Goal: Transaction & Acquisition: Purchase product/service

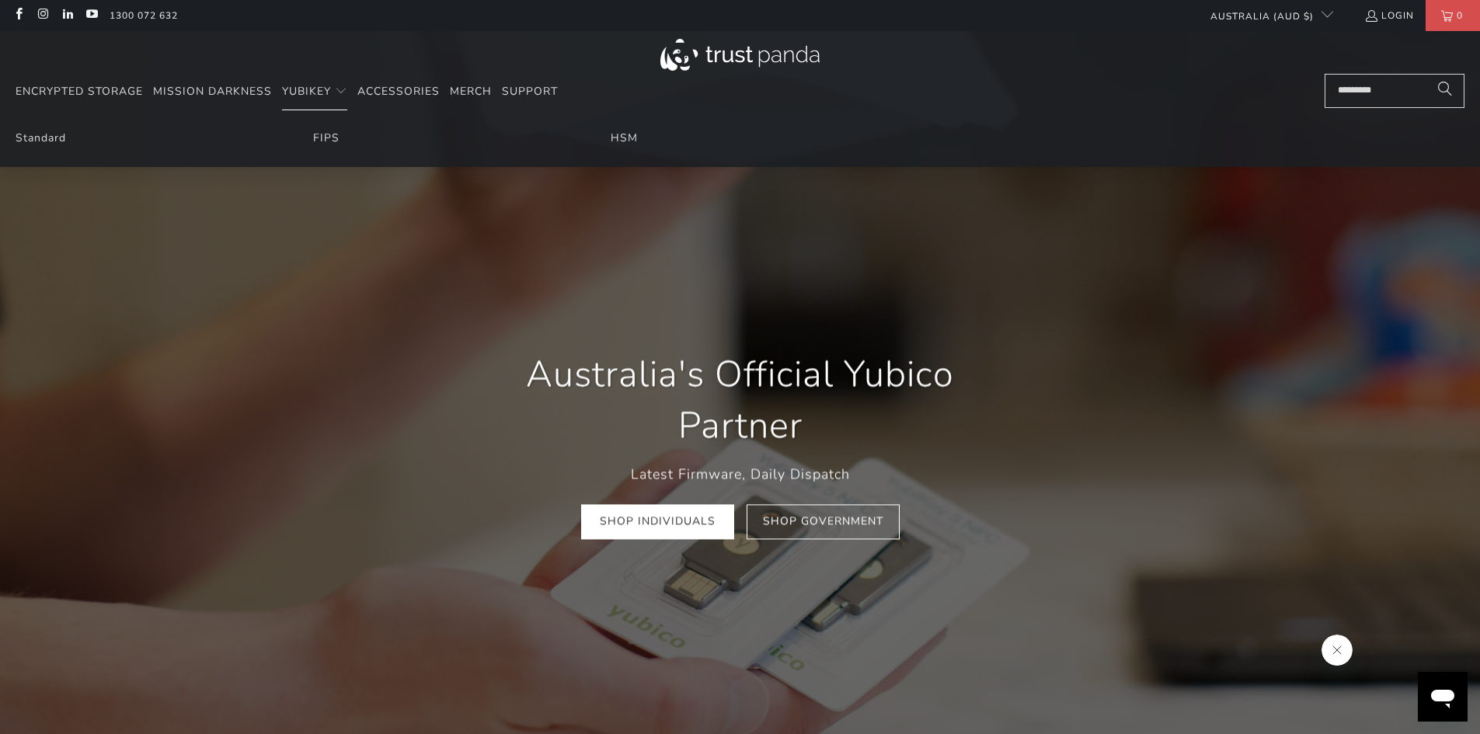
scroll to position [0, 298]
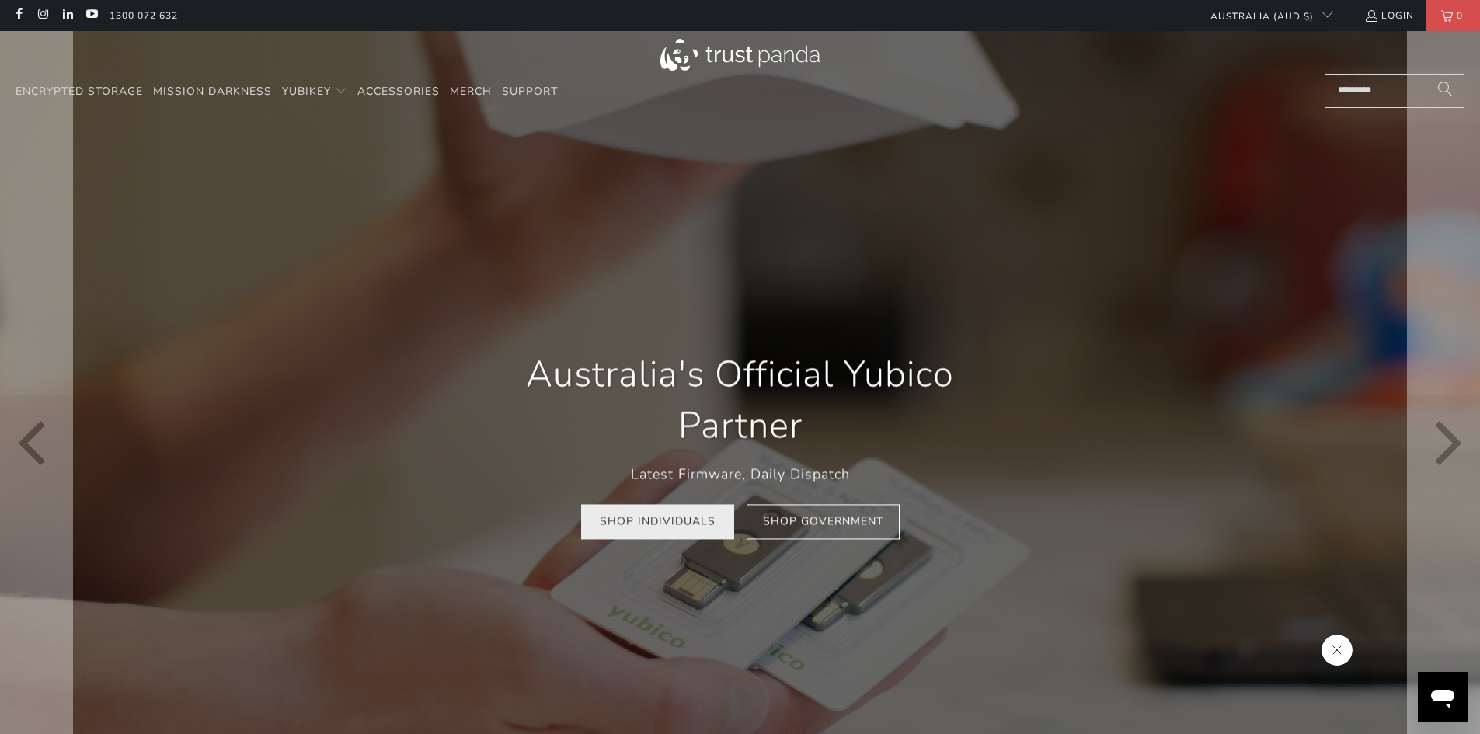
click at [668, 524] on link "Shop Individuals" at bounding box center [657, 522] width 153 height 35
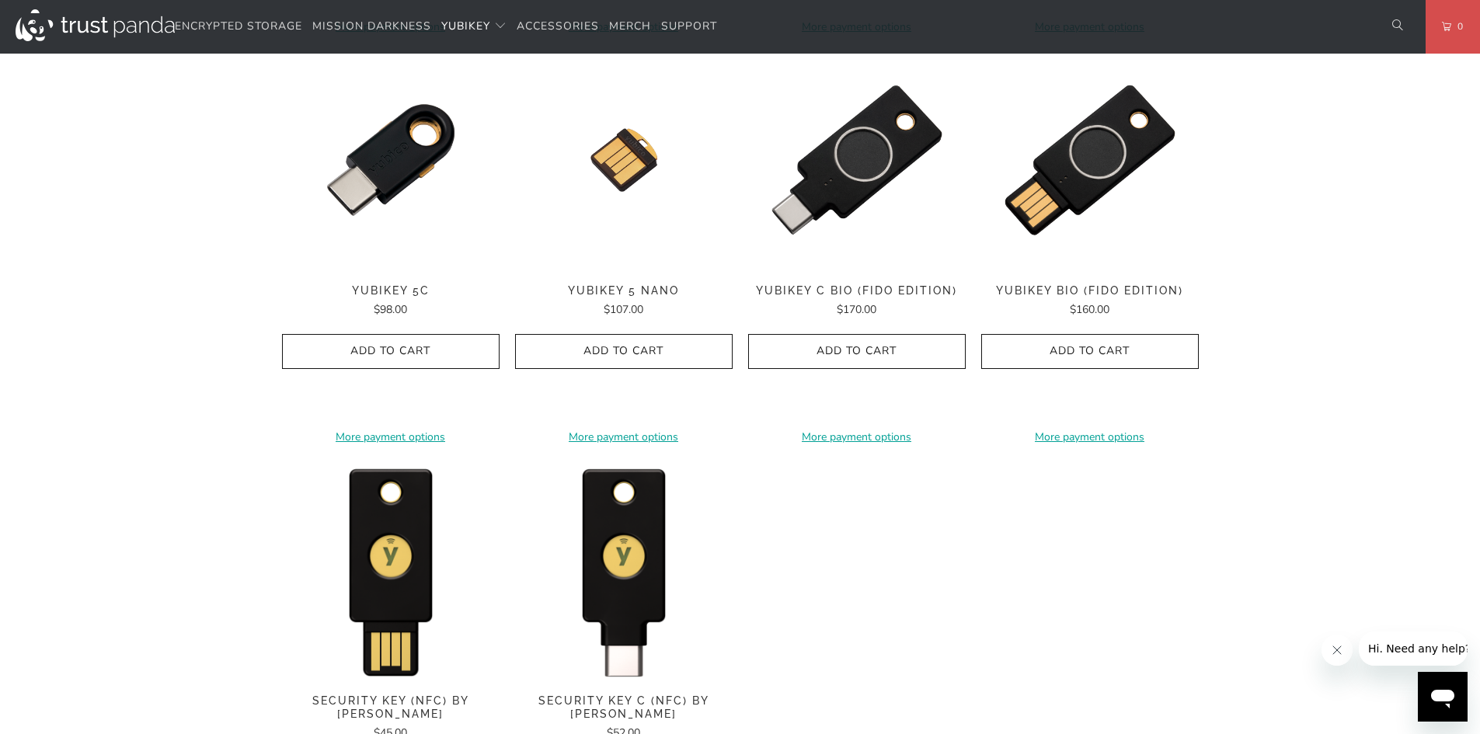
scroll to position [1398, 0]
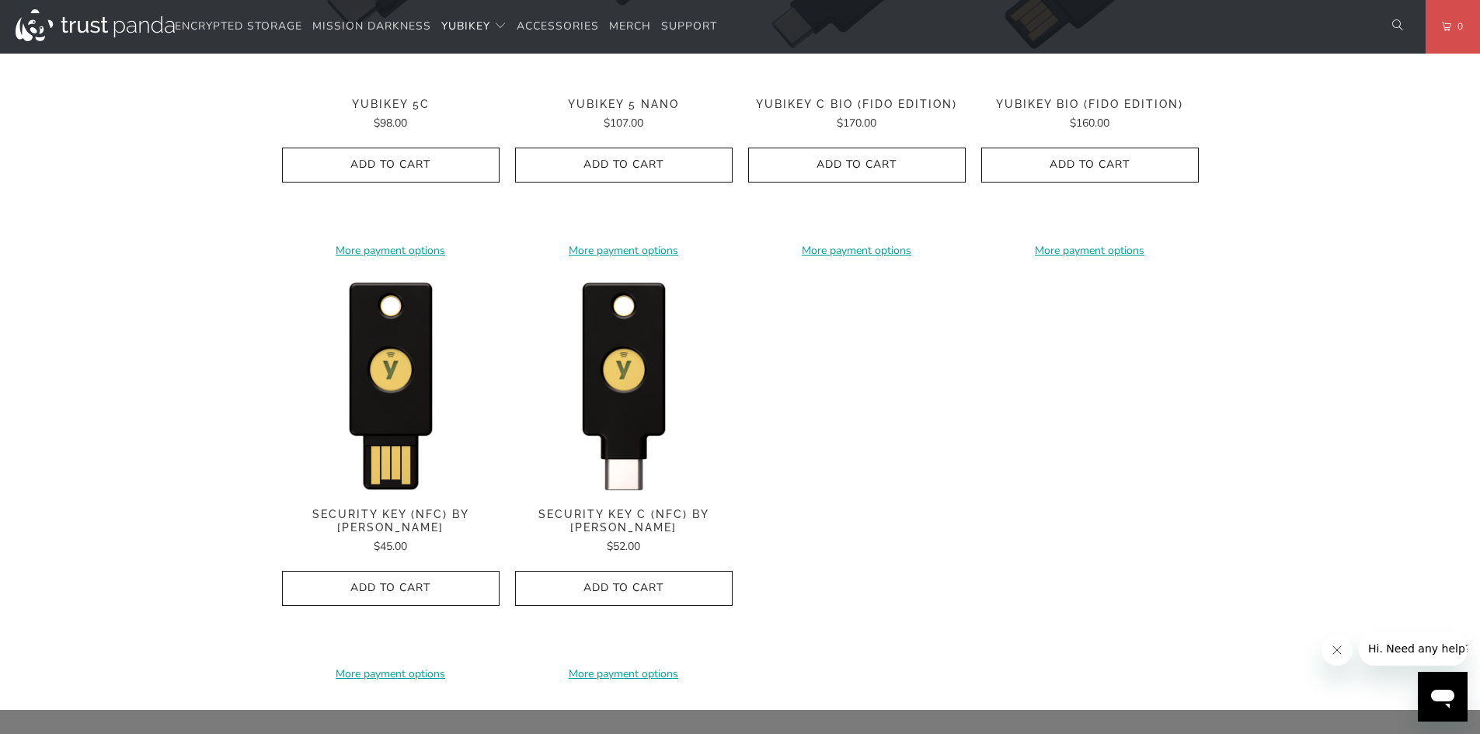
drag, startPoint x: 782, startPoint y: 336, endPoint x: 785, endPoint y: 308, distance: 28.1
click at [785, 308] on div "**********" at bounding box center [740, 77] width 917 height 1244
click at [626, 387] on img at bounding box center [624, 384] width 218 height 218
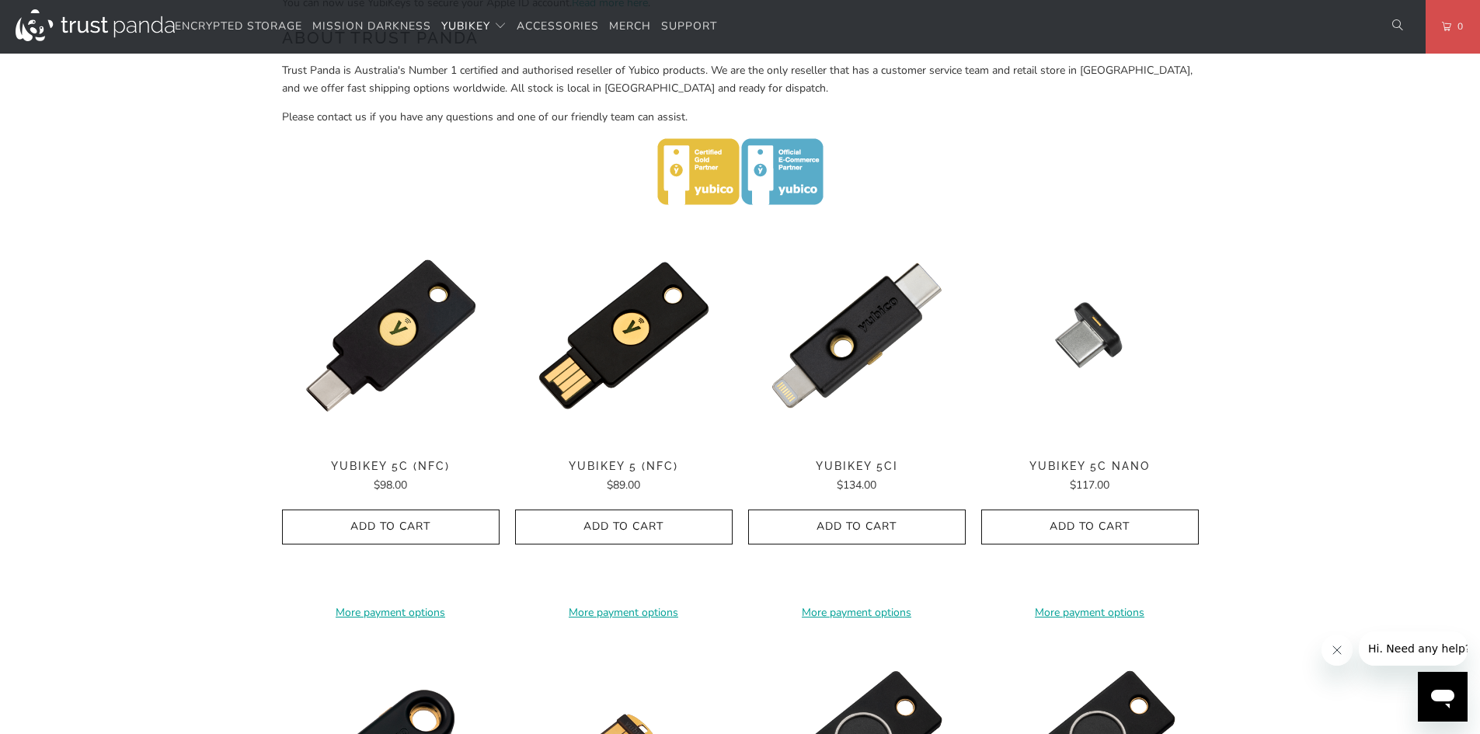
scroll to position [622, 0]
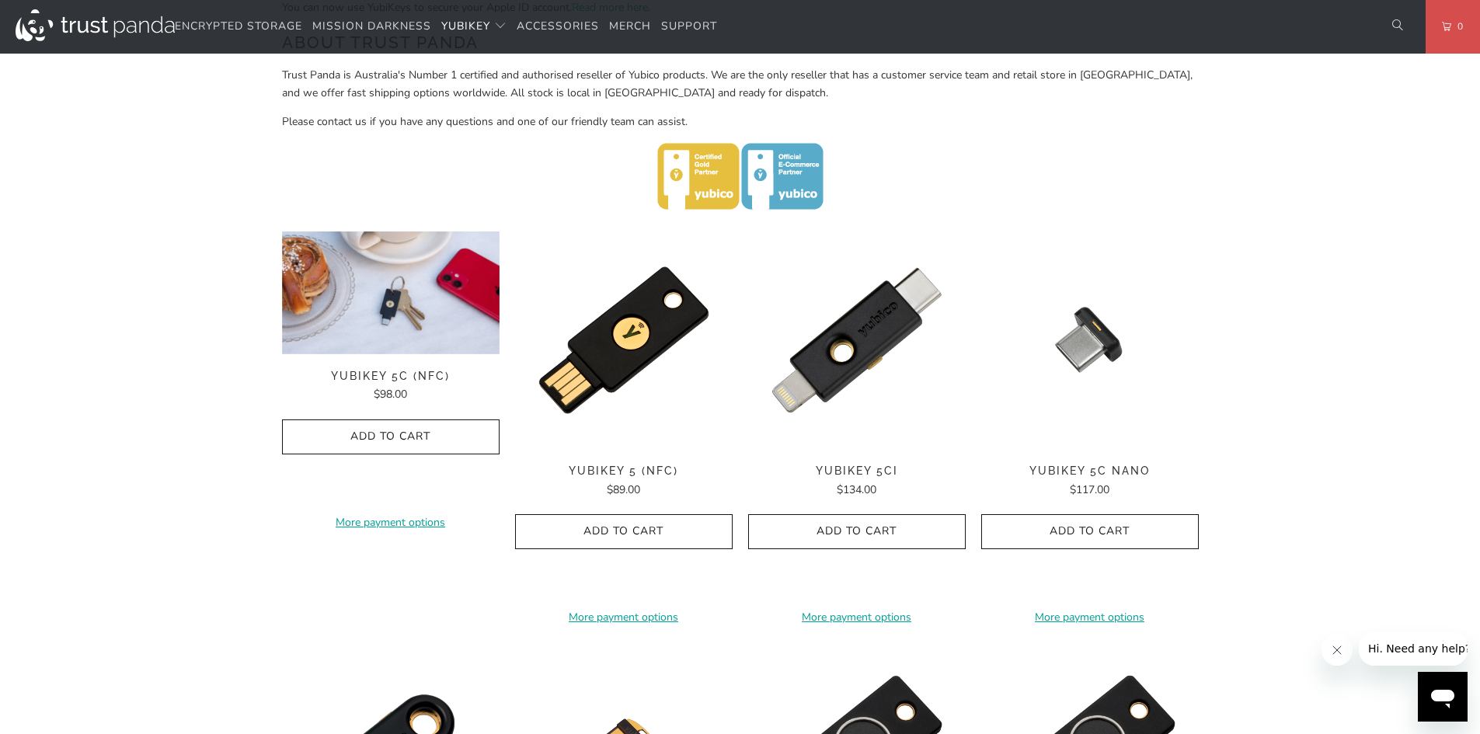
click at [407, 361] on div "**********" at bounding box center [391, 427] width 218 height 391
click at [403, 333] on img at bounding box center [391, 293] width 218 height 123
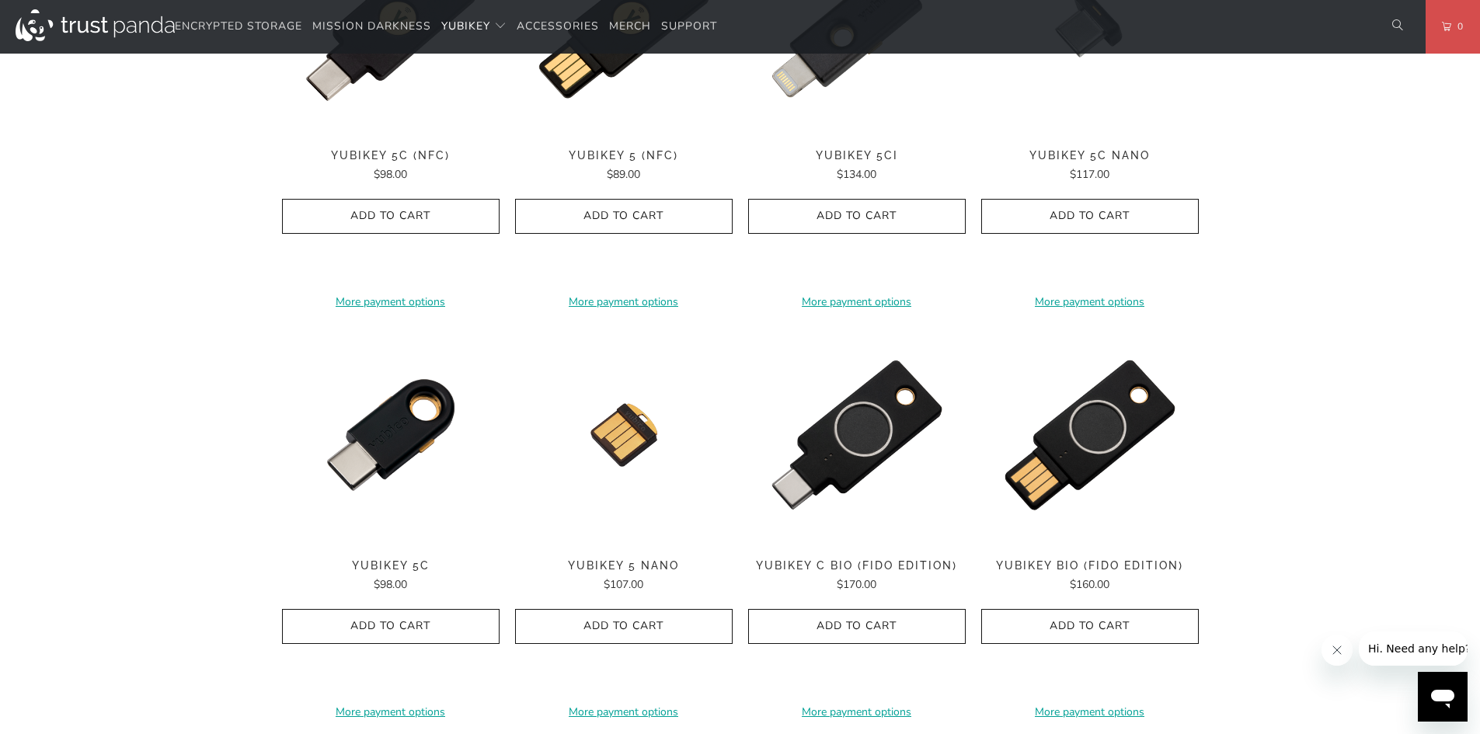
scroll to position [1398, 0]
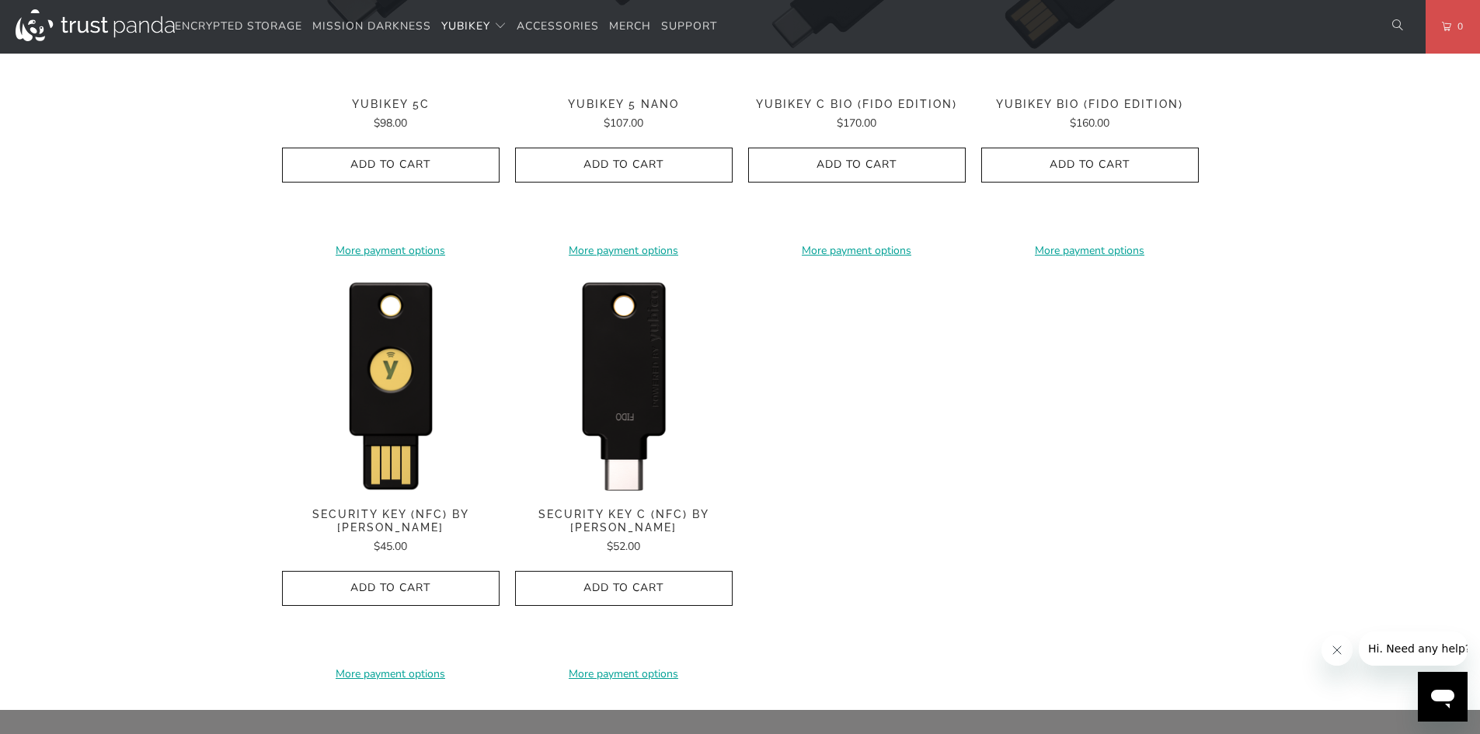
click at [640, 381] on img at bounding box center [624, 384] width 218 height 218
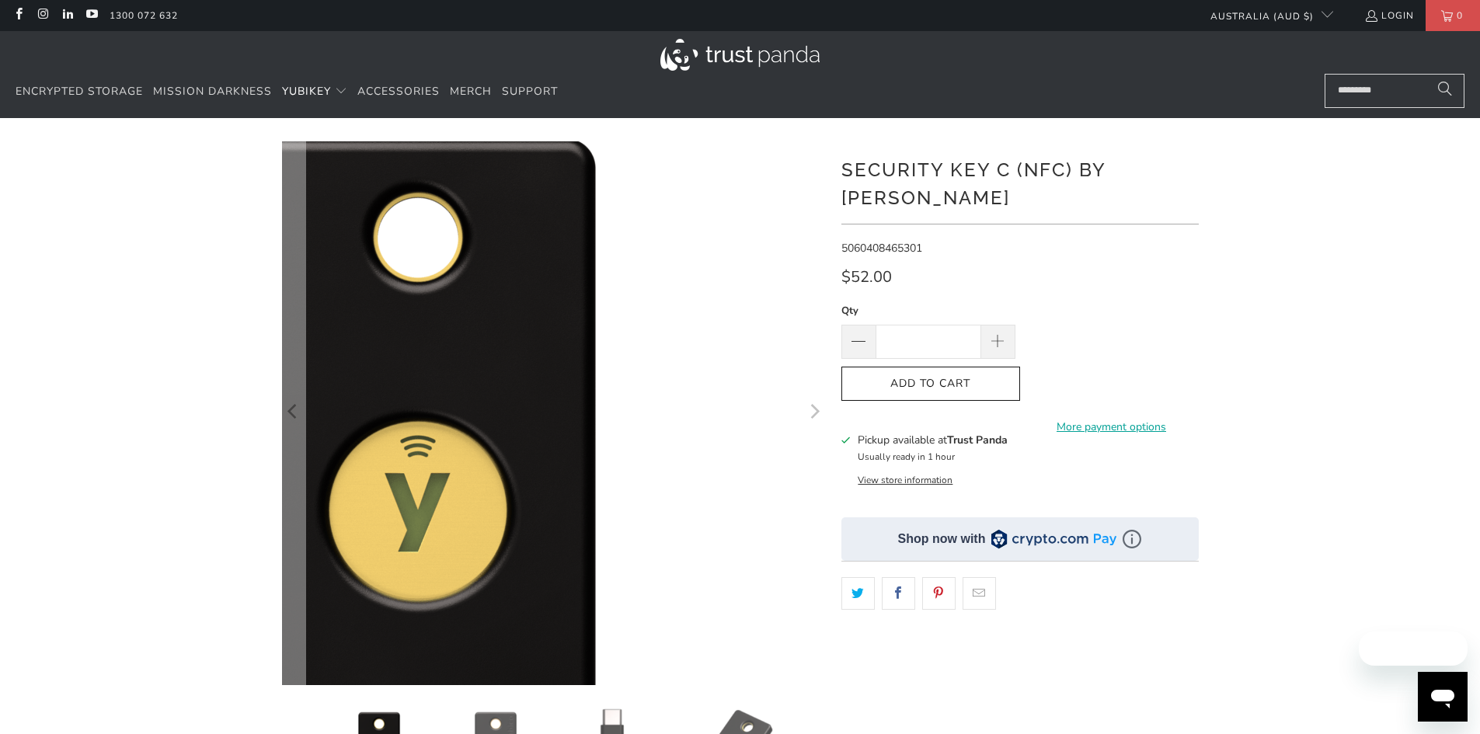
click at [773, 199] on img at bounding box center [418, 571] width 932 height 932
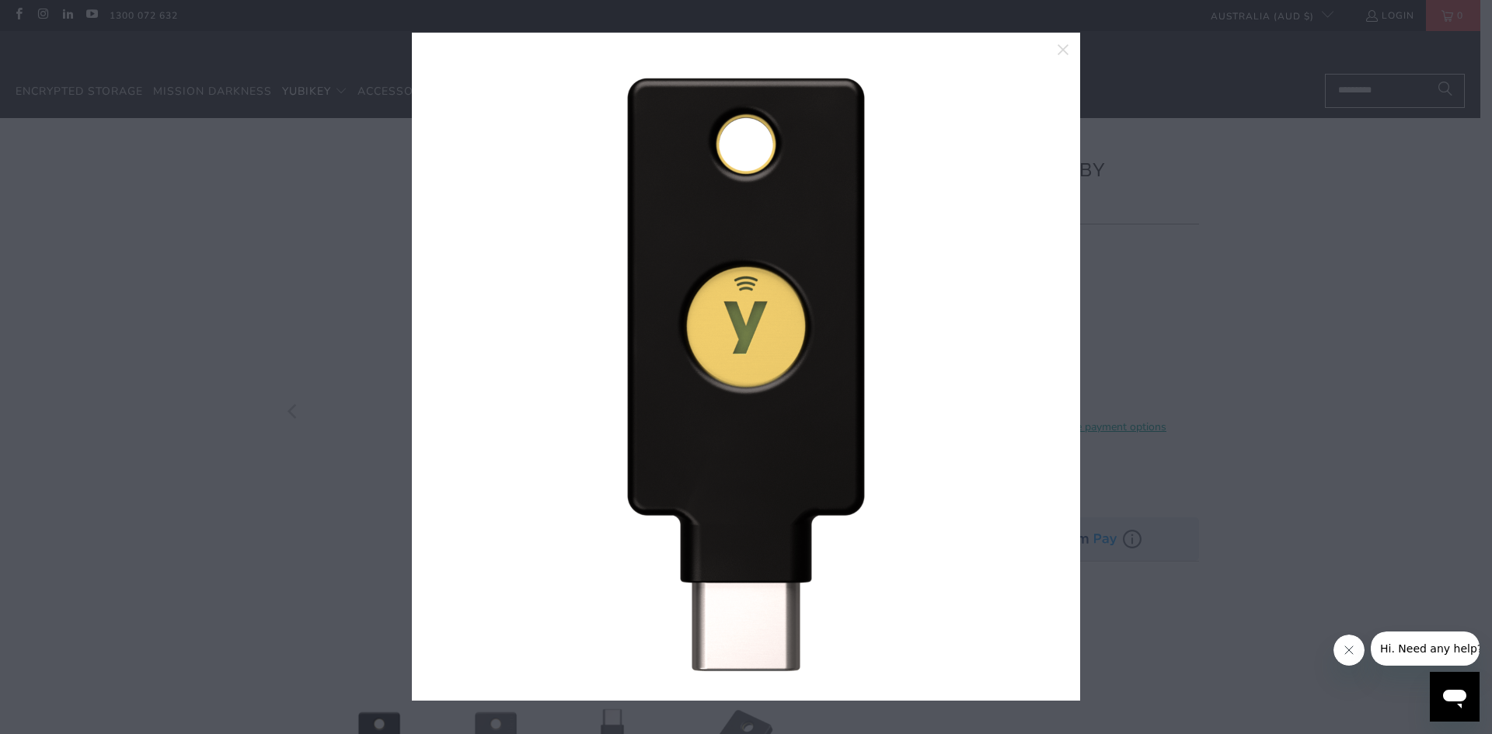
drag, startPoint x: 773, startPoint y: 199, endPoint x: 437, endPoint y: 256, distance: 340.5
click at [437, 256] on link at bounding box center [454, 367] width 39 height 622
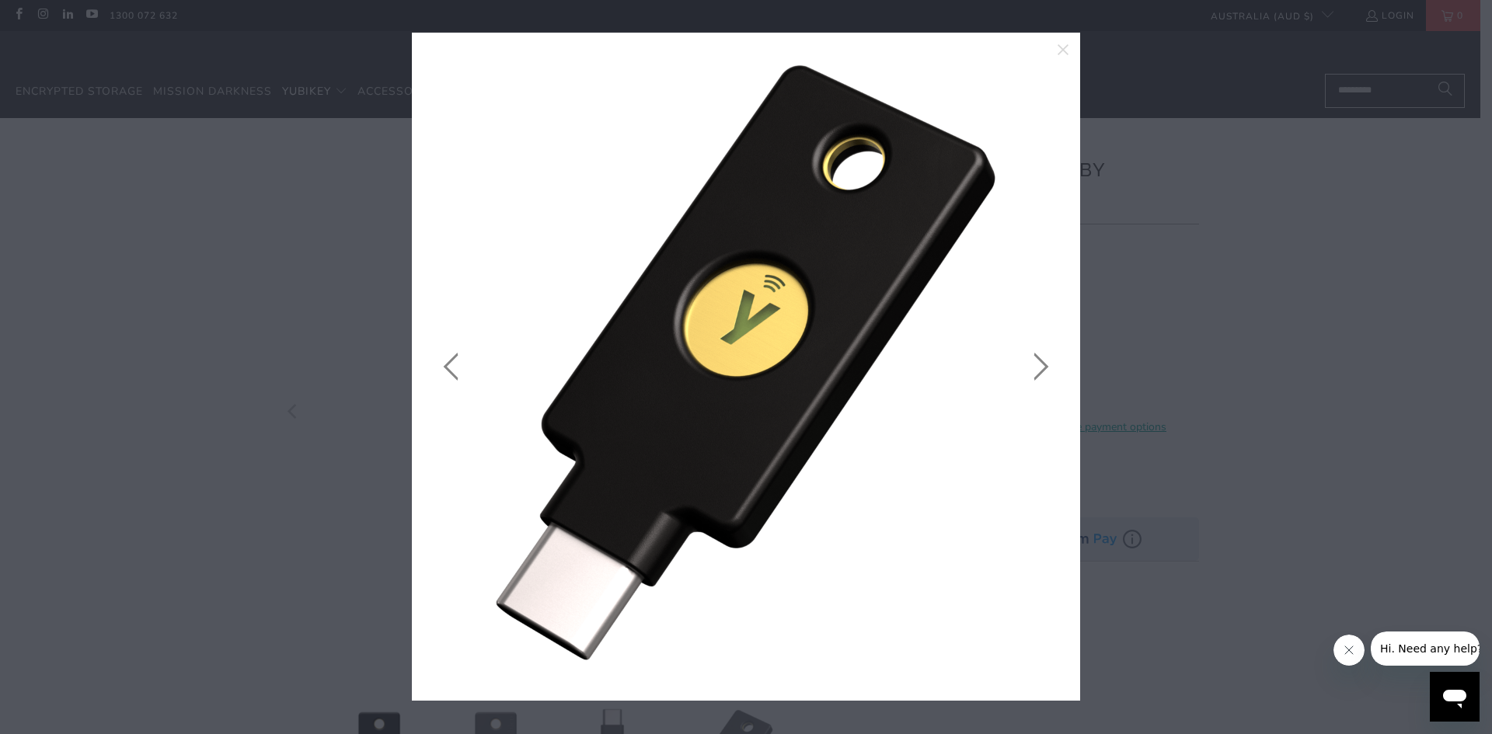
click at [1043, 362] on link at bounding box center [1037, 367] width 39 height 622
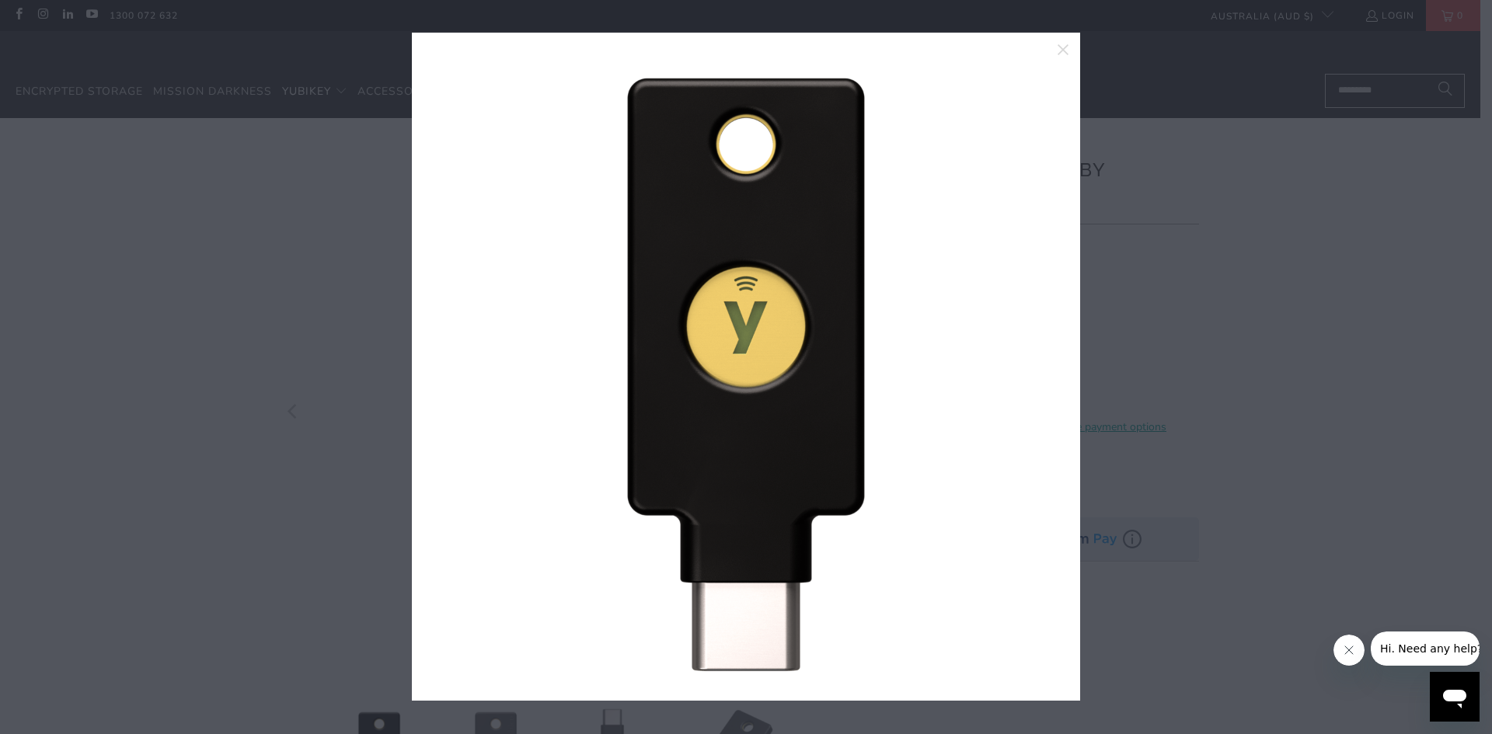
click at [1043, 362] on link at bounding box center [1037, 367] width 39 height 622
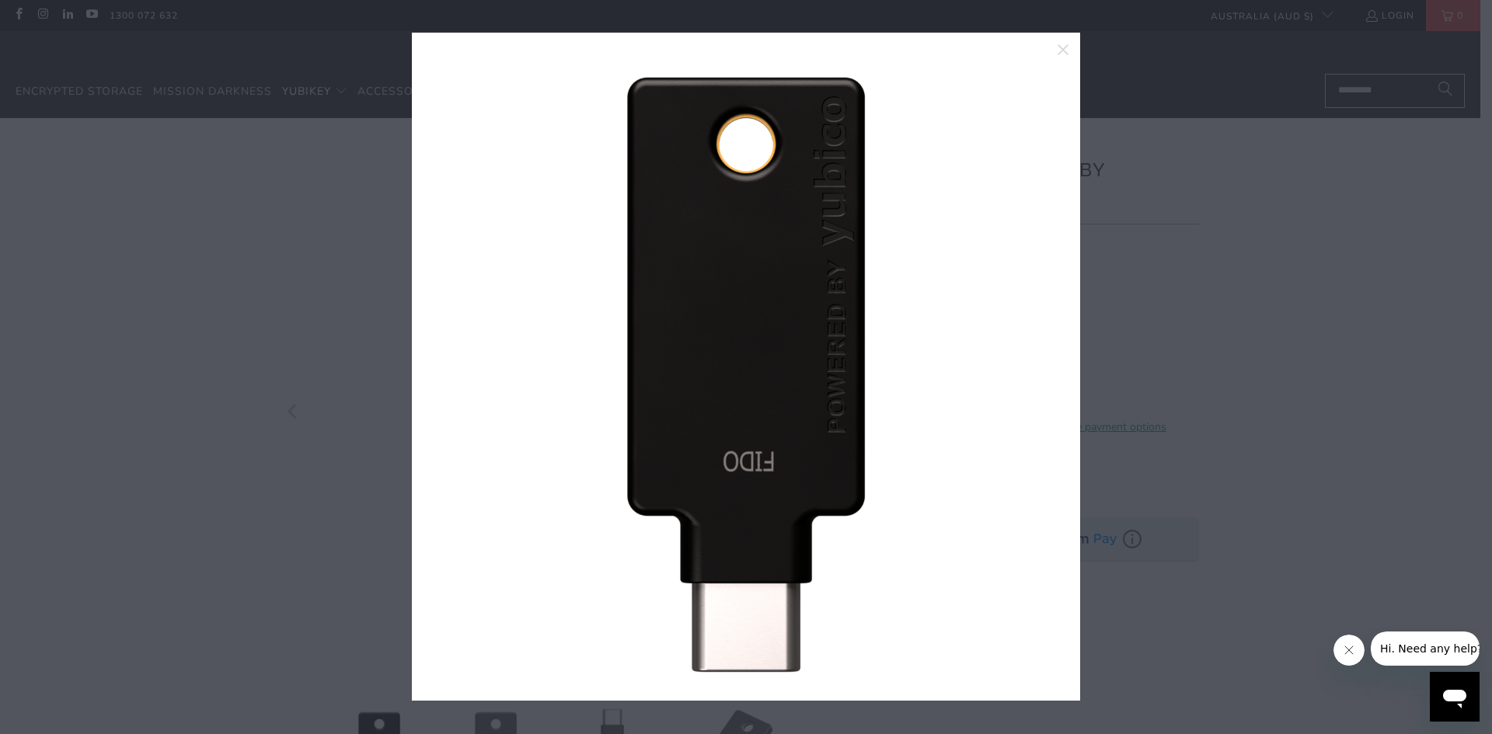
click at [1043, 362] on link at bounding box center [1037, 367] width 39 height 622
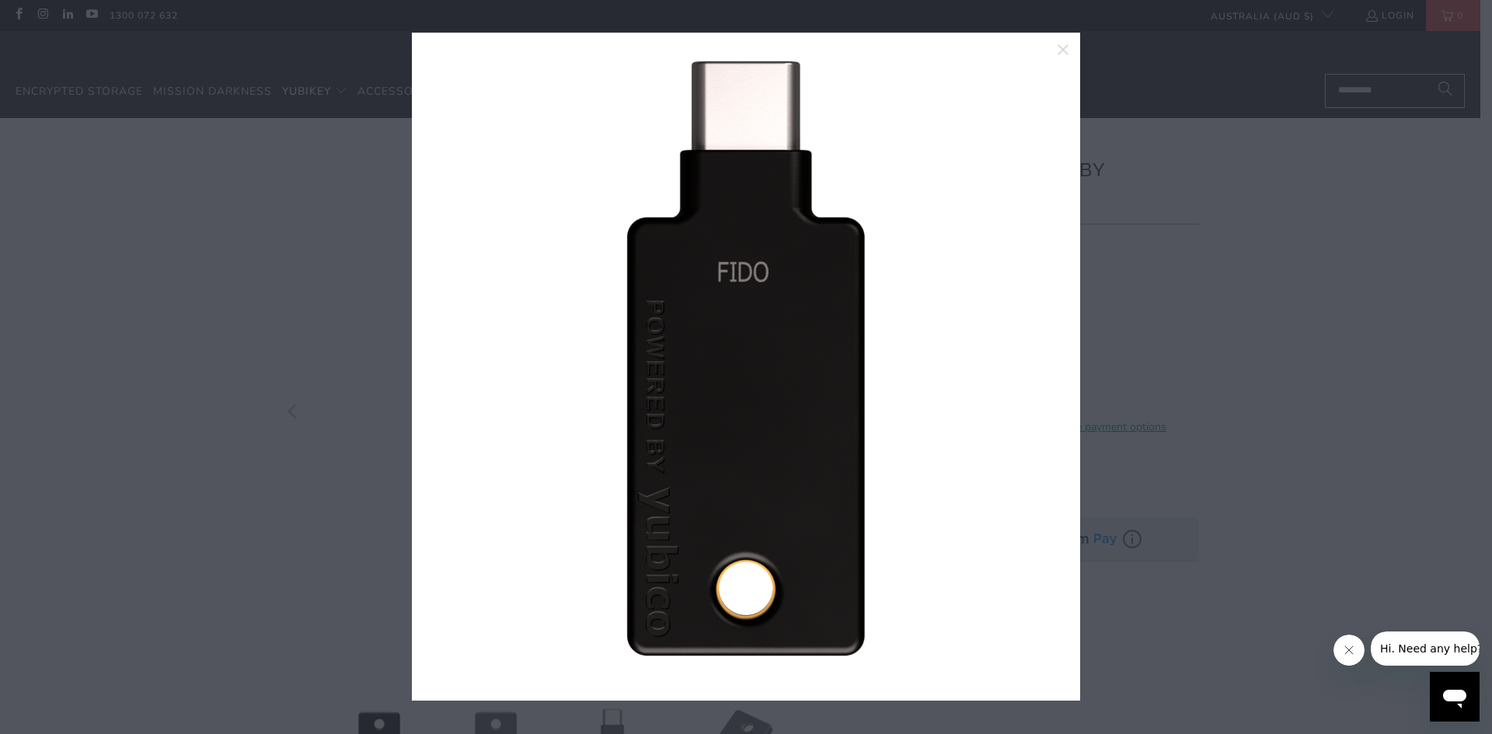
click at [1043, 362] on link at bounding box center [1037, 367] width 39 height 622
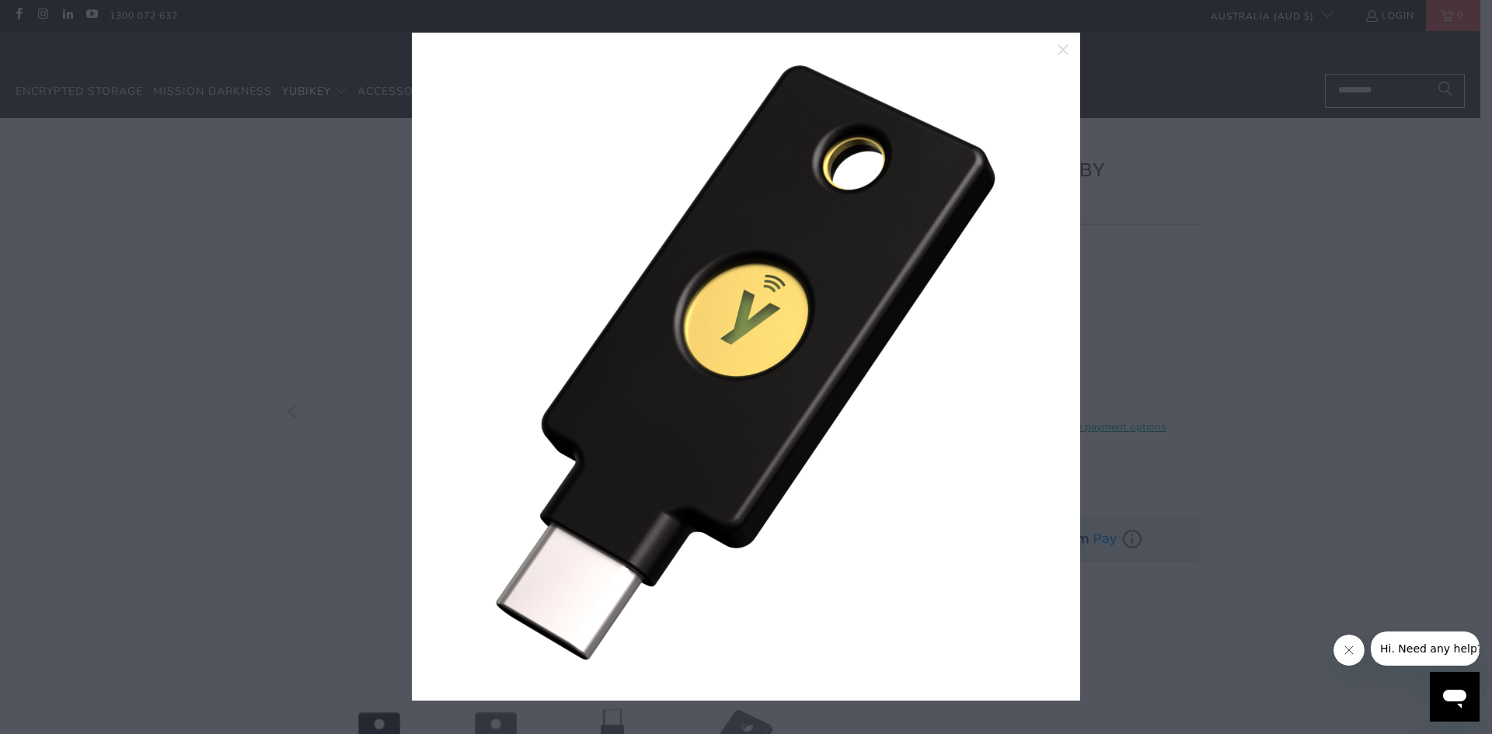
click at [1043, 362] on link at bounding box center [1037, 367] width 39 height 622
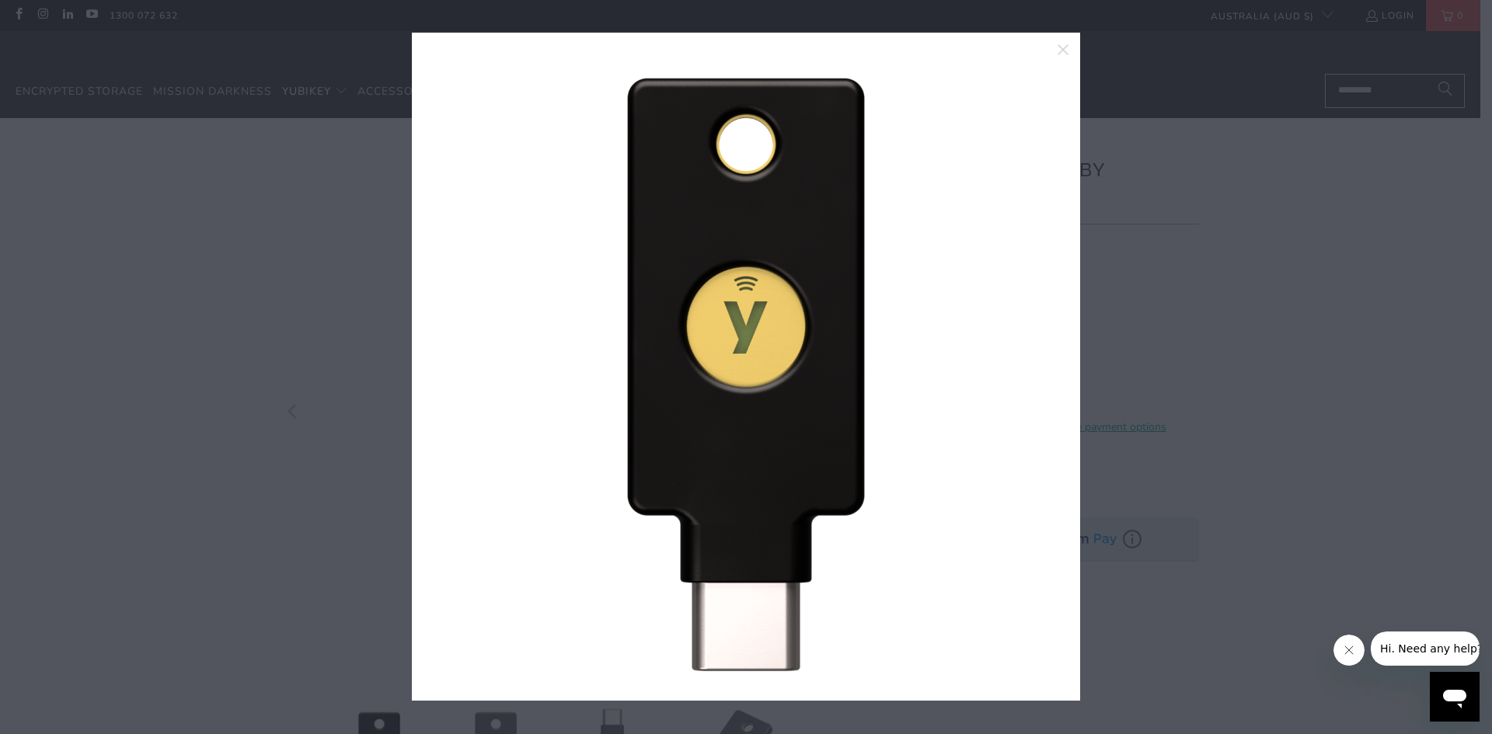
click at [1043, 362] on link at bounding box center [1037, 367] width 39 height 622
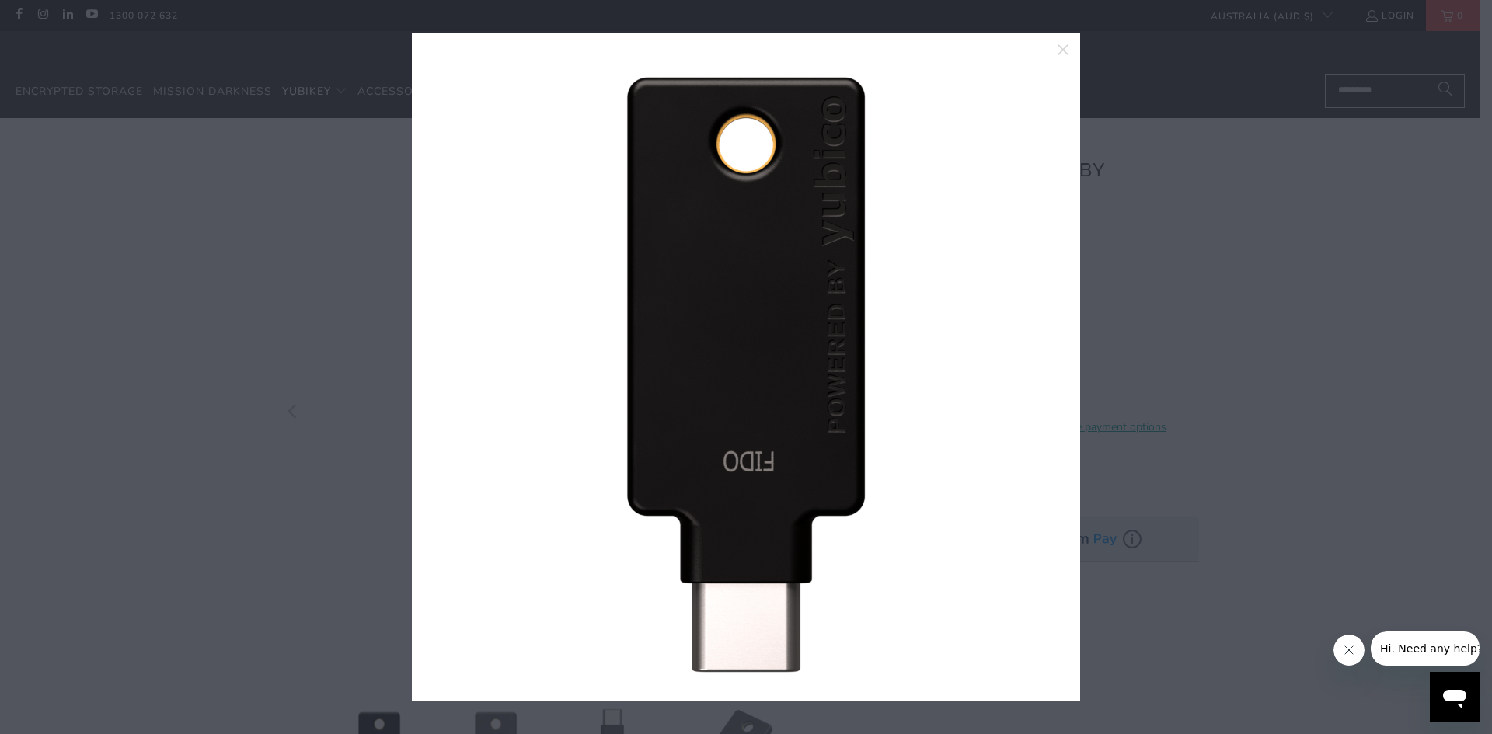
click at [1201, 273] on div at bounding box center [746, 367] width 1492 height 734
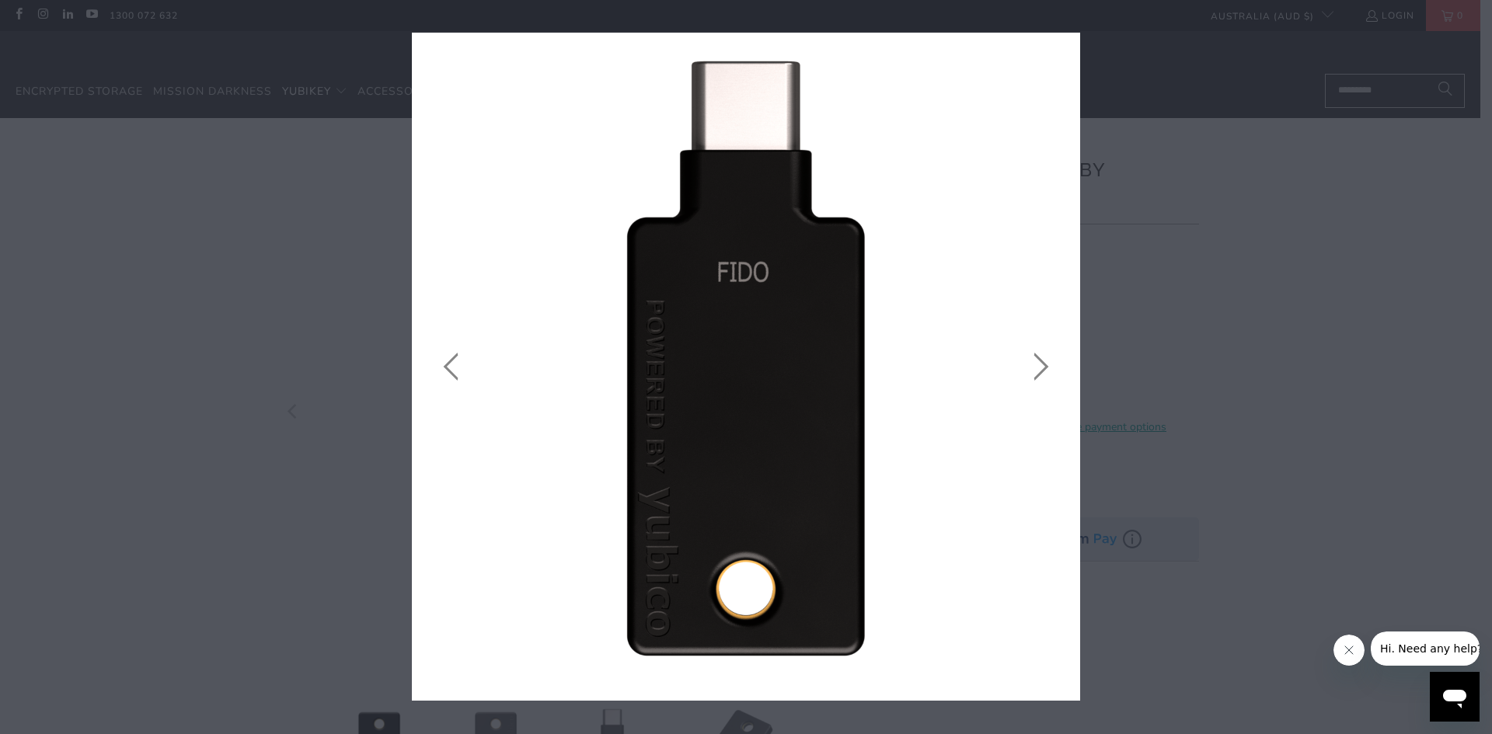
click at [1056, 34] on button "close" at bounding box center [1063, 50] width 34 height 34
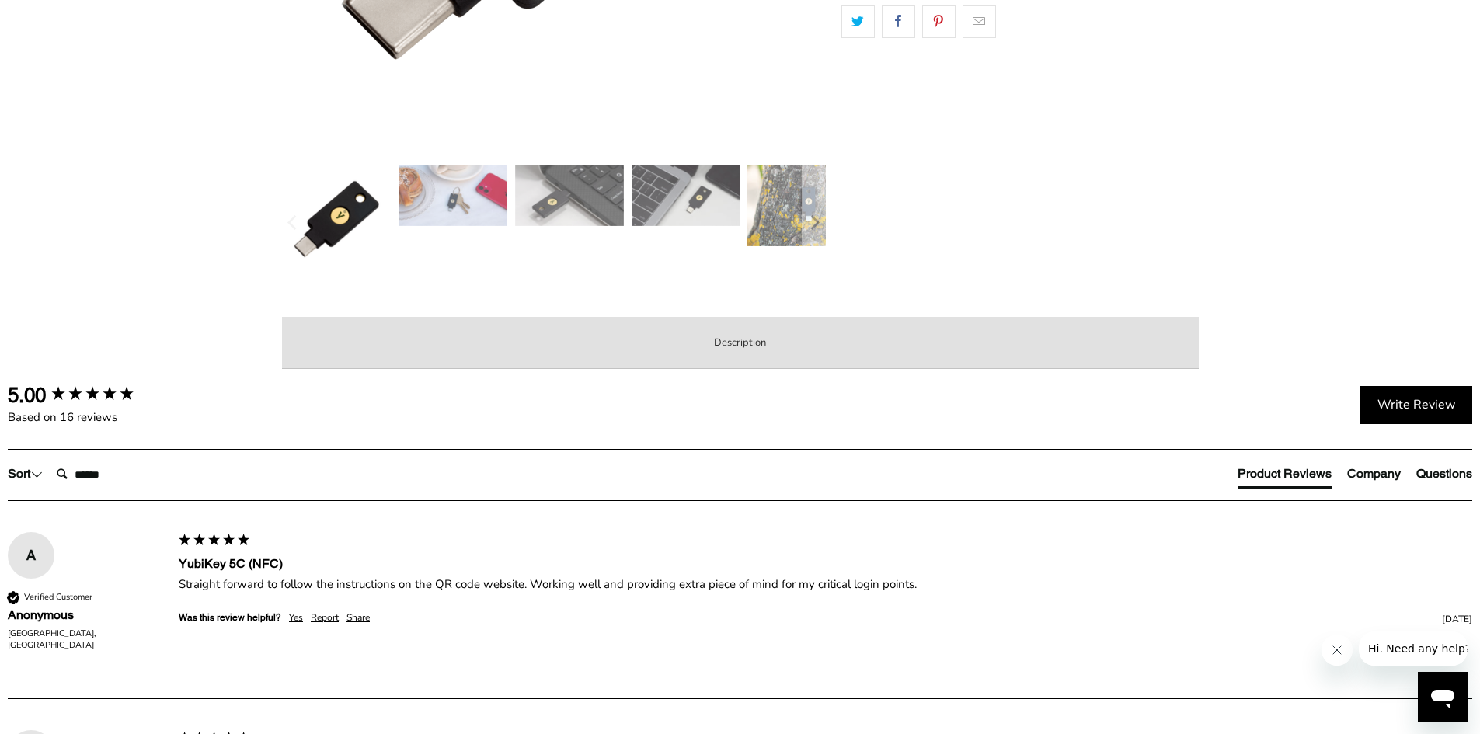
scroll to position [1010, 0]
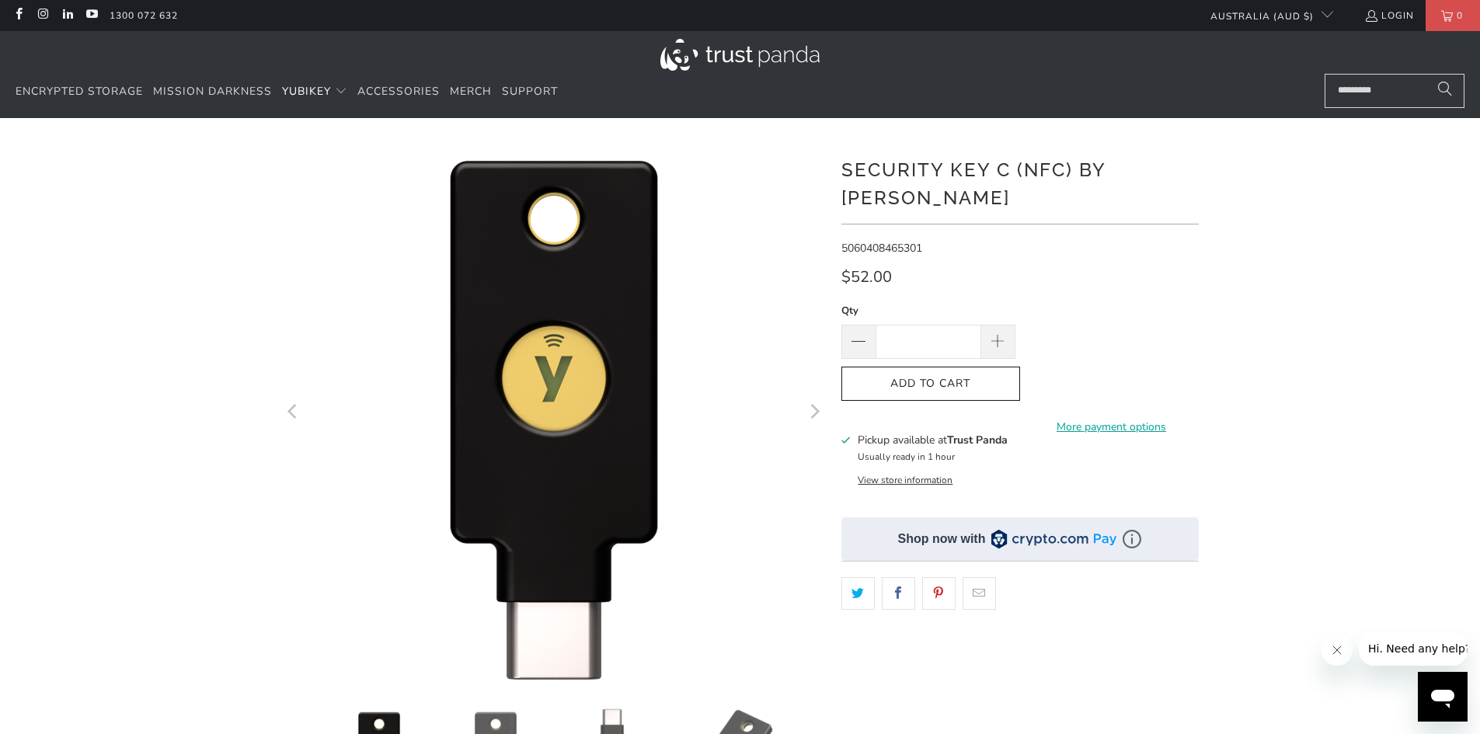
click at [933, 474] on button "View store information" at bounding box center [905, 480] width 95 height 12
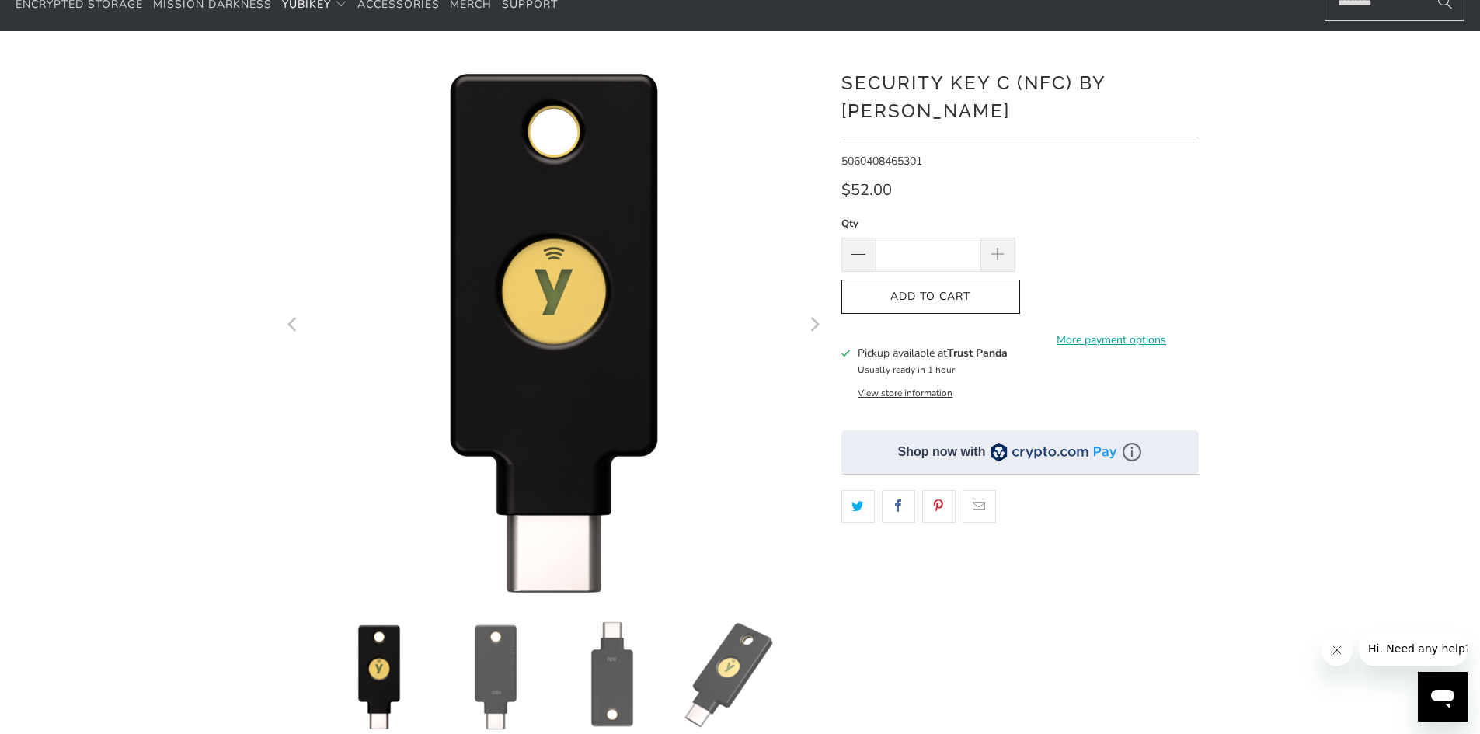
scroll to position [78, 0]
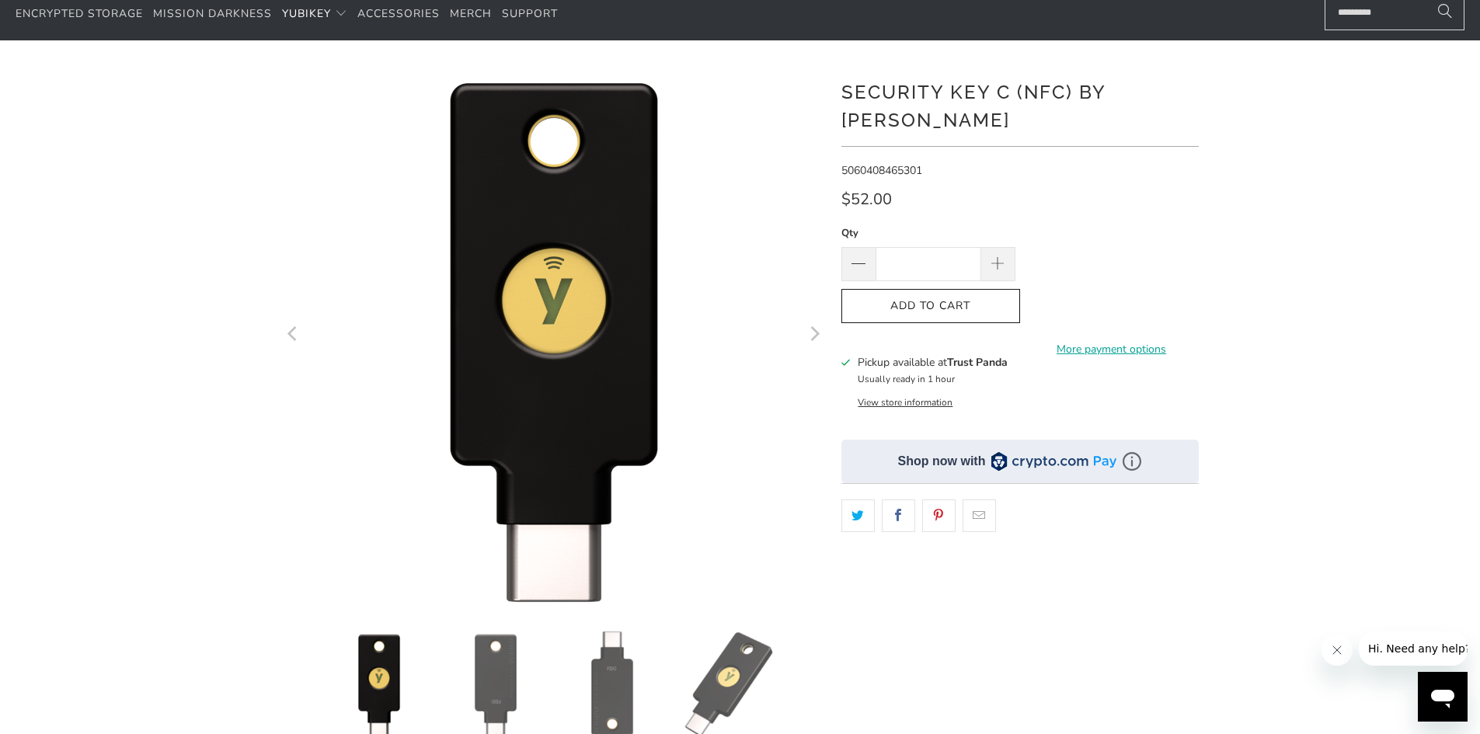
click at [892, 396] on button "View store information" at bounding box center [905, 402] width 95 height 12
click at [893, 396] on button "View store information" at bounding box center [905, 402] width 95 height 12
drag, startPoint x: 893, startPoint y: 373, endPoint x: 842, endPoint y: 379, distance: 50.9
click at [842, 379] on div "Pickup available at Trust Panda Usually ready in 1 hour View store information" at bounding box center [1019, 381] width 357 height 54
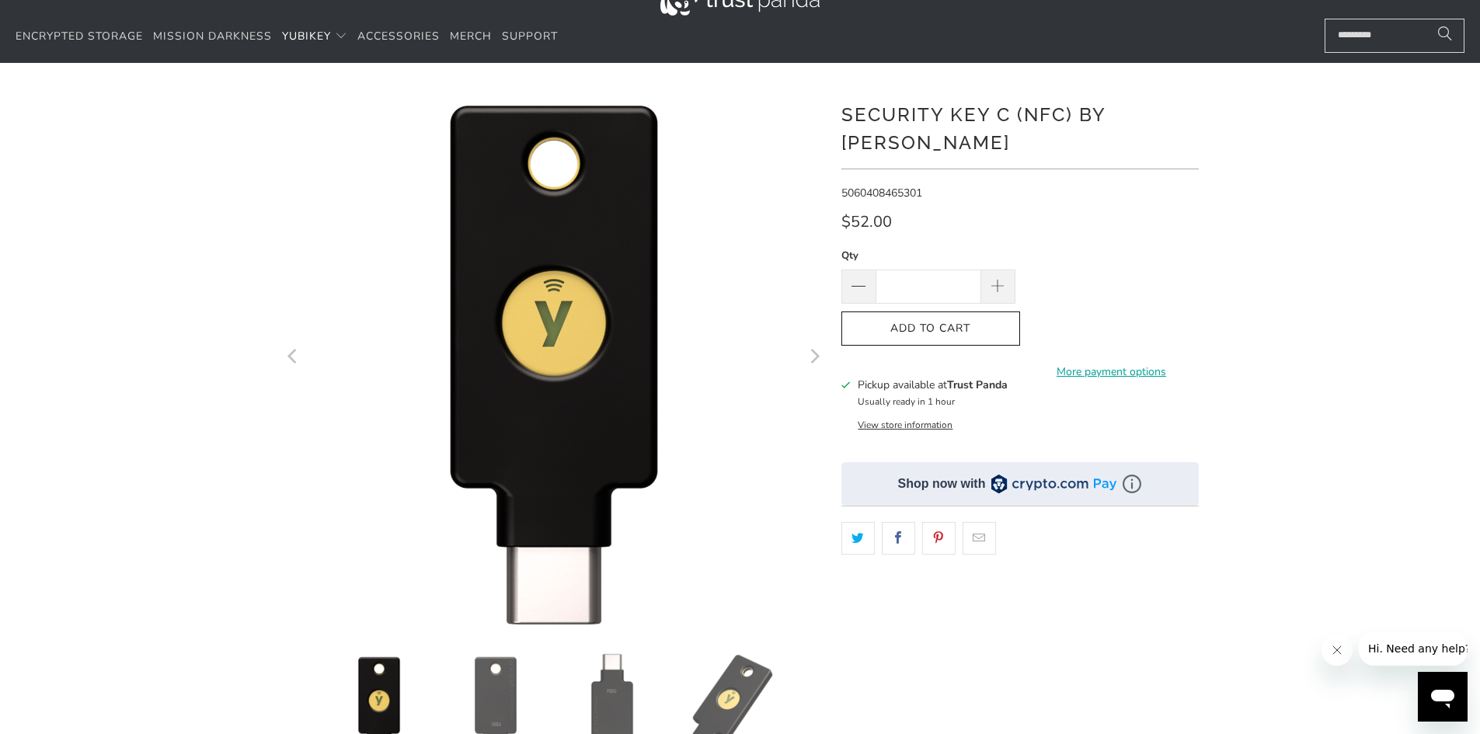
scroll to position [0, 0]
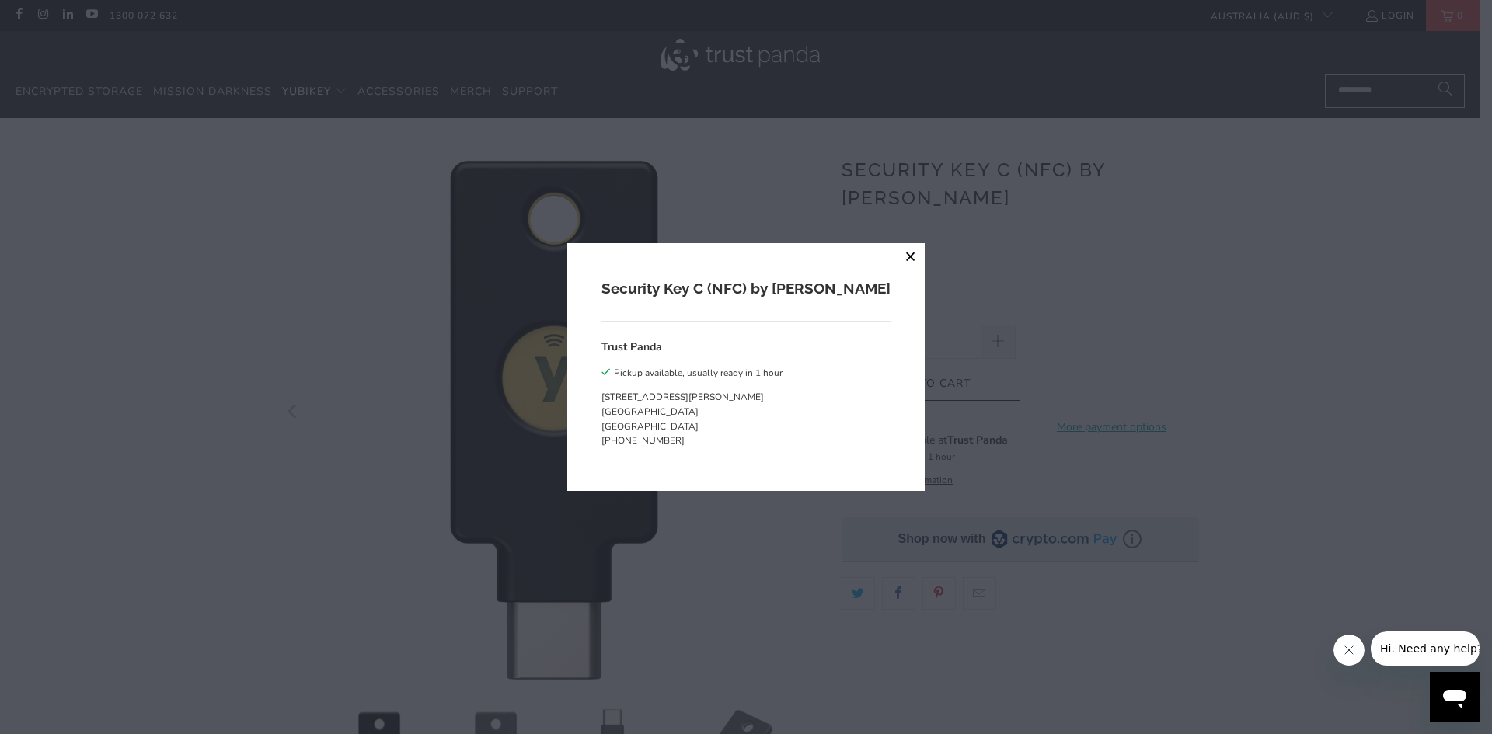
click at [897, 266] on button "close" at bounding box center [911, 257] width 28 height 28
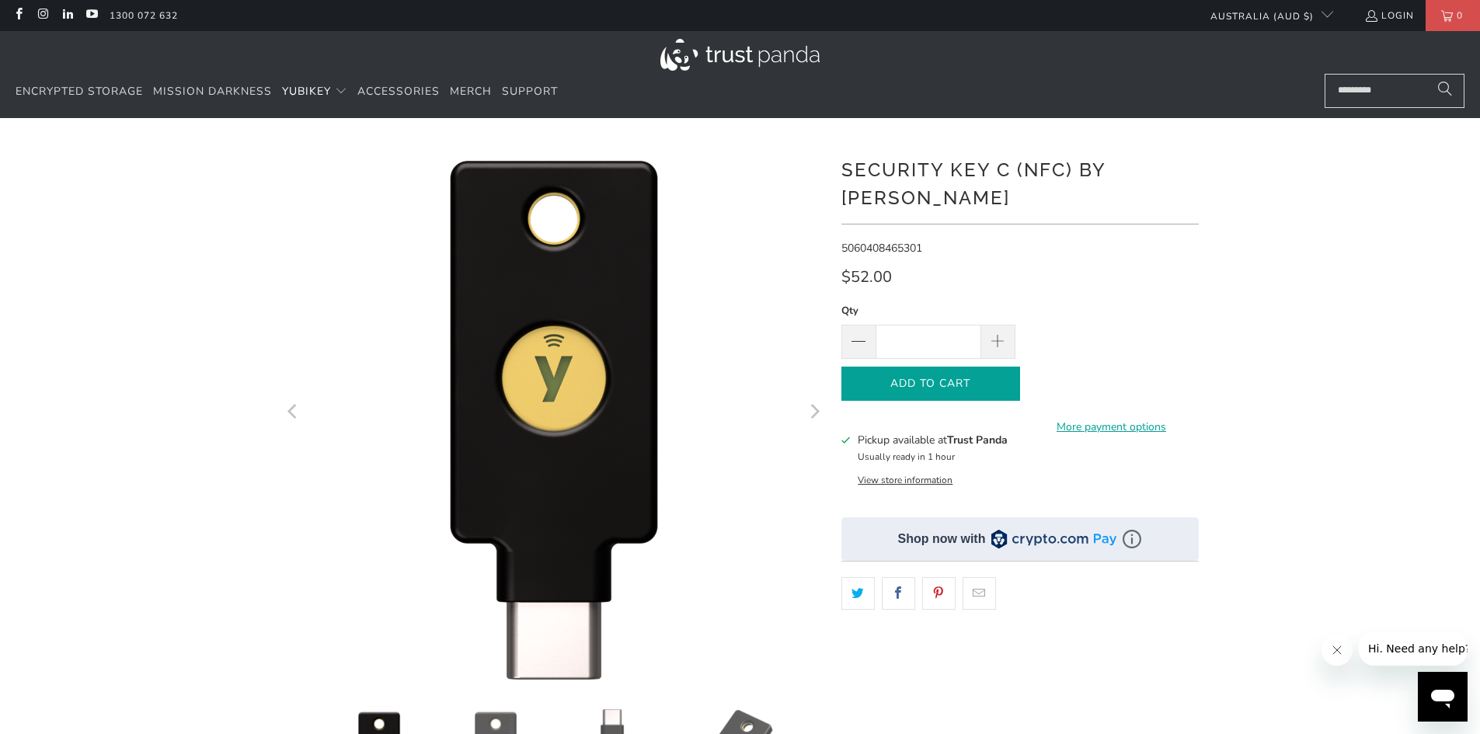
click at [938, 371] on icon "button" at bounding box center [930, 383] width 25 height 25
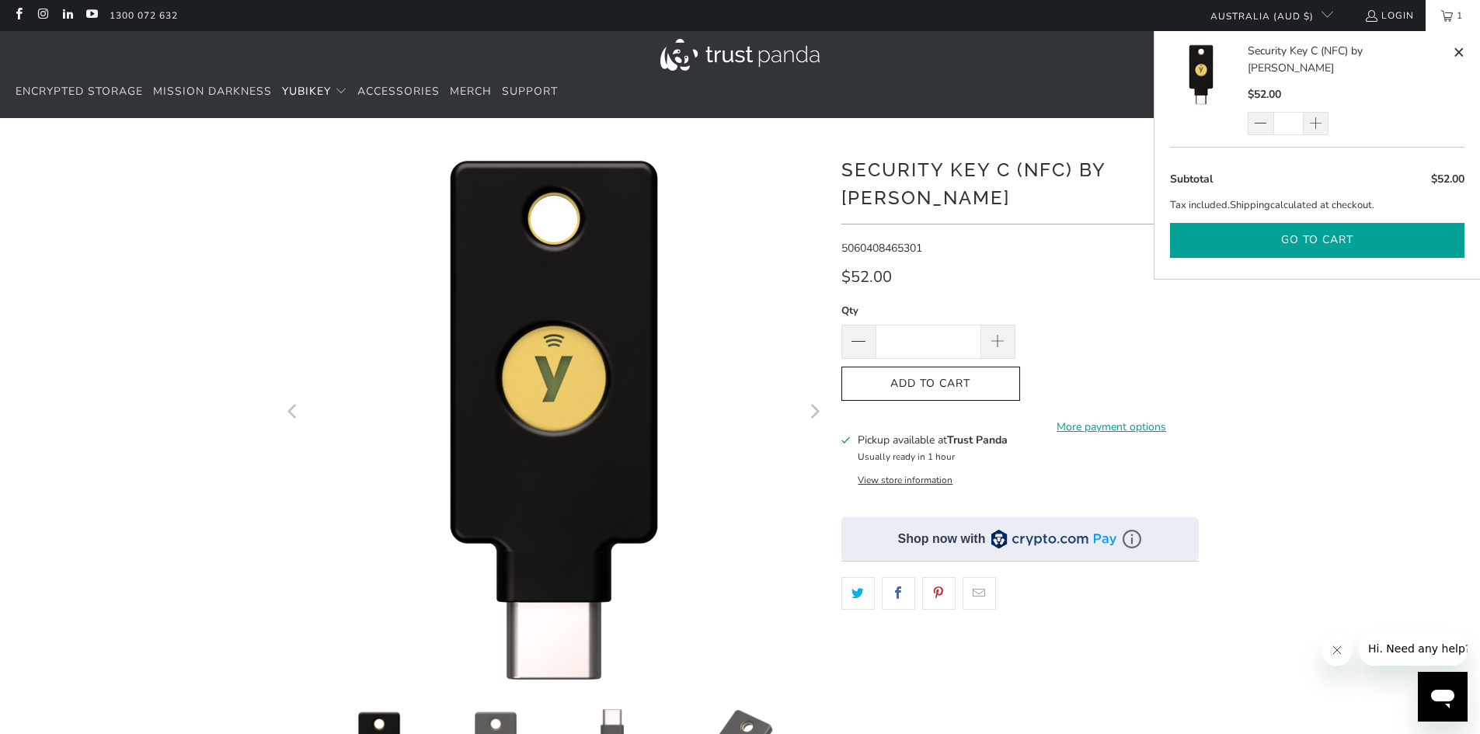
click at [1256, 223] on button "Go to cart" at bounding box center [1317, 240] width 294 height 35
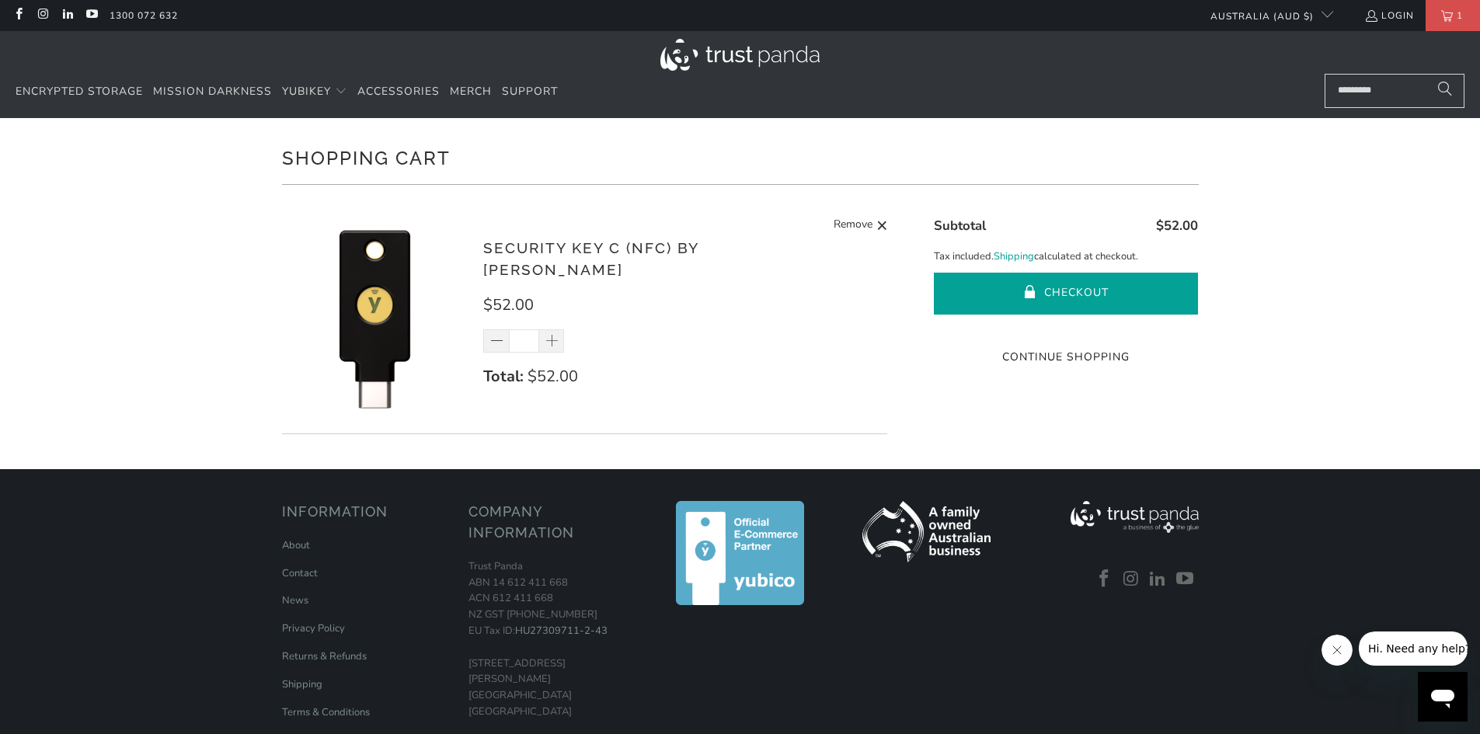
click at [996, 297] on button "Checkout" at bounding box center [1066, 294] width 264 height 42
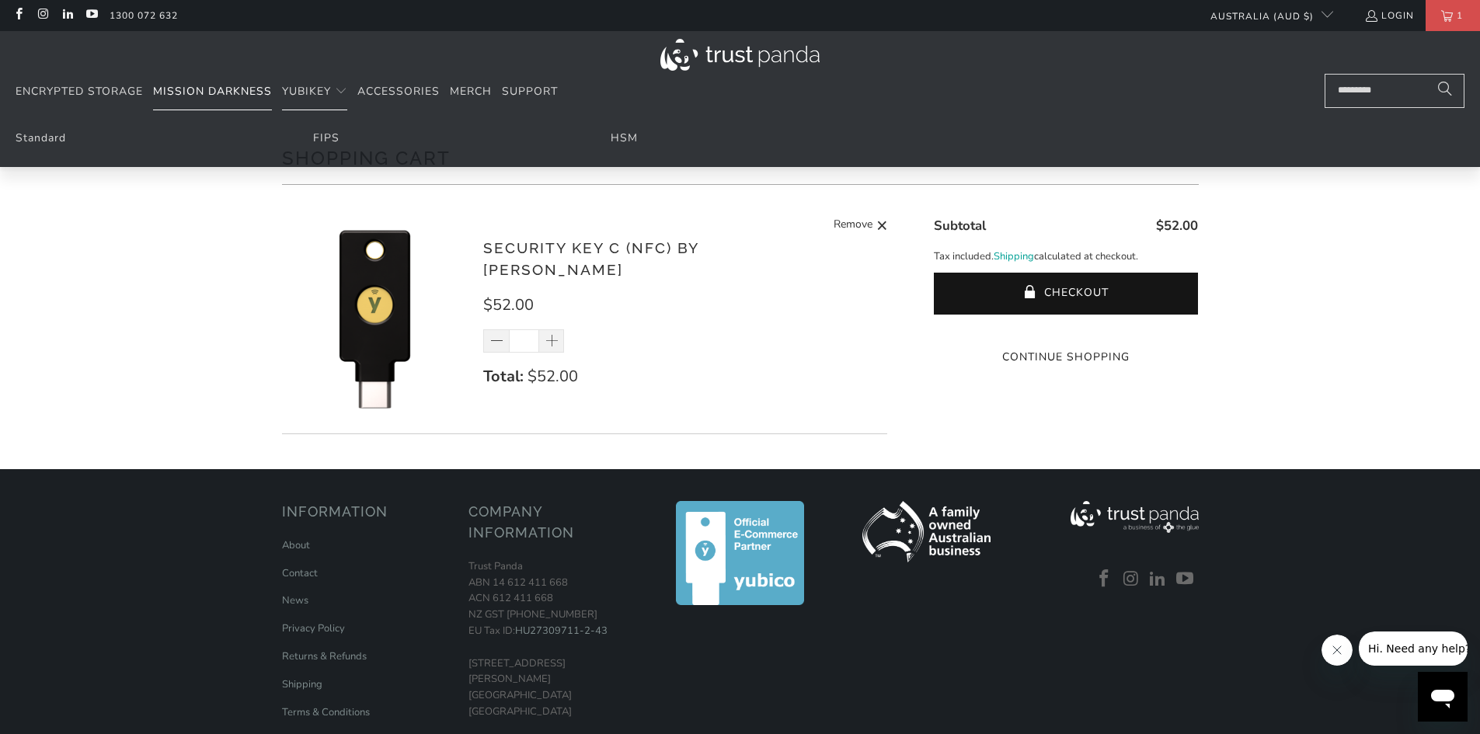
click at [234, 89] on span "Mission Darkness" at bounding box center [212, 91] width 119 height 15
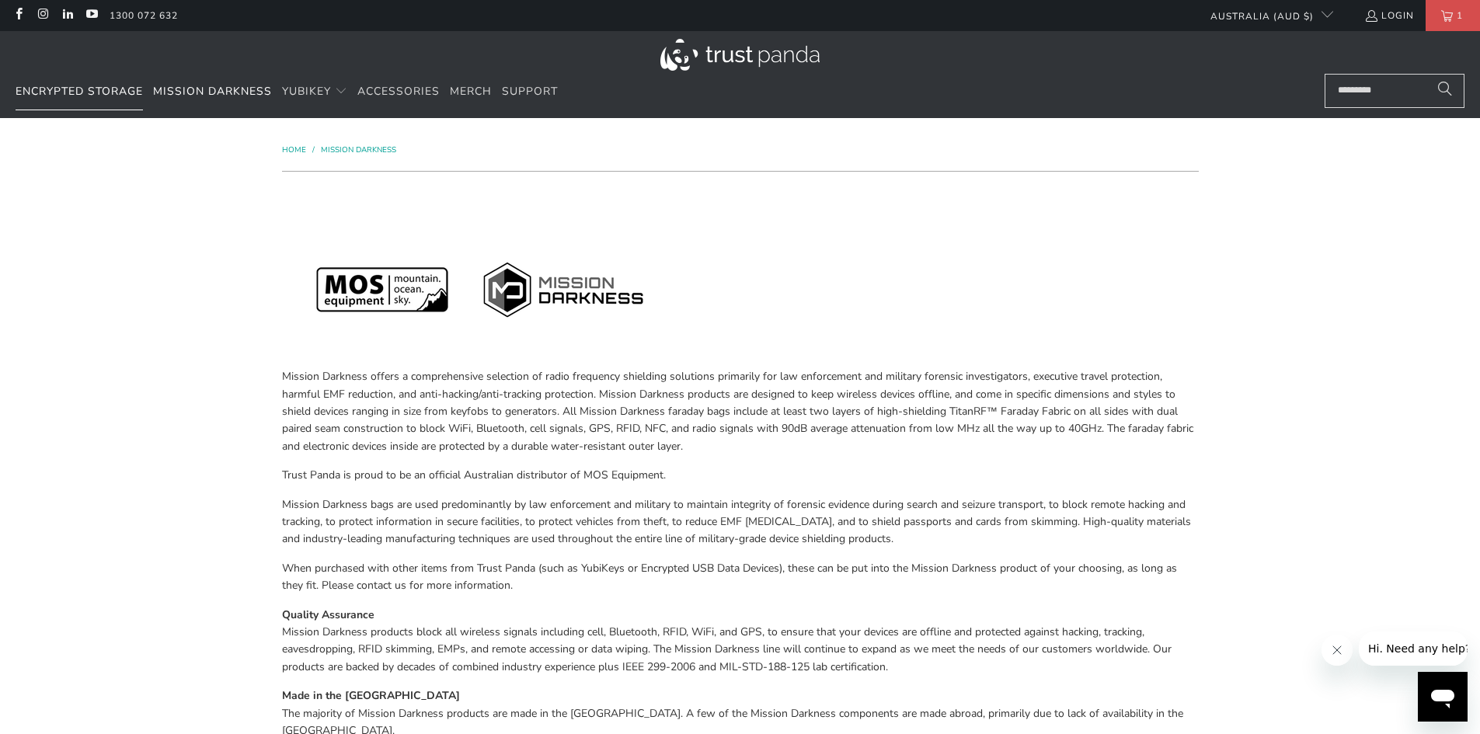
click at [103, 94] on span "Encrypted Storage" at bounding box center [79, 91] width 127 height 15
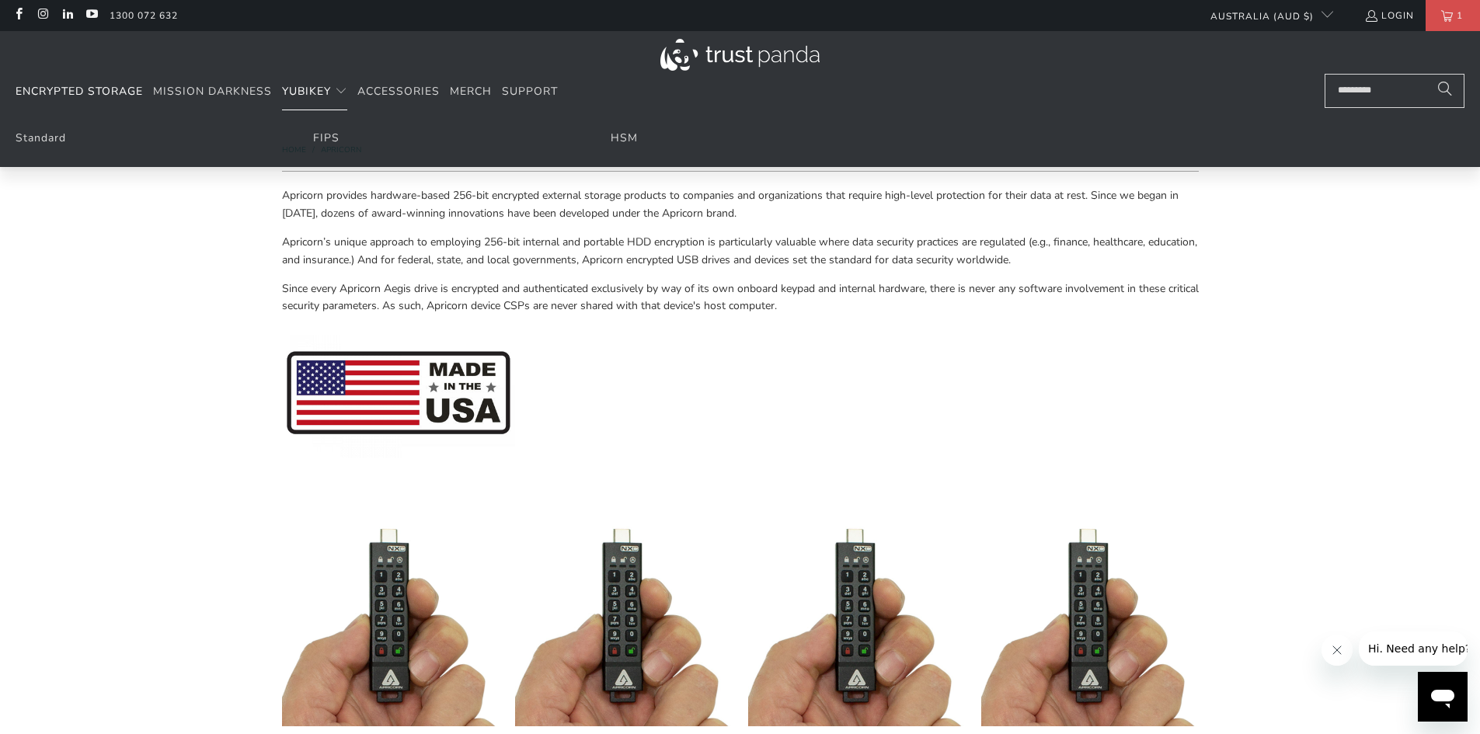
click at [323, 91] on span "YubiKey" at bounding box center [306, 91] width 49 height 15
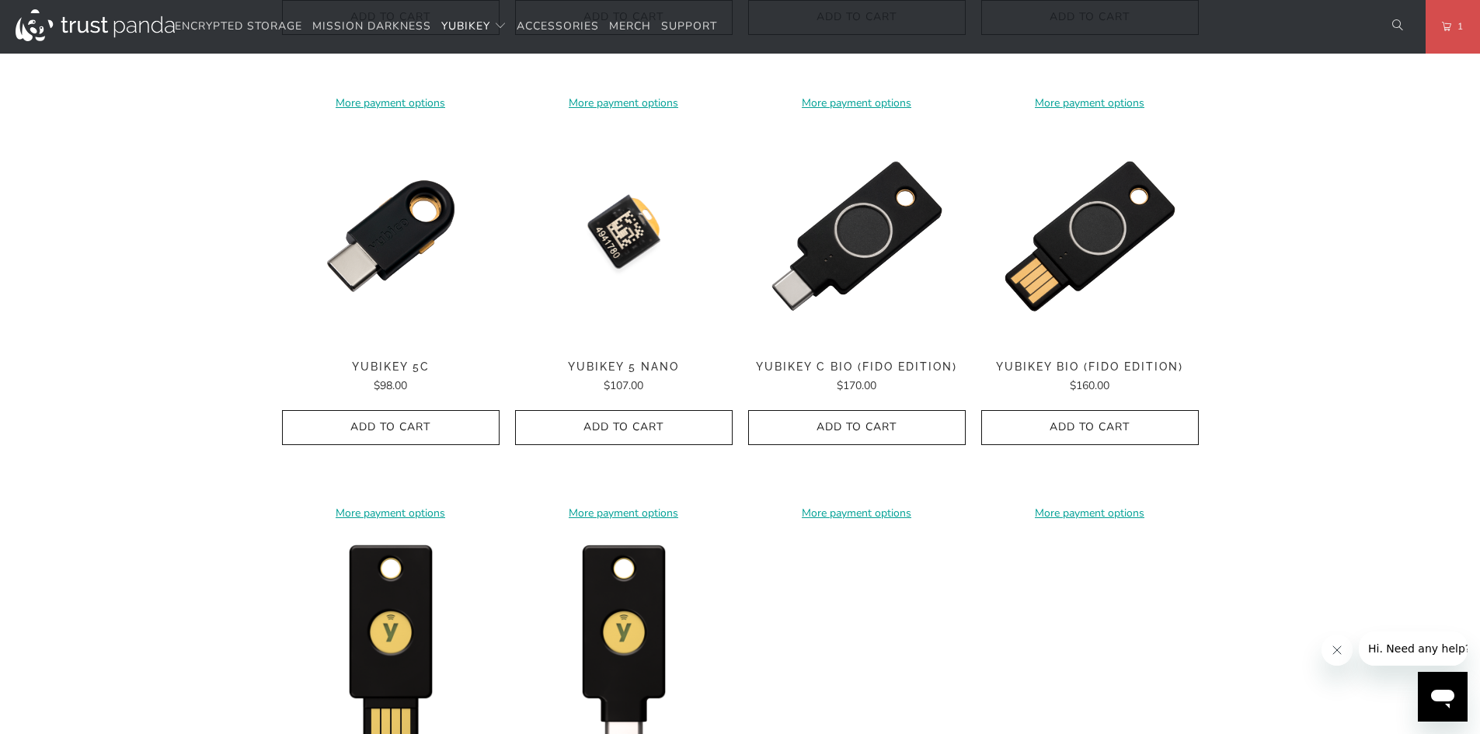
scroll to position [1398, 0]
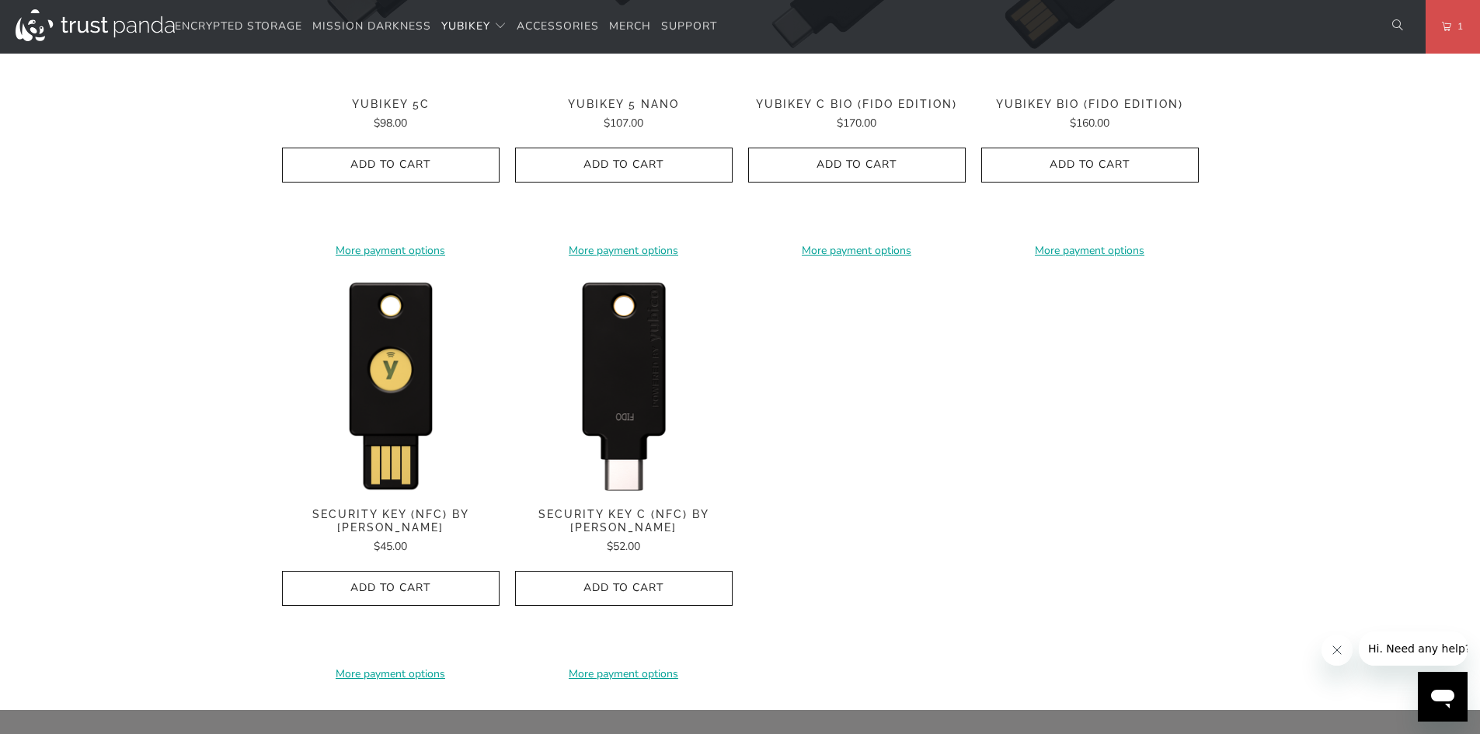
click at [639, 399] on img at bounding box center [624, 384] width 218 height 218
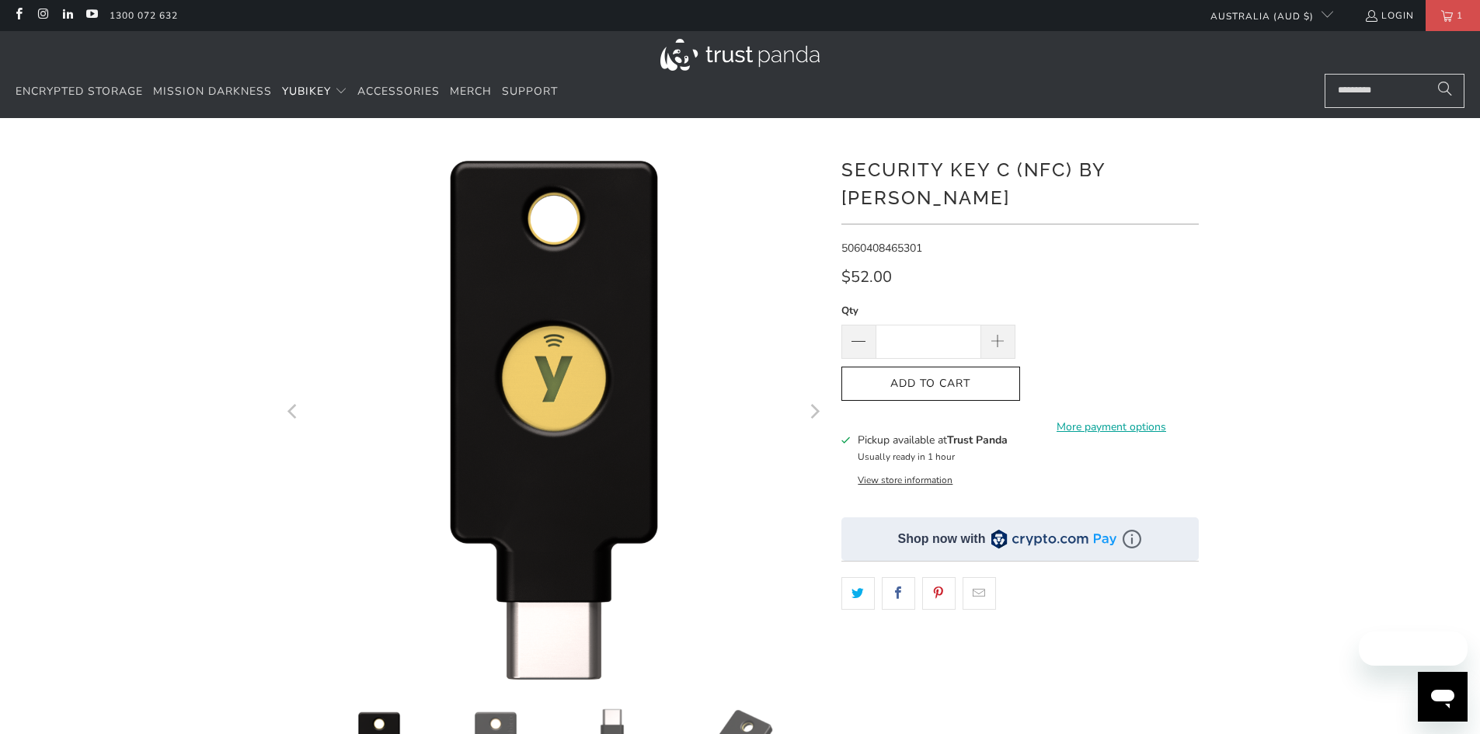
scroll to position [466, 0]
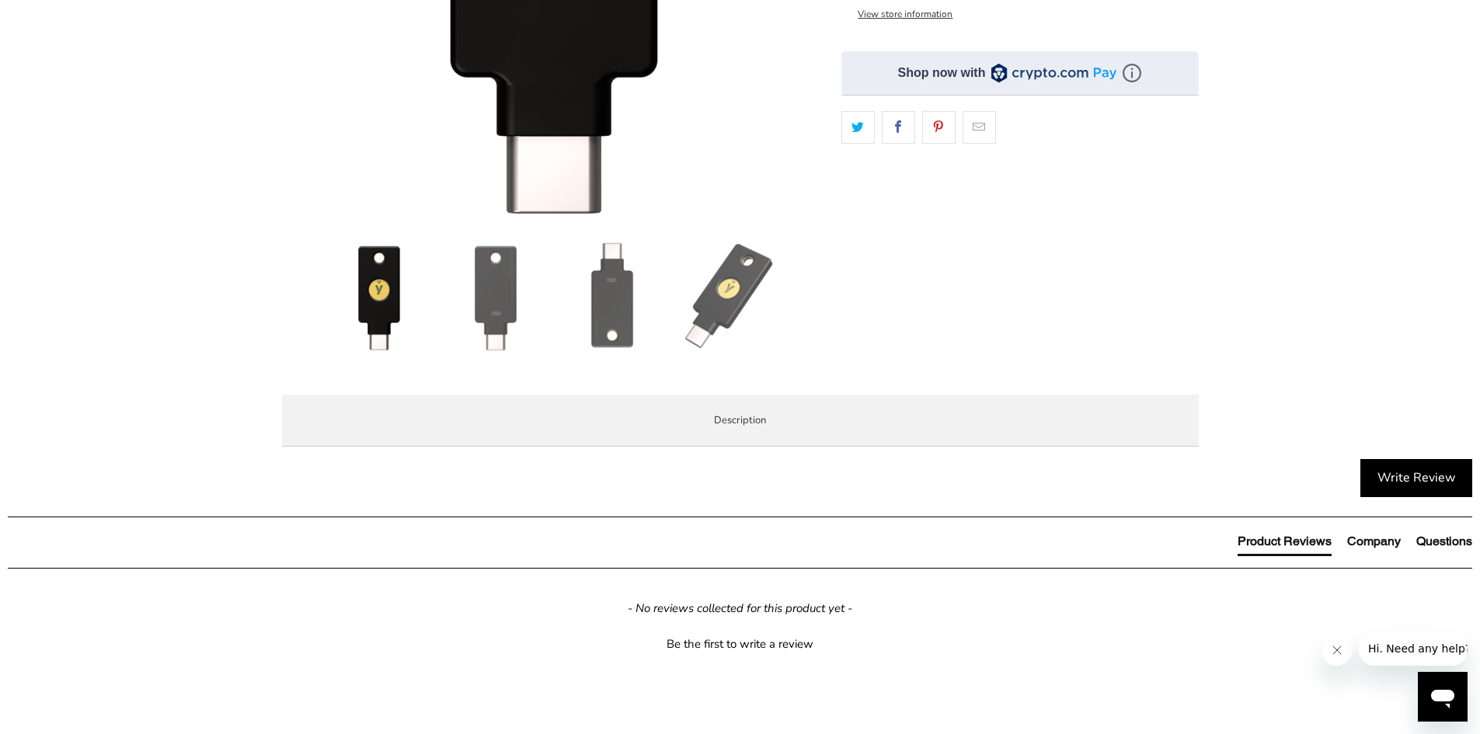
click at [753, 313] on img at bounding box center [728, 296] width 109 height 109
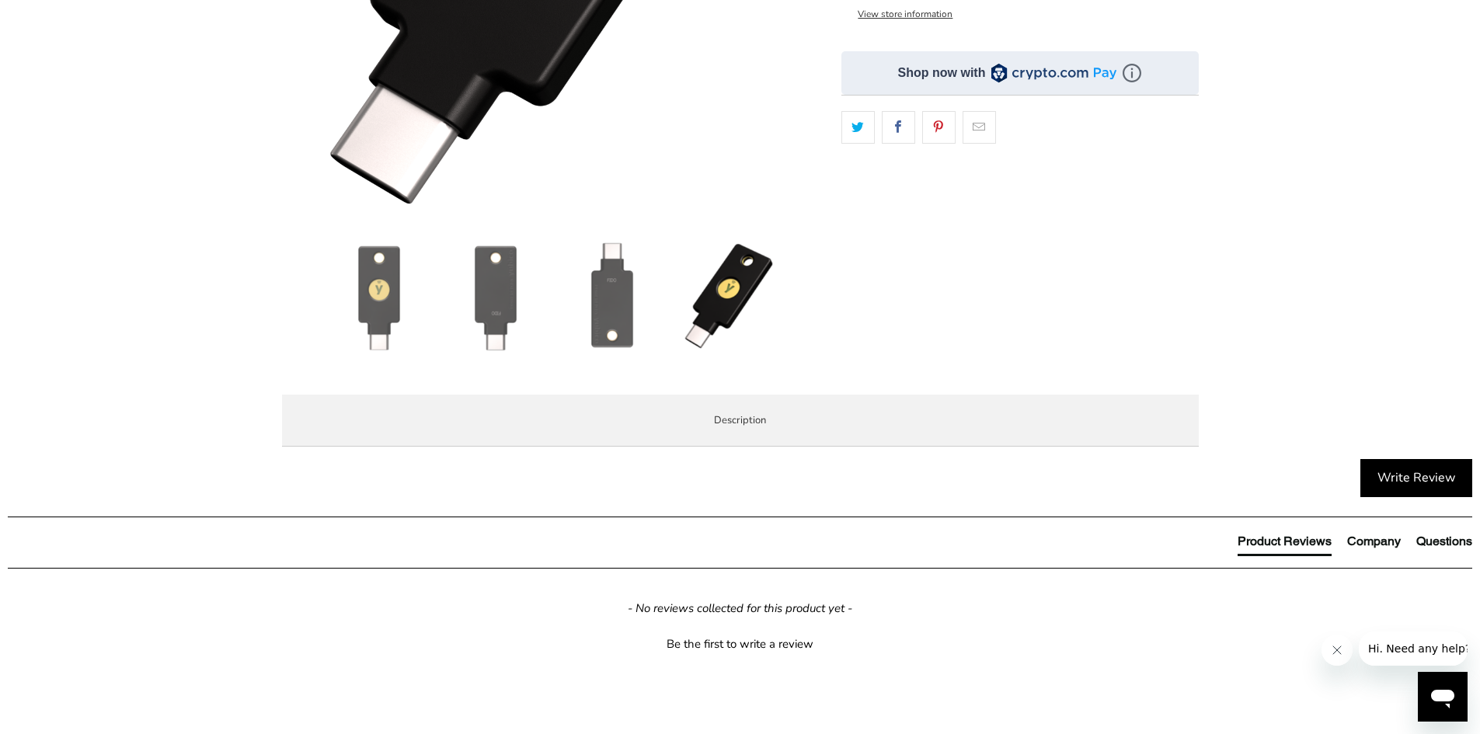
click at [607, 316] on img at bounding box center [612, 296] width 109 height 109
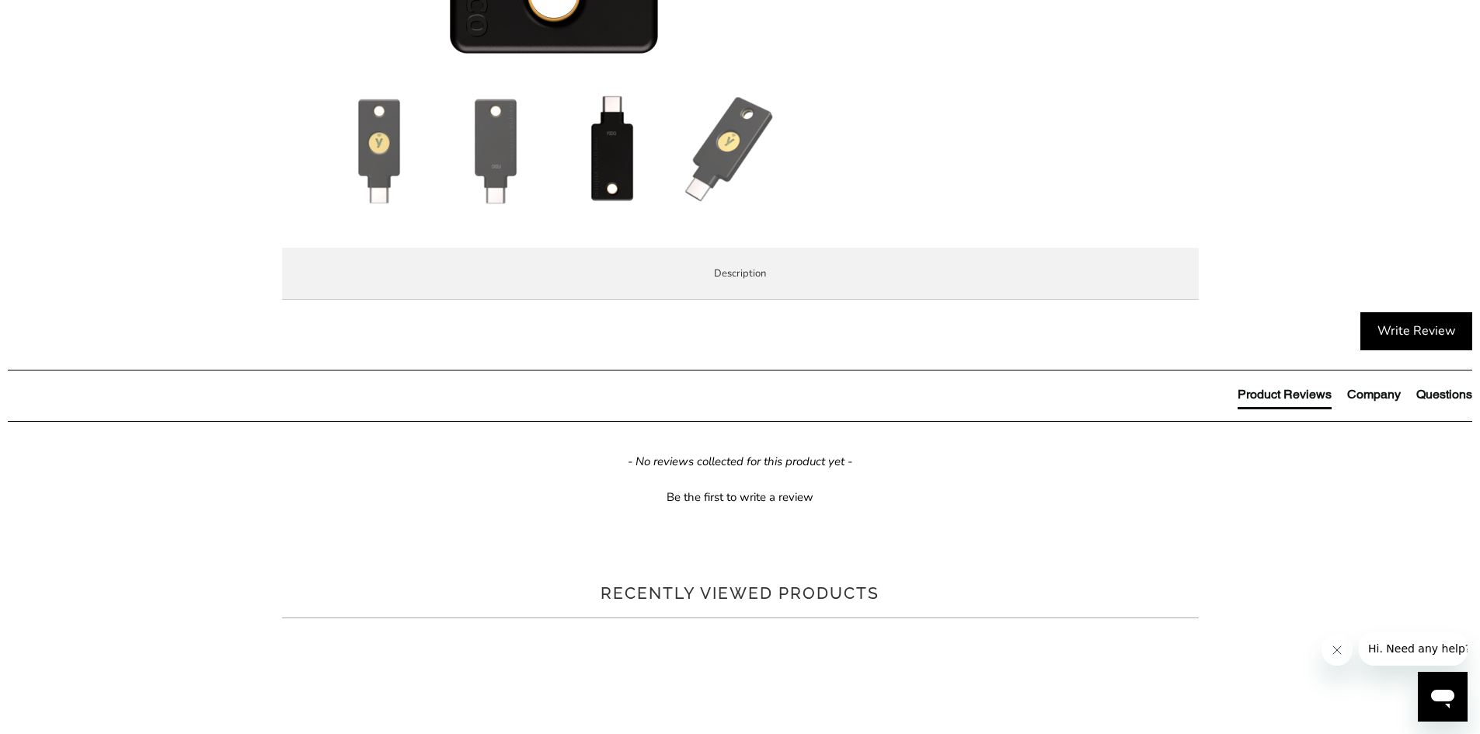
scroll to position [777, 0]
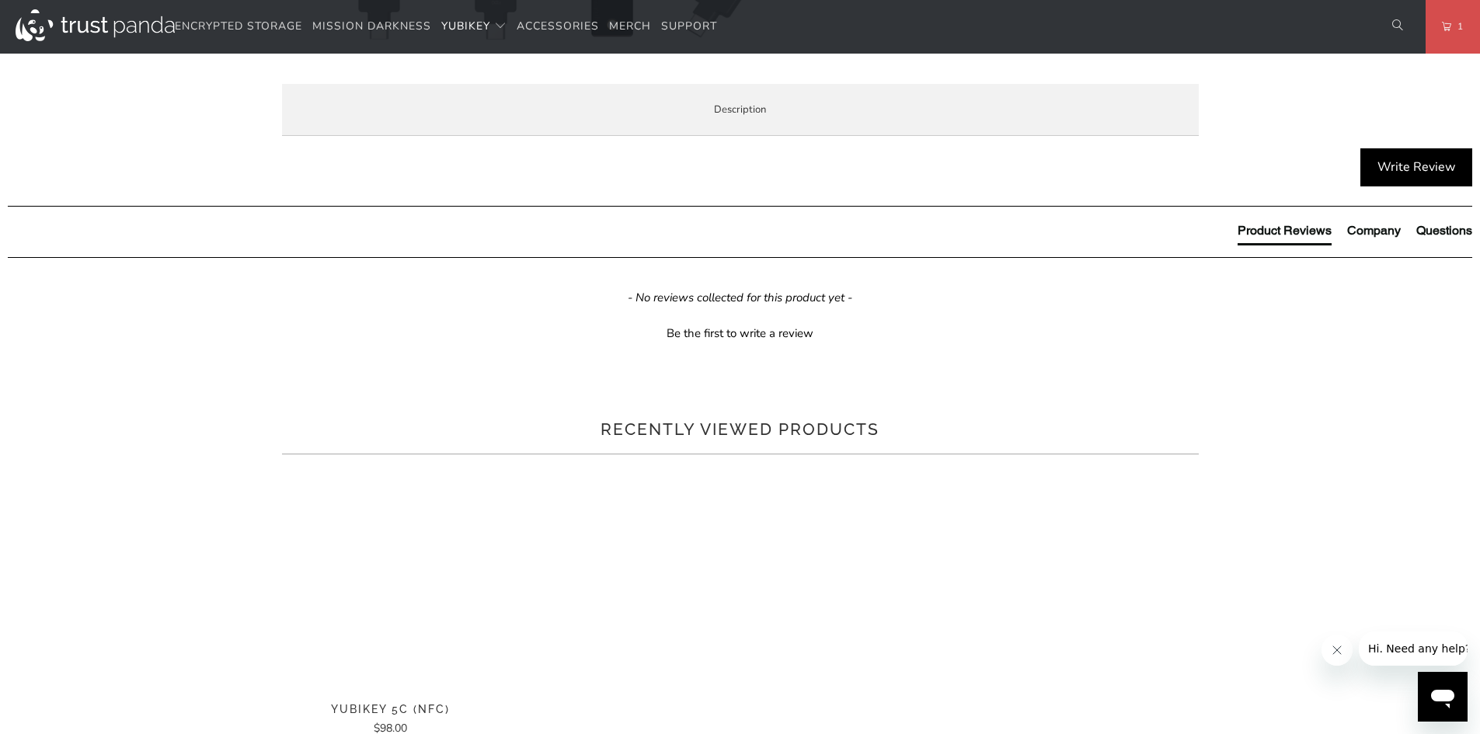
drag, startPoint x: 514, startPoint y: 482, endPoint x: 590, endPoint y: 483, distance: 76.2
click at [0, 0] on span "The Security Key C NFC by [PERSON_NAME] does not work with LastPass or Yubico A…" at bounding box center [0, 0] width 0 height 0
click at [0, 0] on p "The Security Key C NFC by [PERSON_NAME] does not work with LastPass or Yubico A…" at bounding box center [0, 0] width 0 height 0
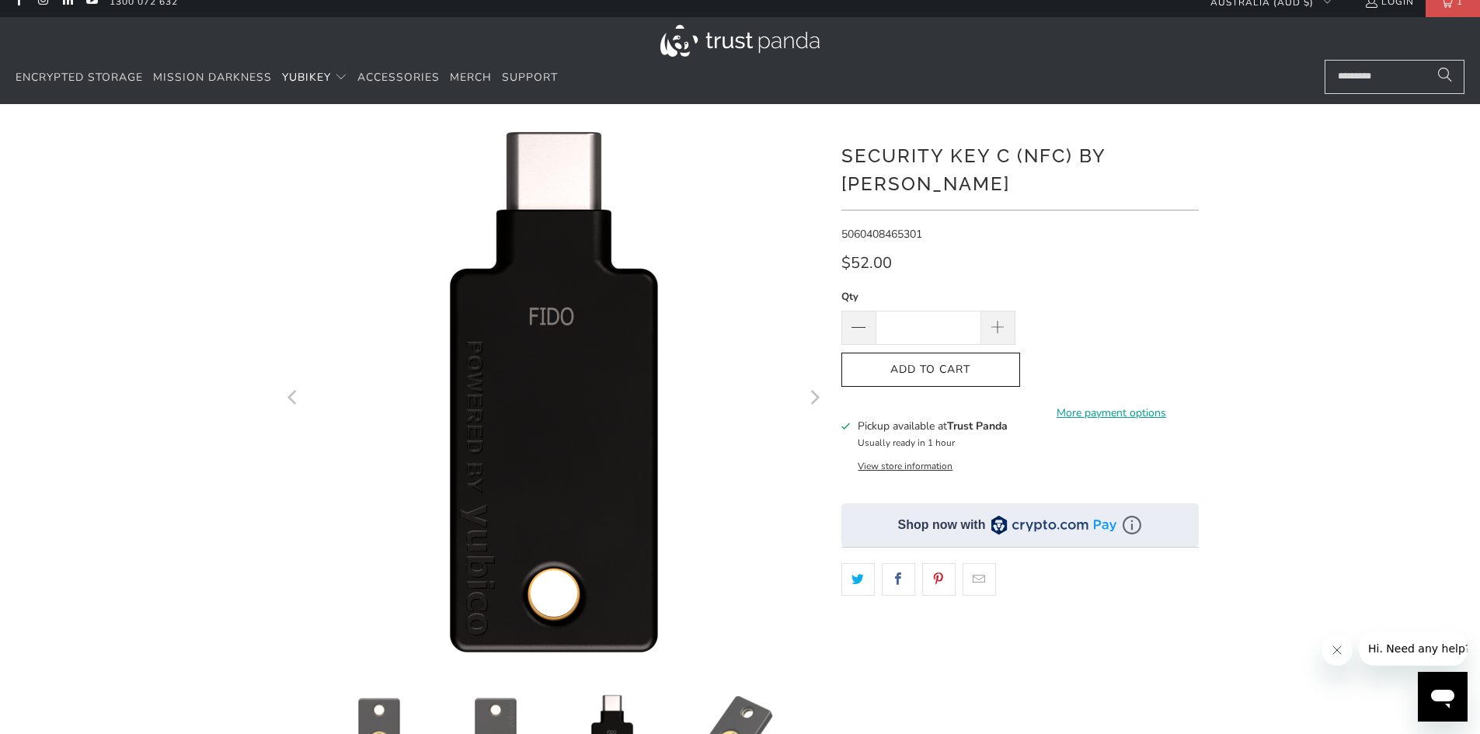
scroll to position [0, 0]
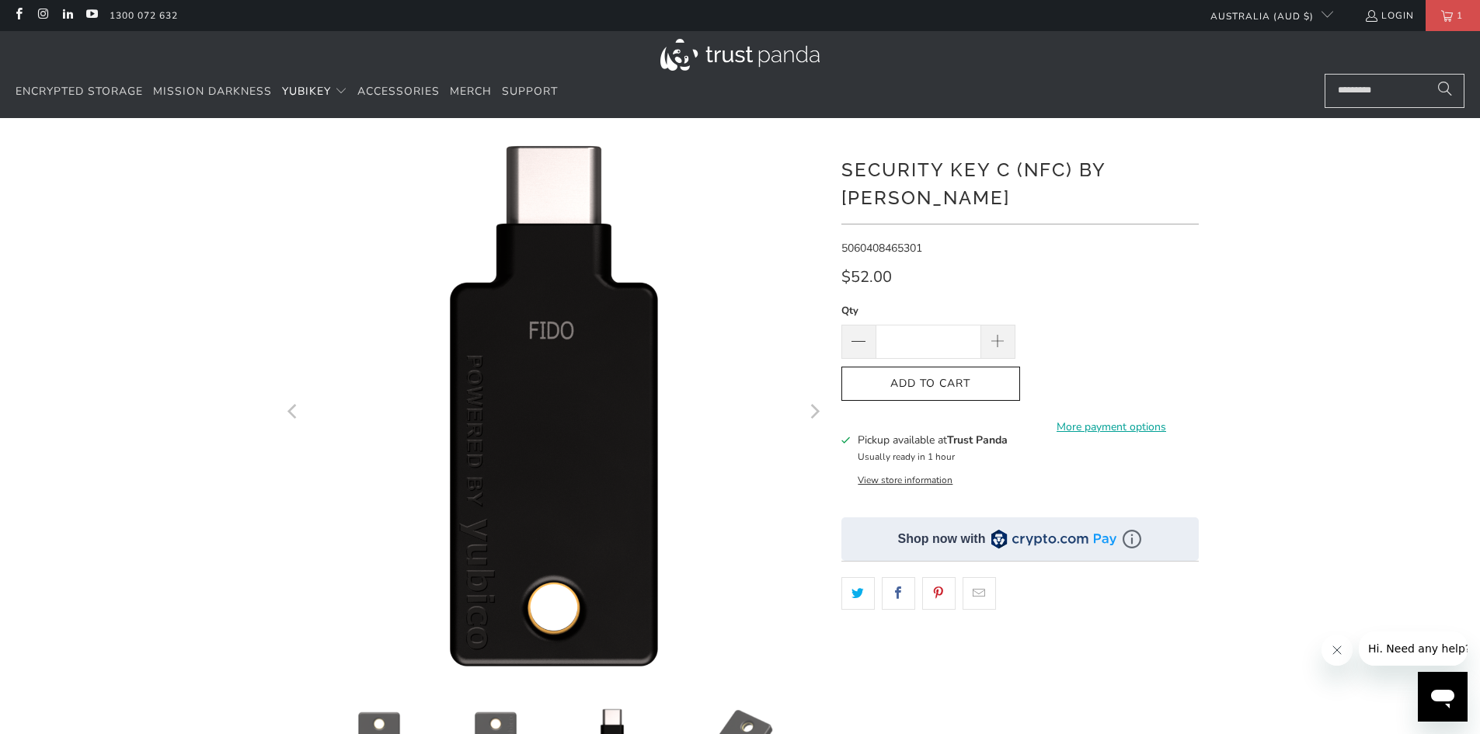
click at [818, 409] on icon "Next" at bounding box center [813, 412] width 15 height 326
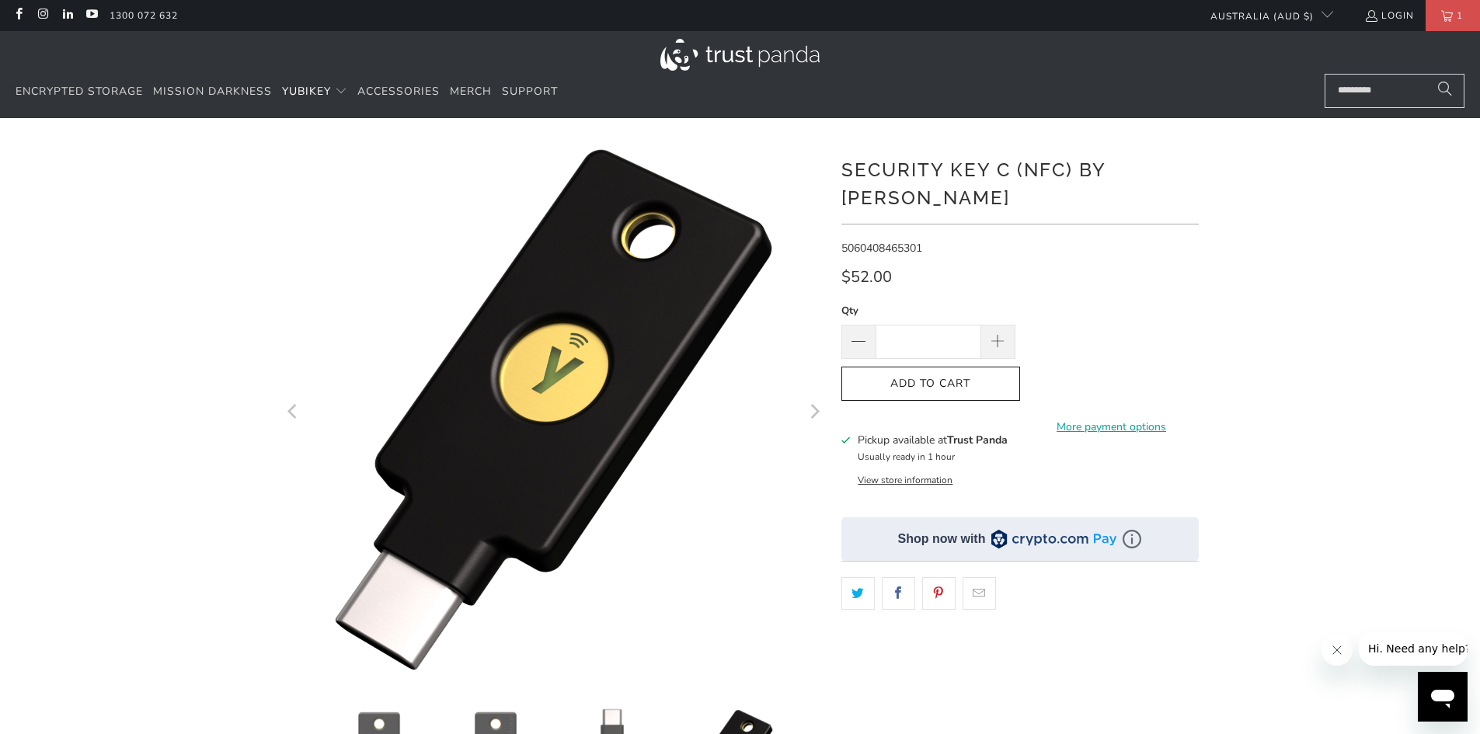
click at [817, 410] on icon "Next" at bounding box center [813, 412] width 15 height 326
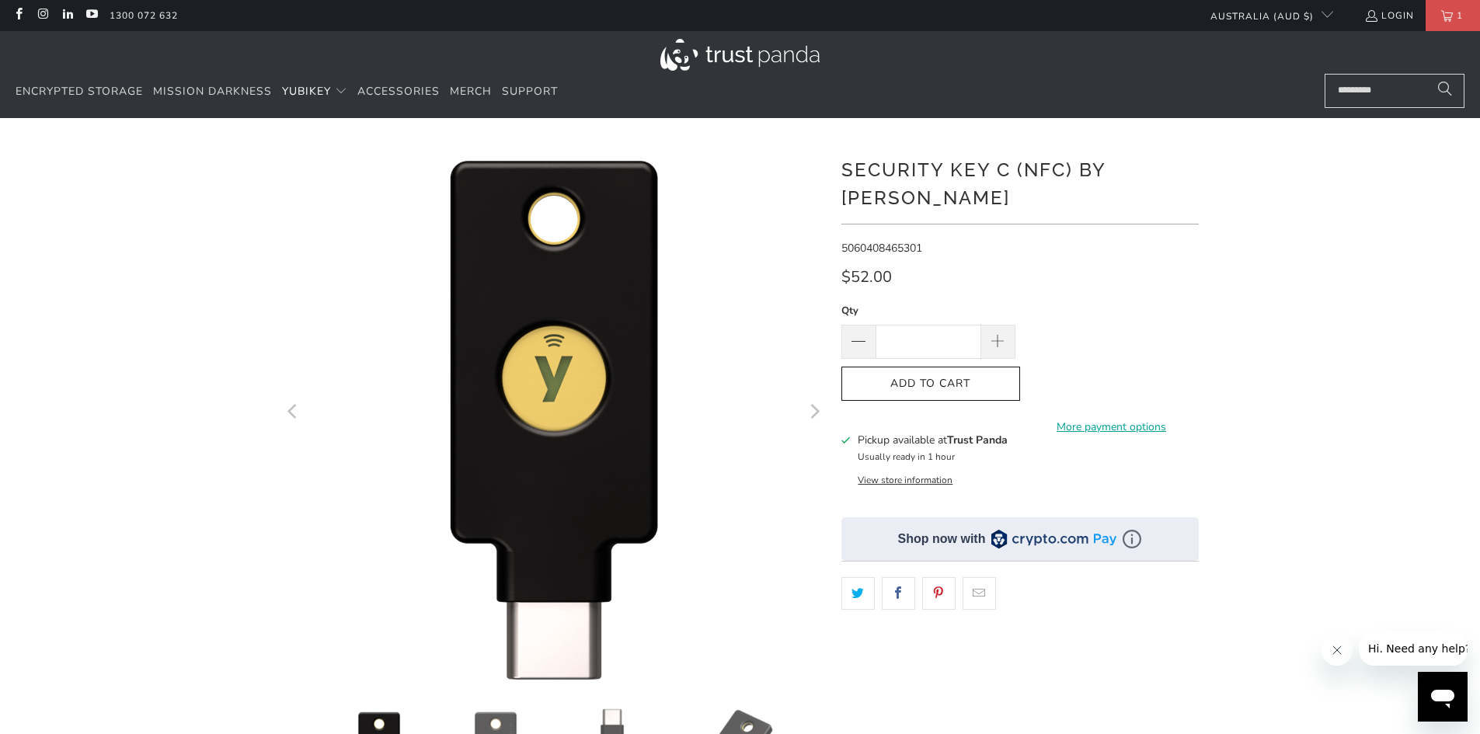
click at [818, 416] on icon "Next" at bounding box center [813, 412] width 15 height 326
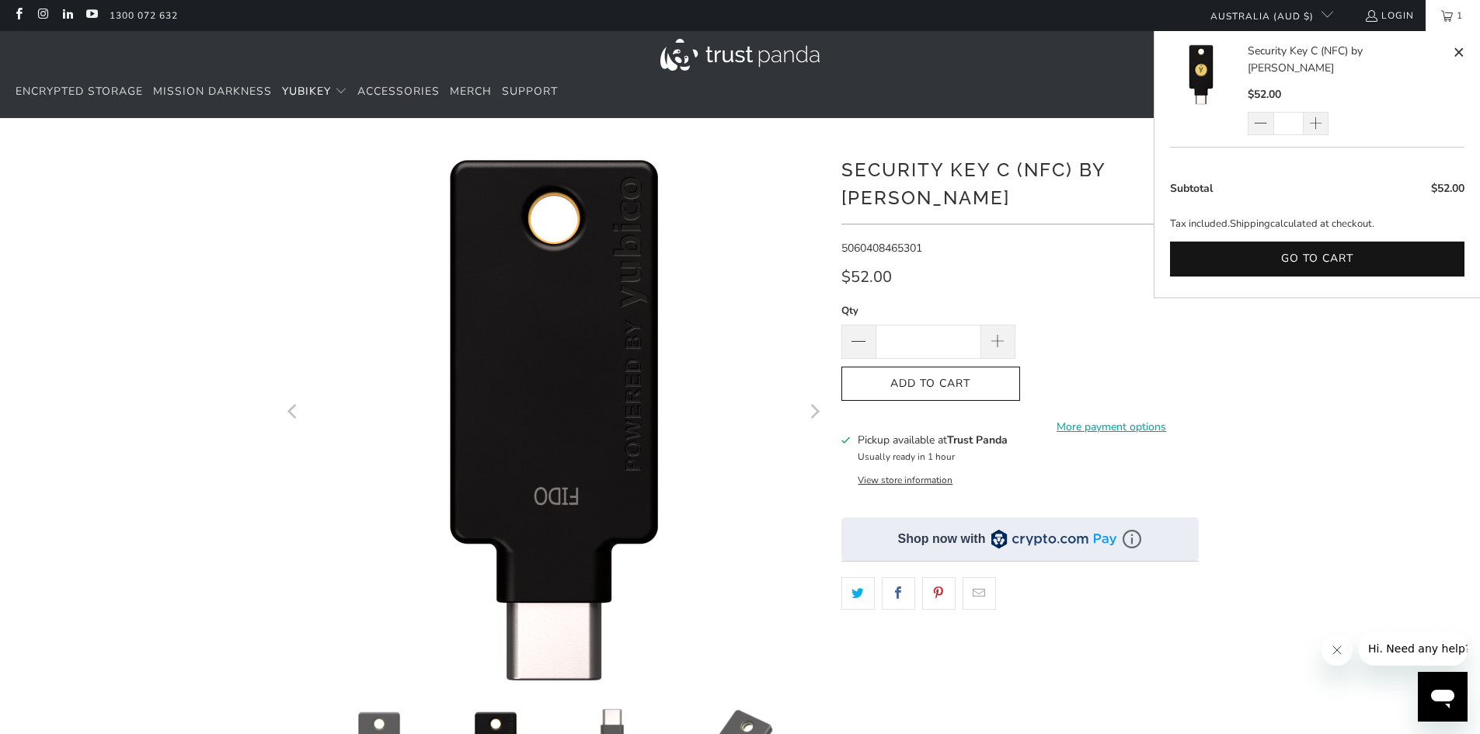
click at [1473, 19] on link "1" at bounding box center [1453, 15] width 54 height 31
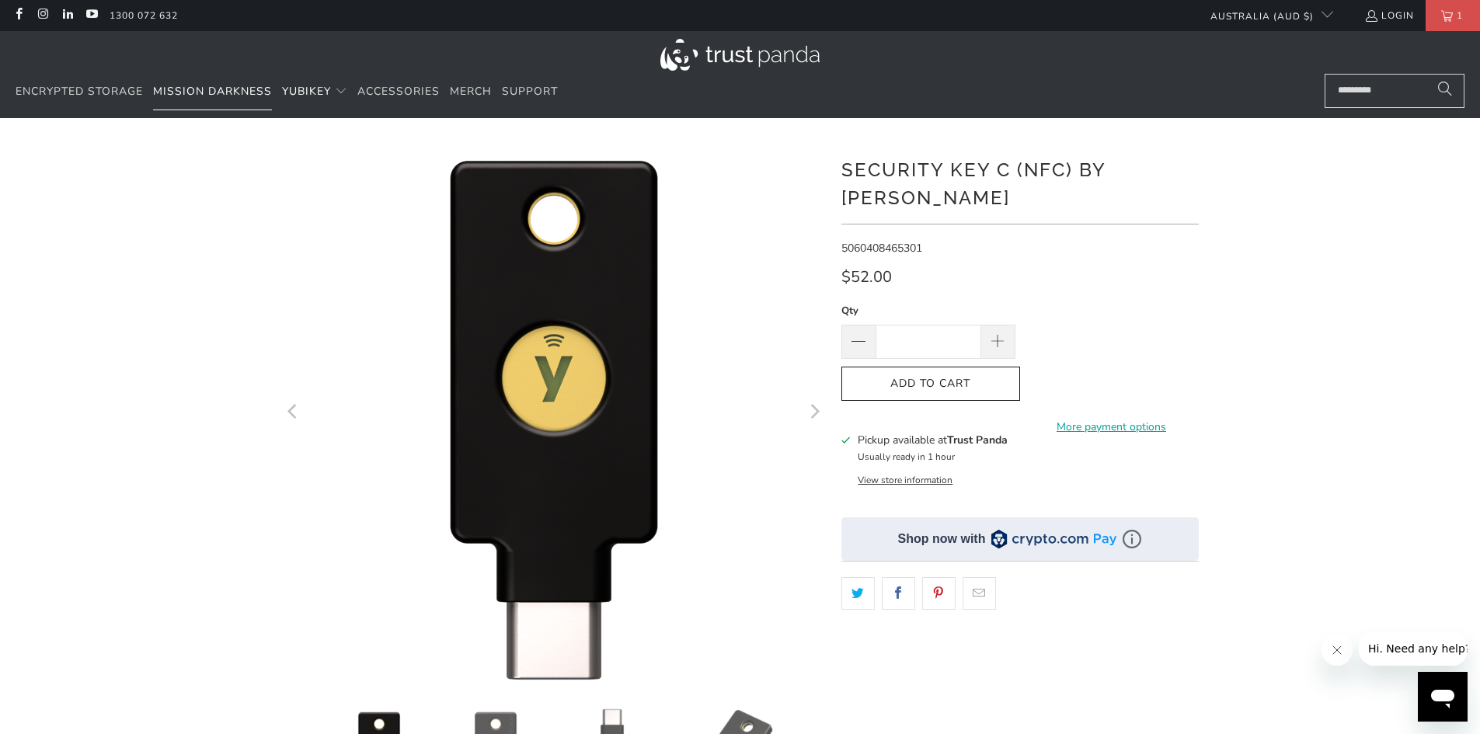
click at [172, 89] on span "Mission Darkness" at bounding box center [212, 91] width 119 height 15
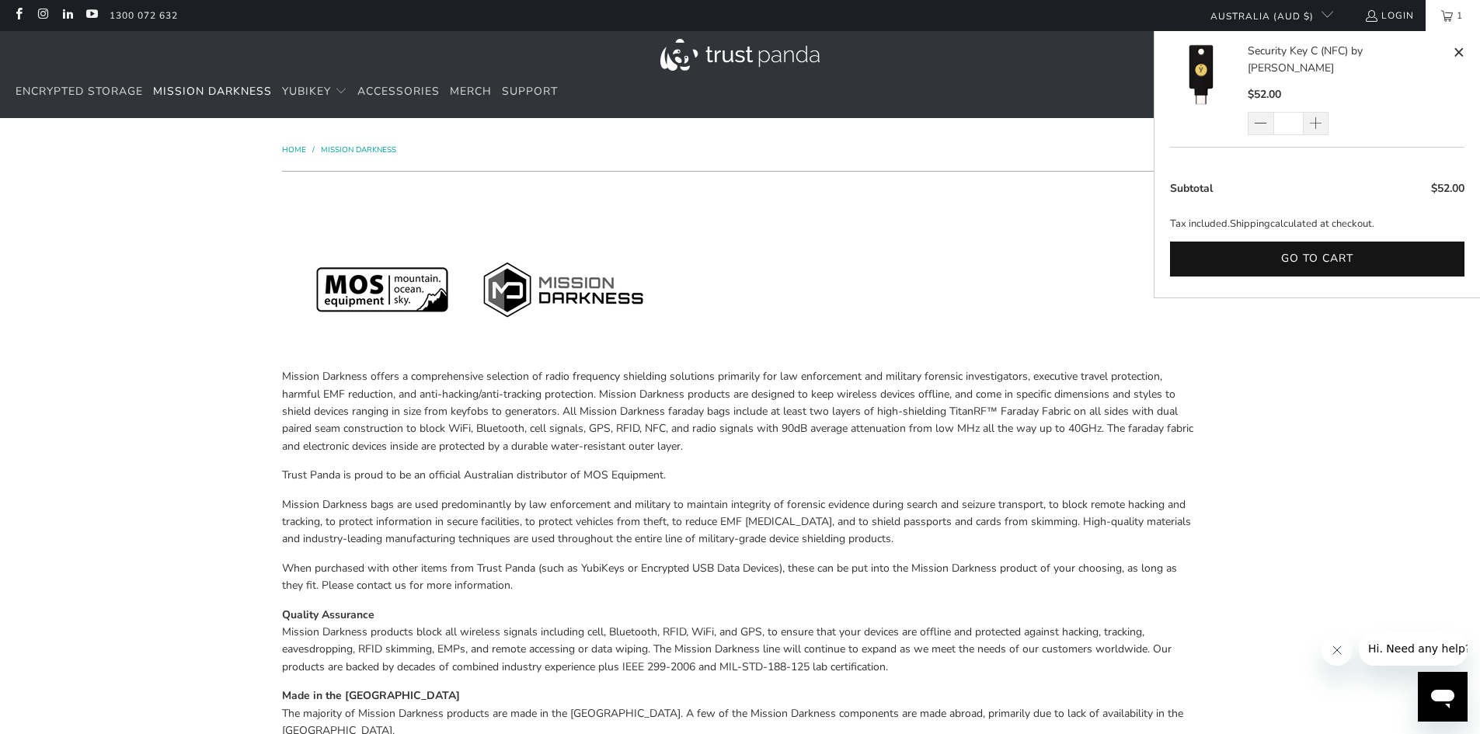
click at [1459, 24] on span "1" at bounding box center [1460, 15] width 14 height 31
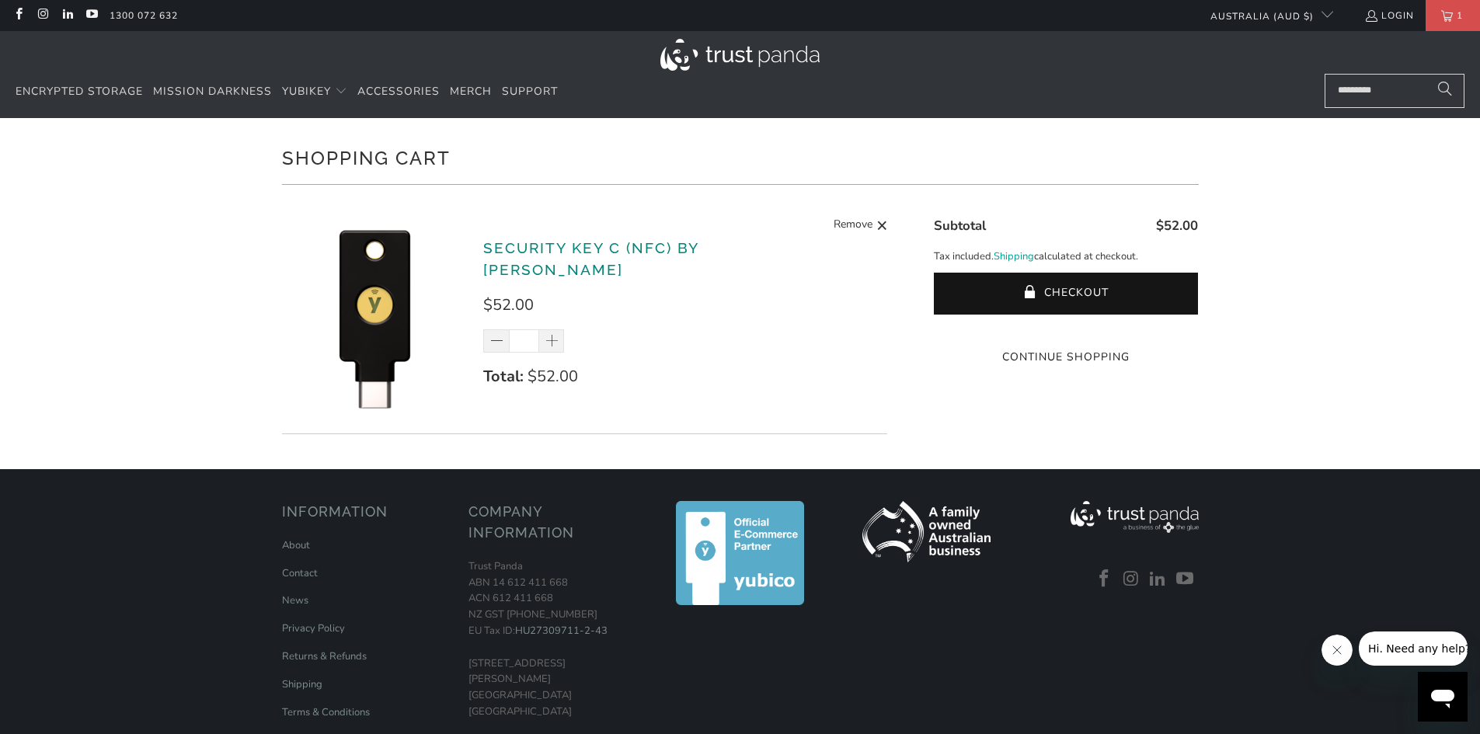
click at [501, 261] on link "Security Key C (NFC) by [PERSON_NAME]" at bounding box center [590, 259] width 215 height 40
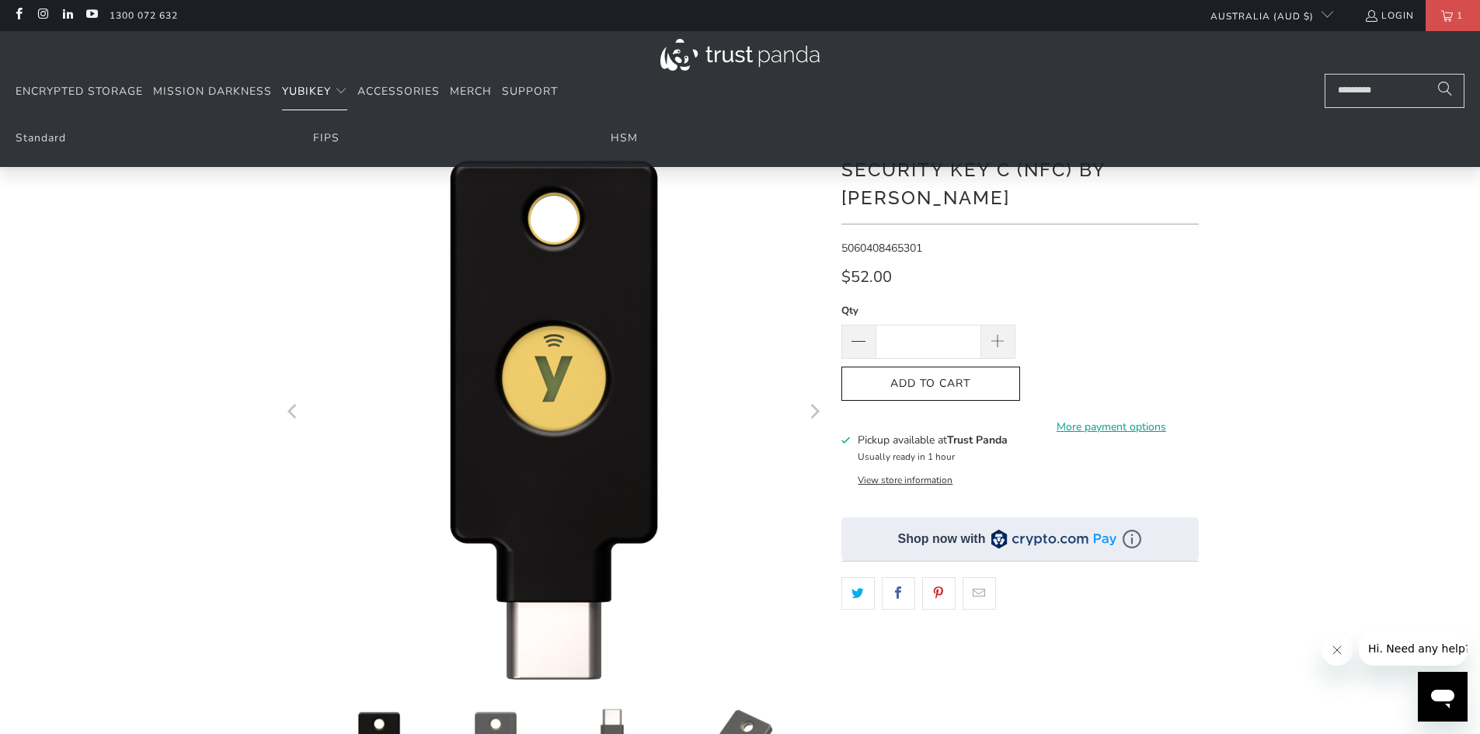
click at [315, 96] on span "YubiKey" at bounding box center [306, 91] width 49 height 15
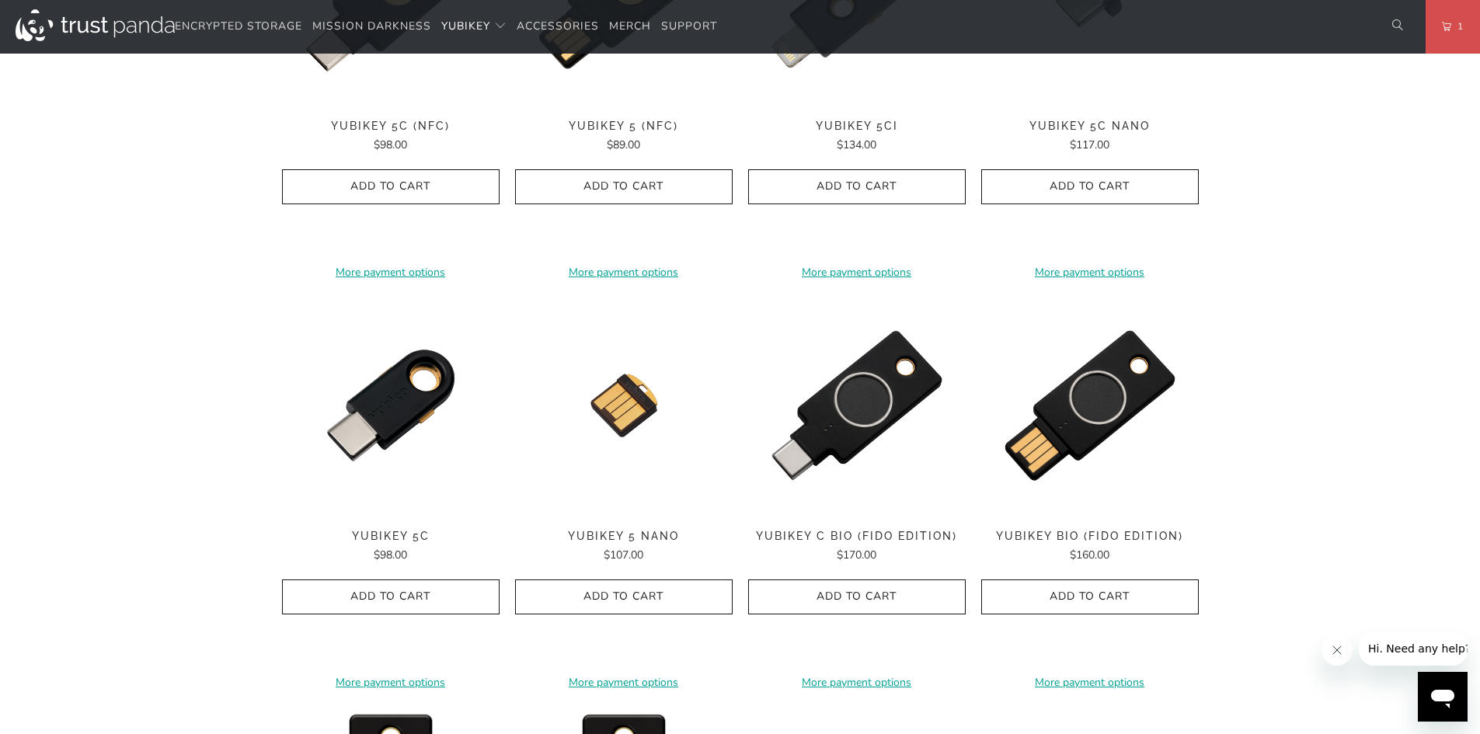
scroll to position [932, 0]
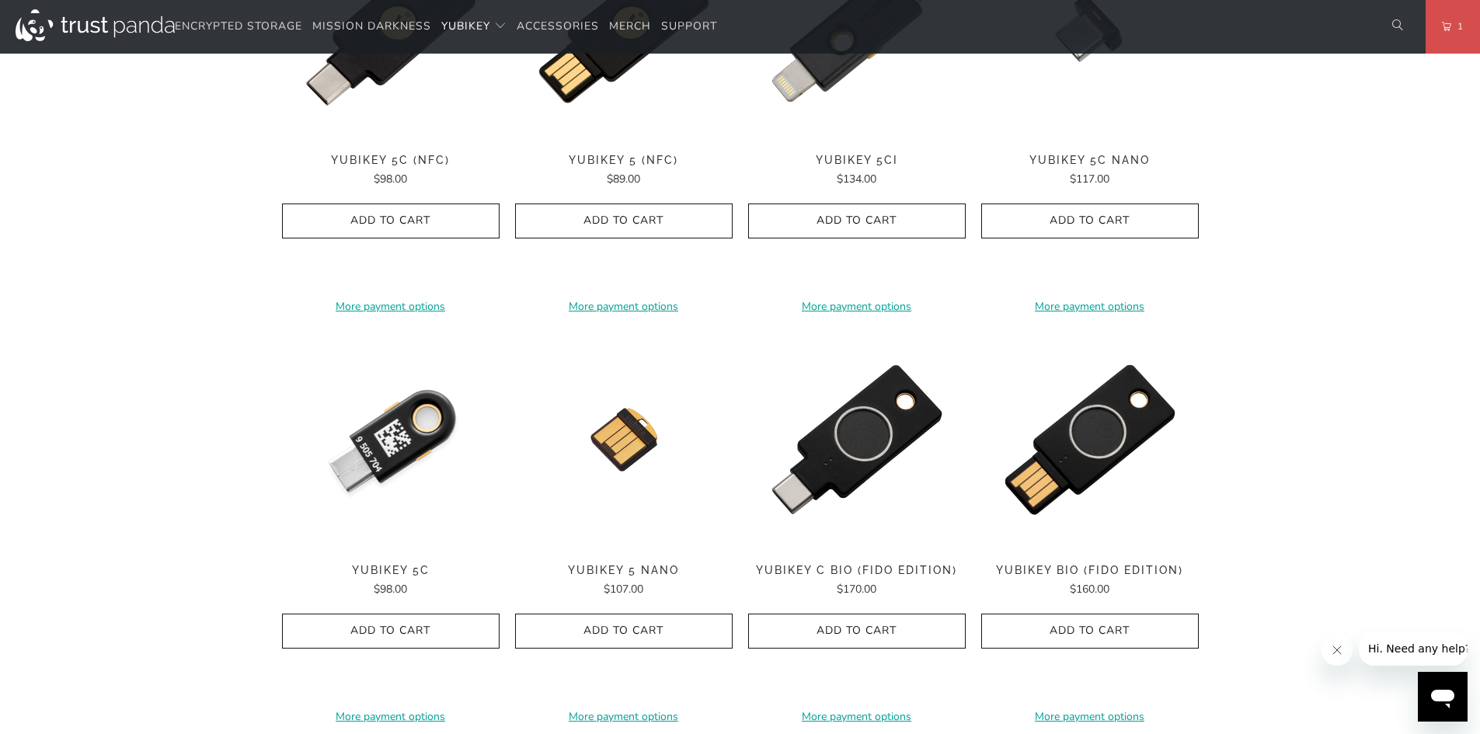
click at [434, 475] on img at bounding box center [391, 440] width 218 height 218
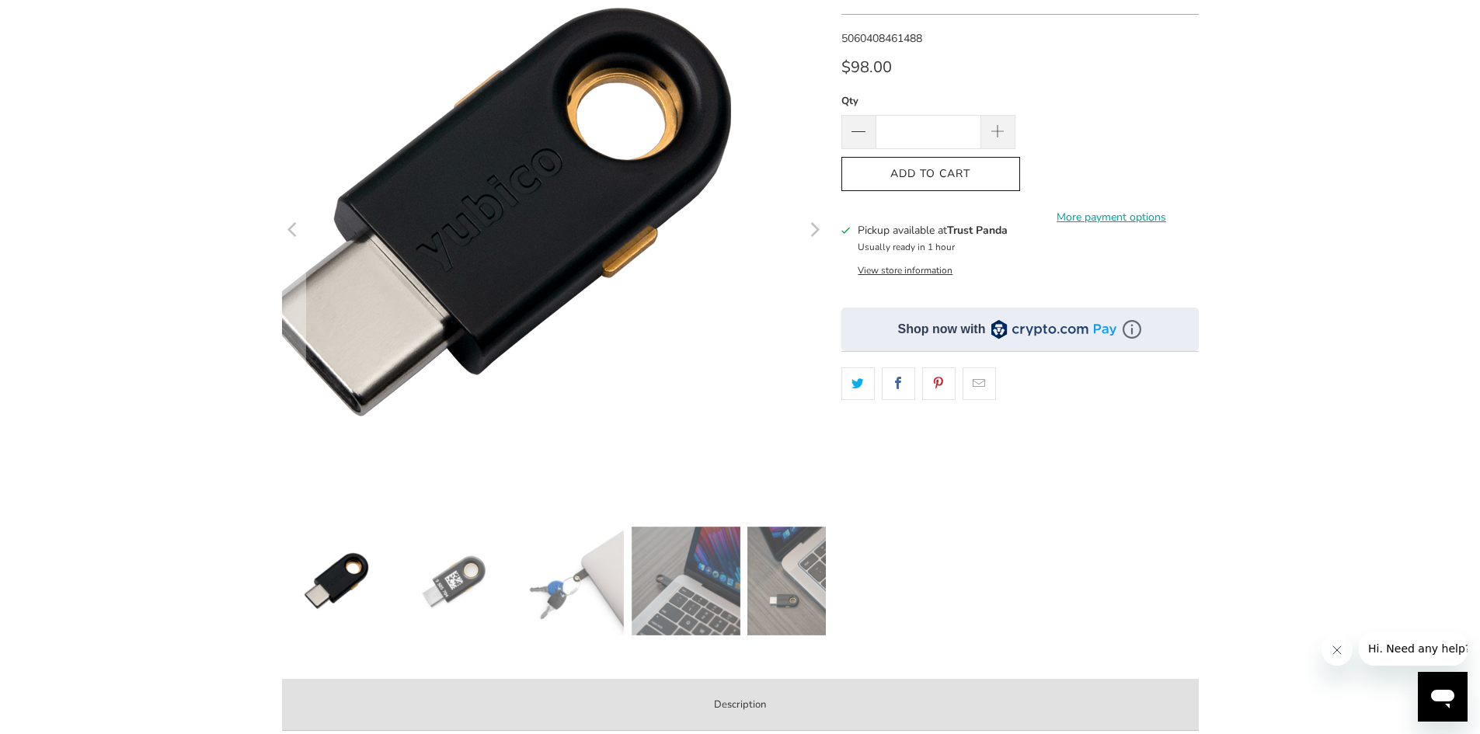
scroll to position [466, 0]
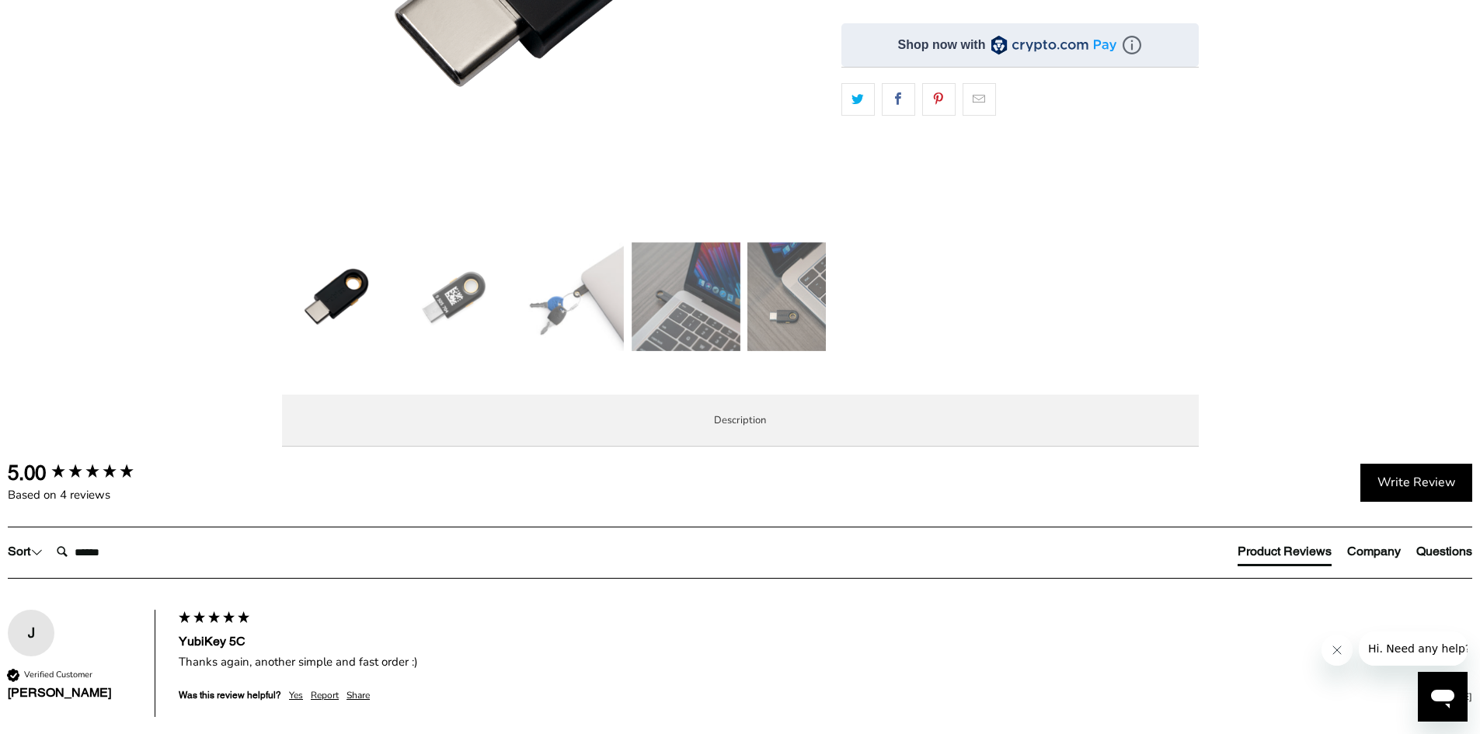
click at [566, 316] on img at bounding box center [569, 296] width 109 height 109
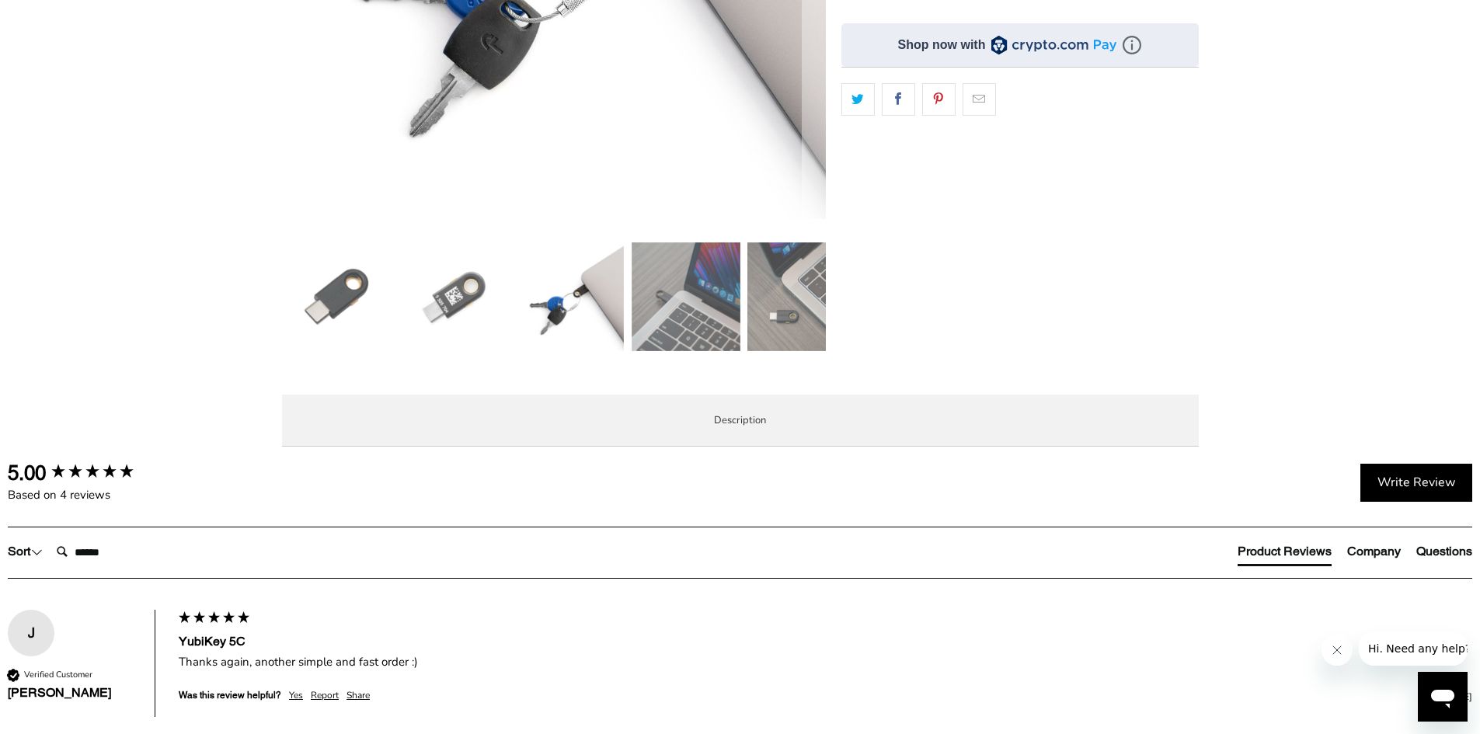
click at [658, 318] on img at bounding box center [686, 296] width 109 height 109
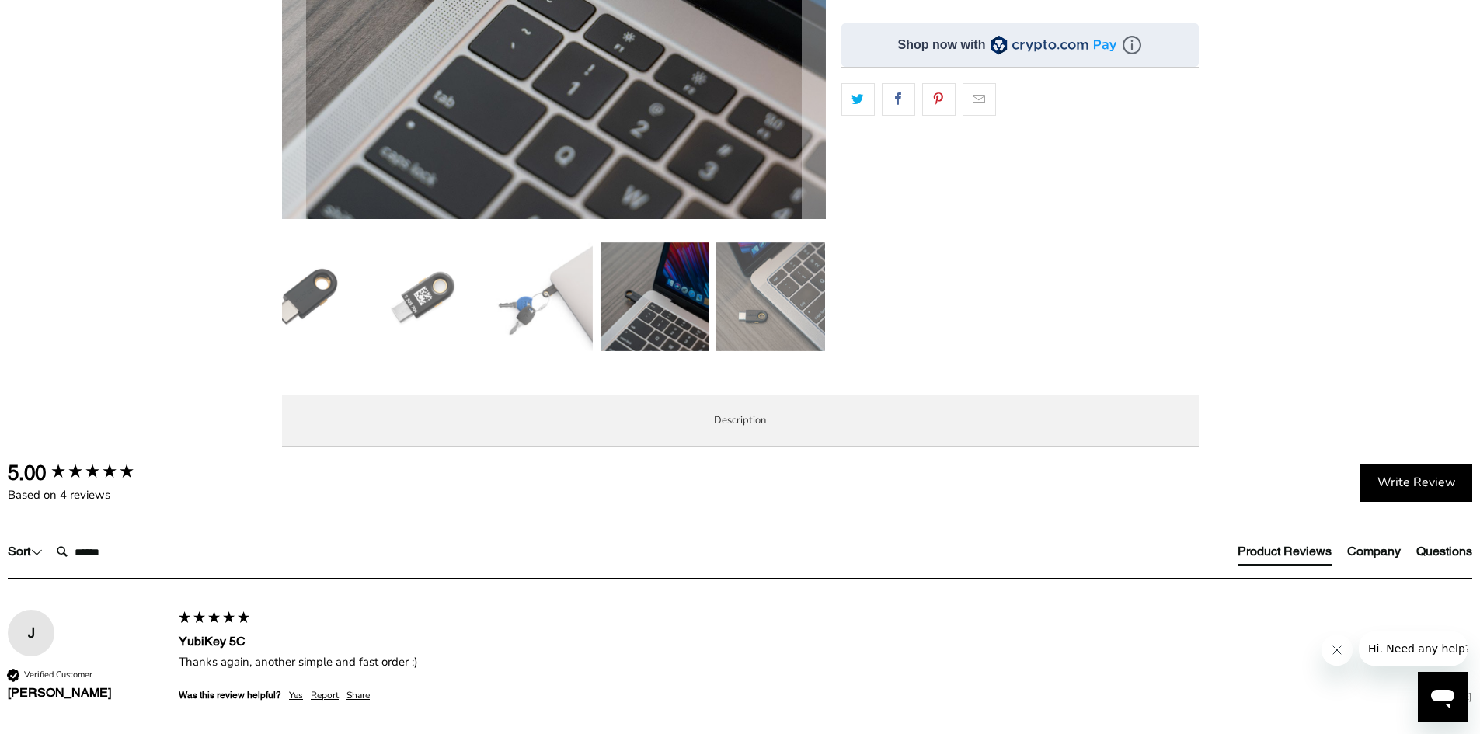
click at [767, 301] on img at bounding box center [770, 296] width 109 height 109
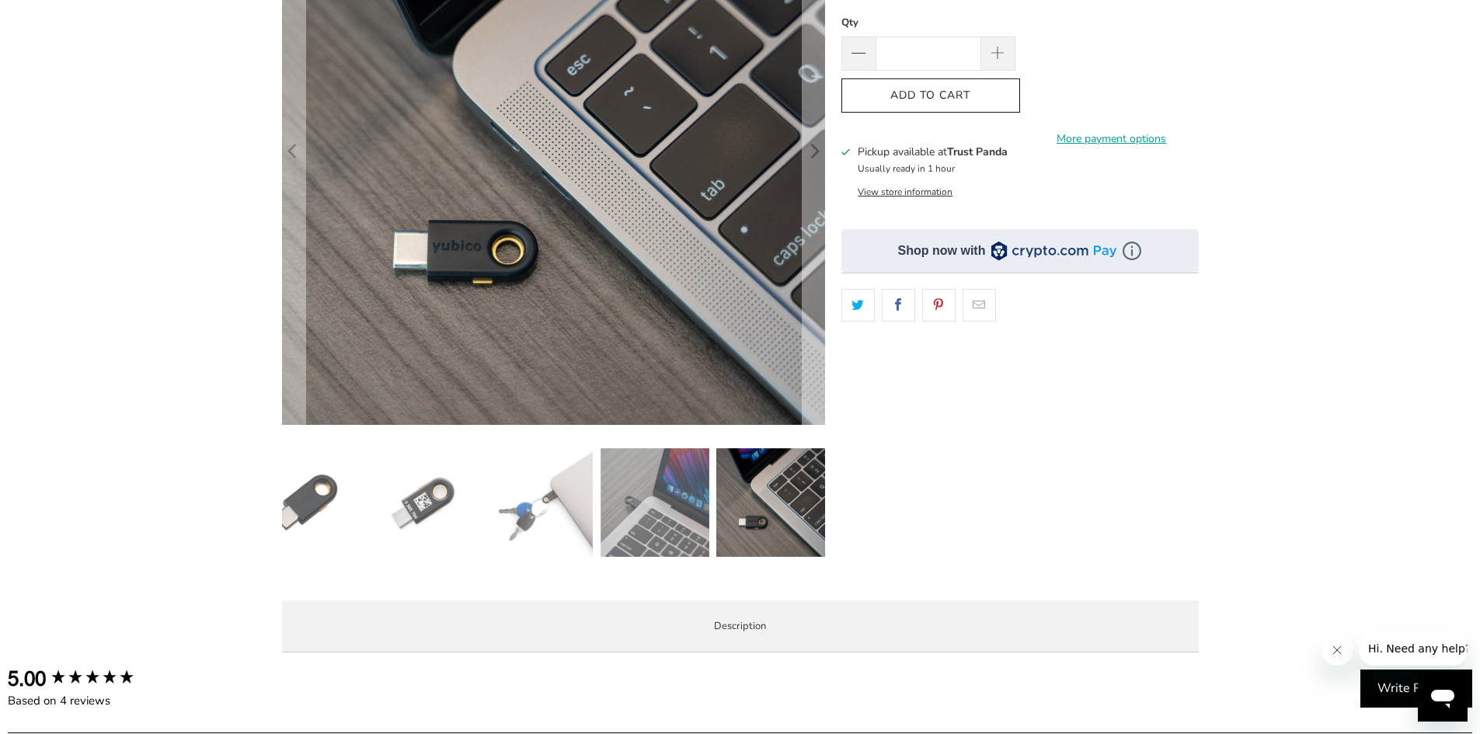
scroll to position [155, 0]
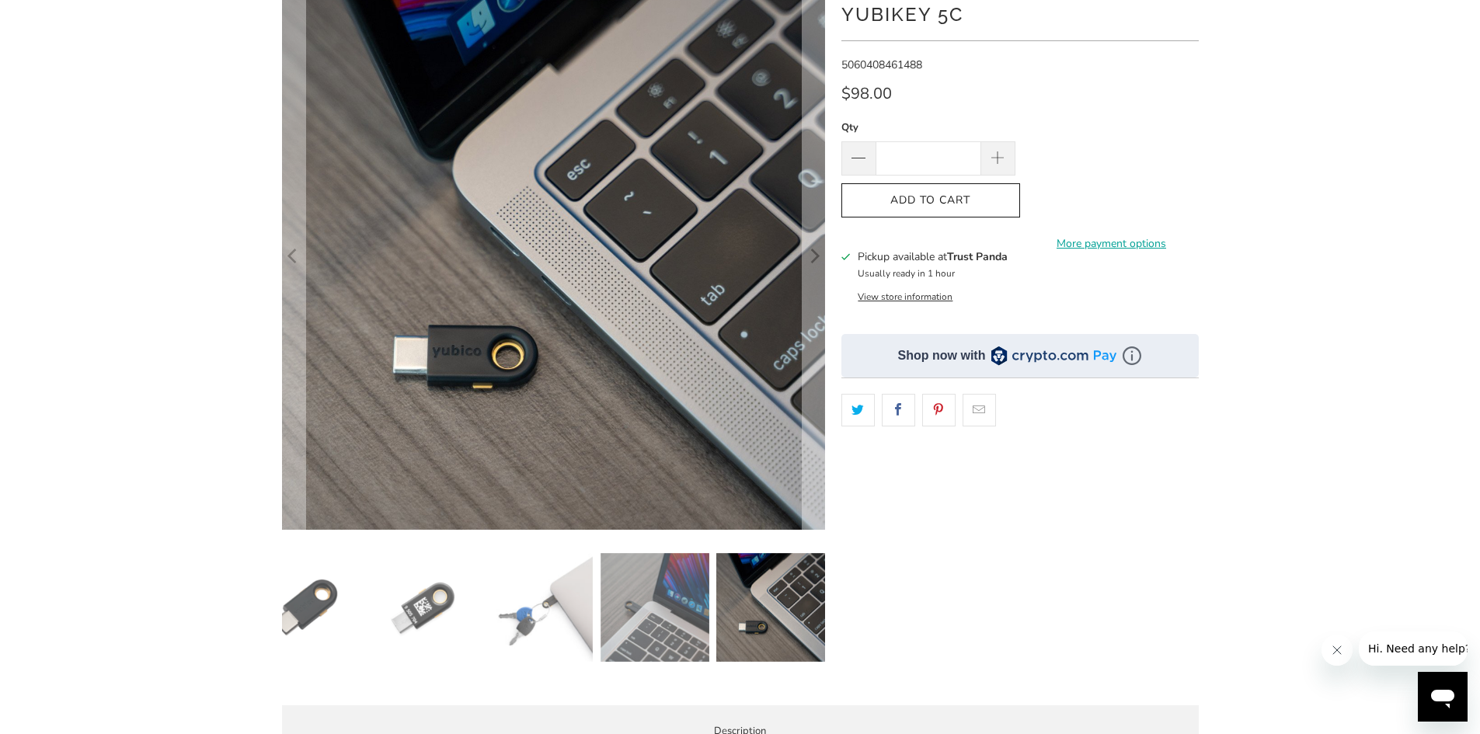
click at [434, 592] on img at bounding box center [421, 607] width 109 height 109
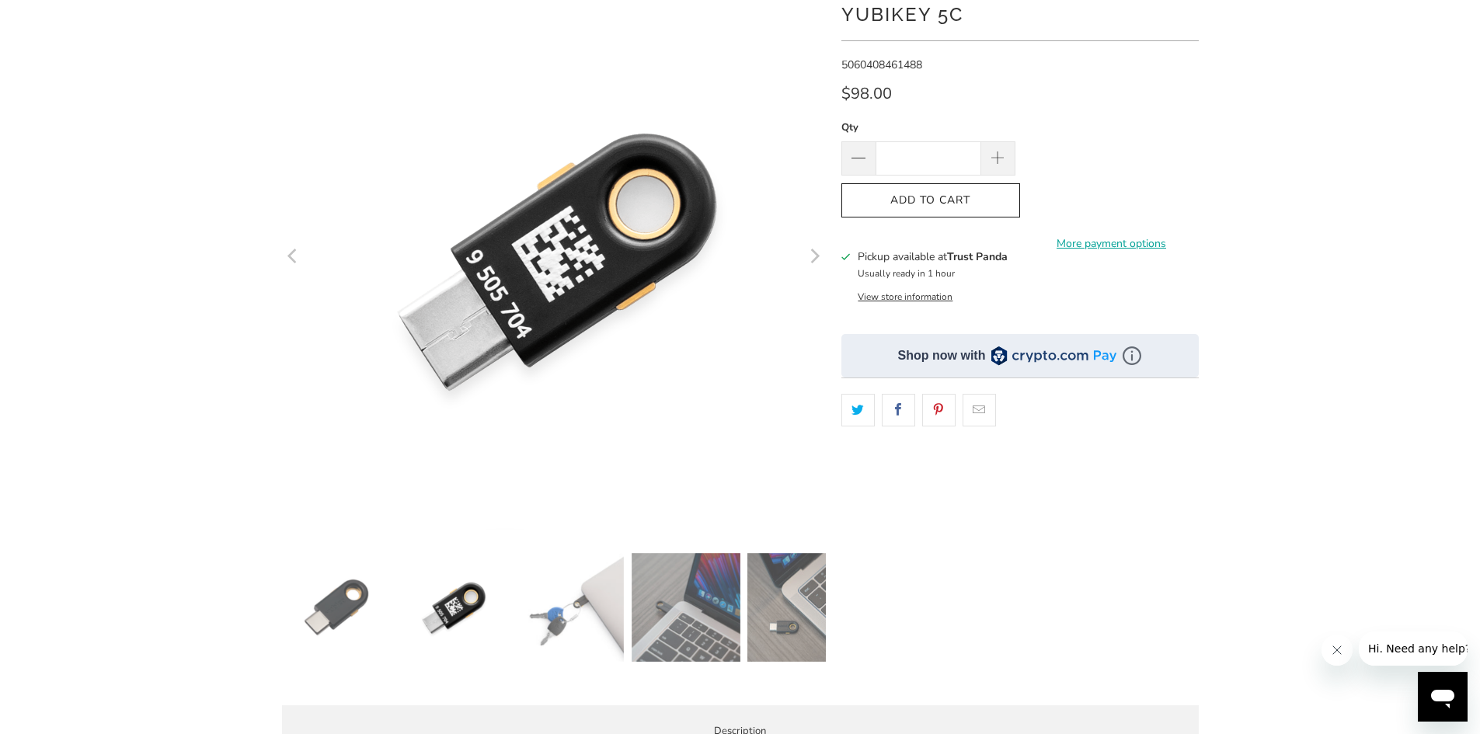
click at [315, 605] on img at bounding box center [336, 607] width 109 height 109
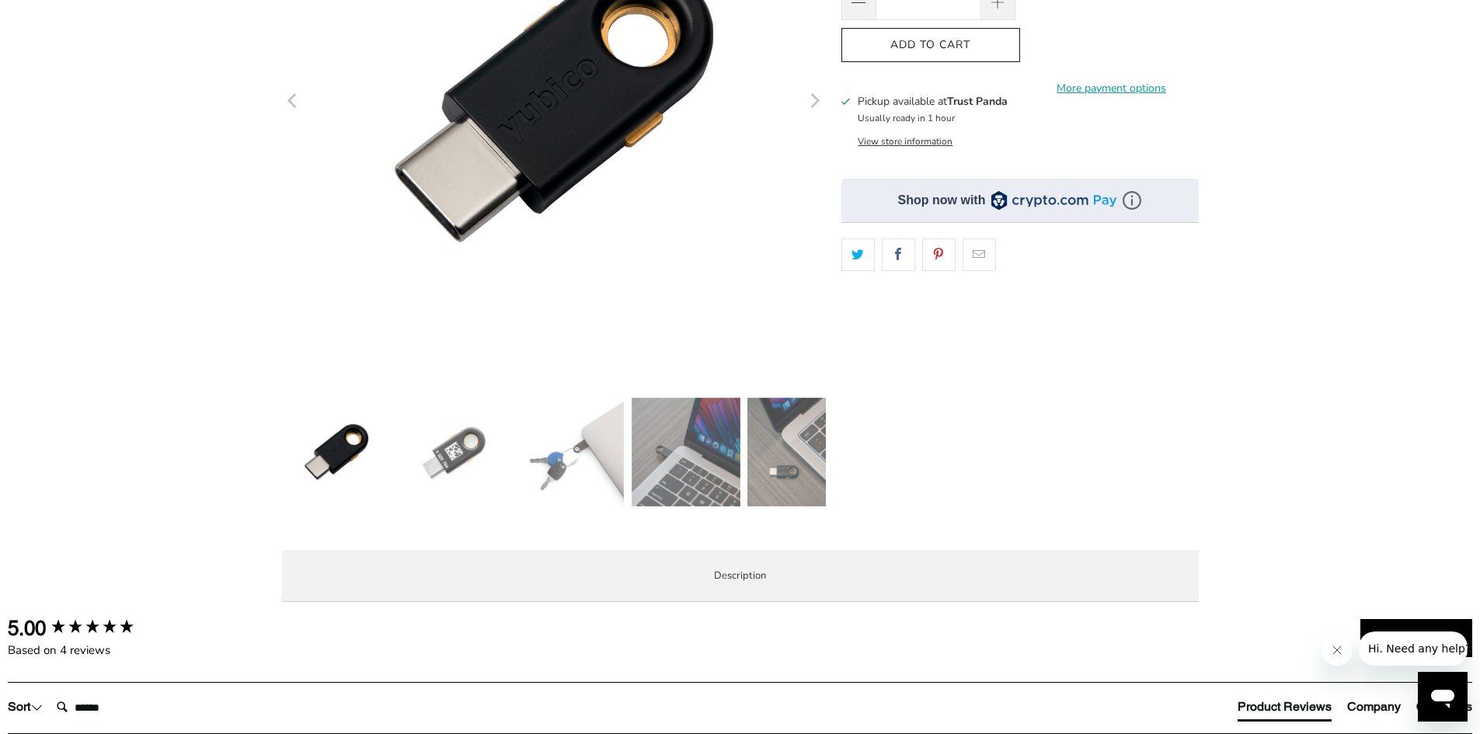
scroll to position [0, 0]
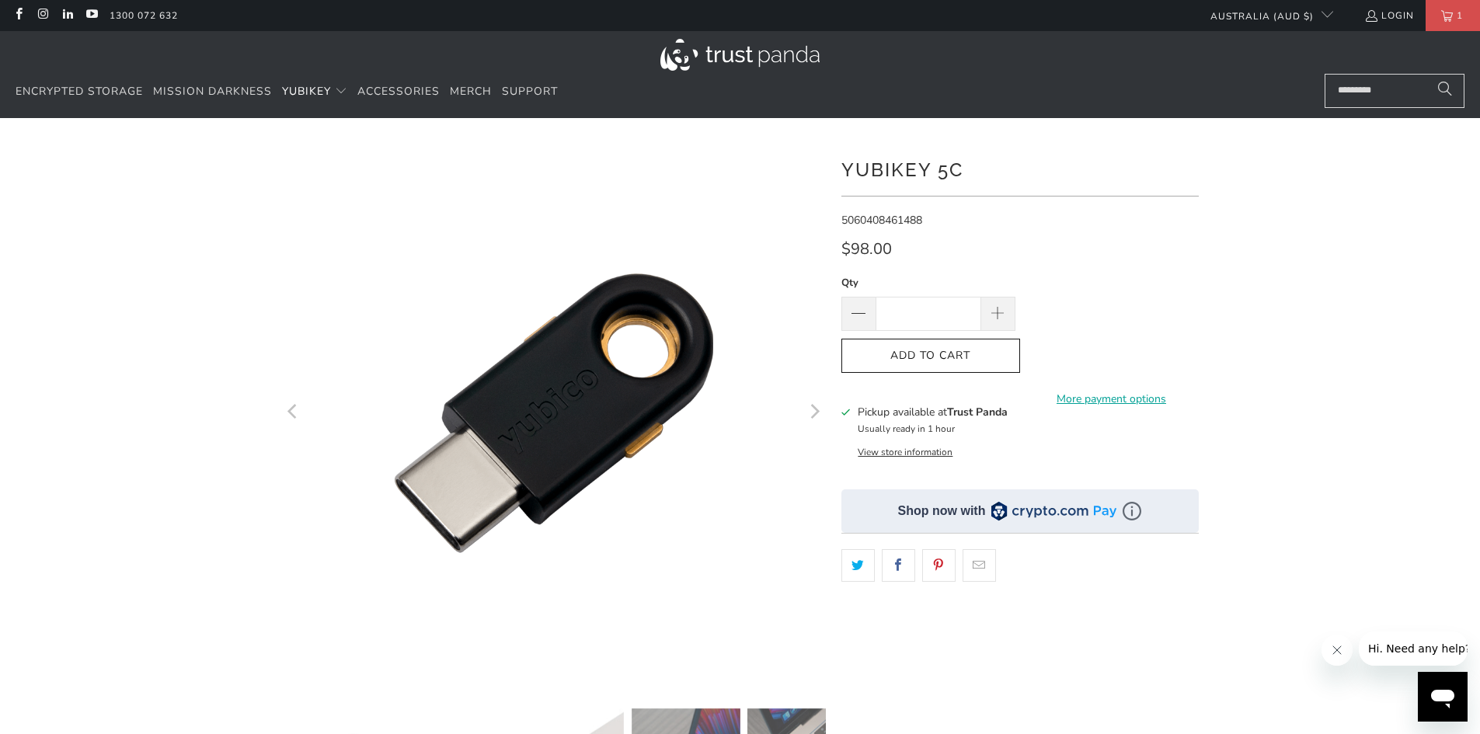
click at [1459, 33] on div "Encrypted Storage Mission Darkness YubiKey Standard FIPS HSM Merch" at bounding box center [740, 74] width 1480 height 87
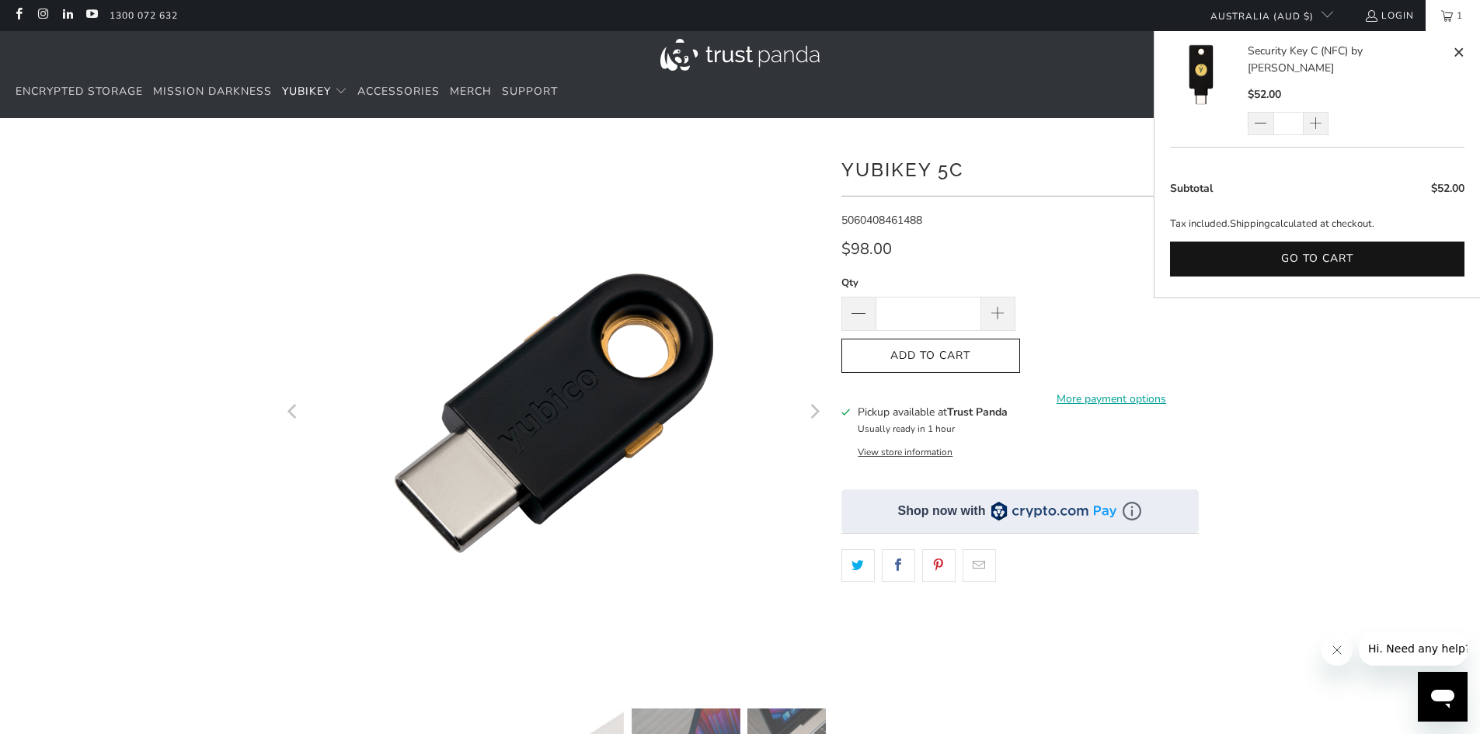
click at [1462, 25] on span "1" at bounding box center [1460, 15] width 14 height 31
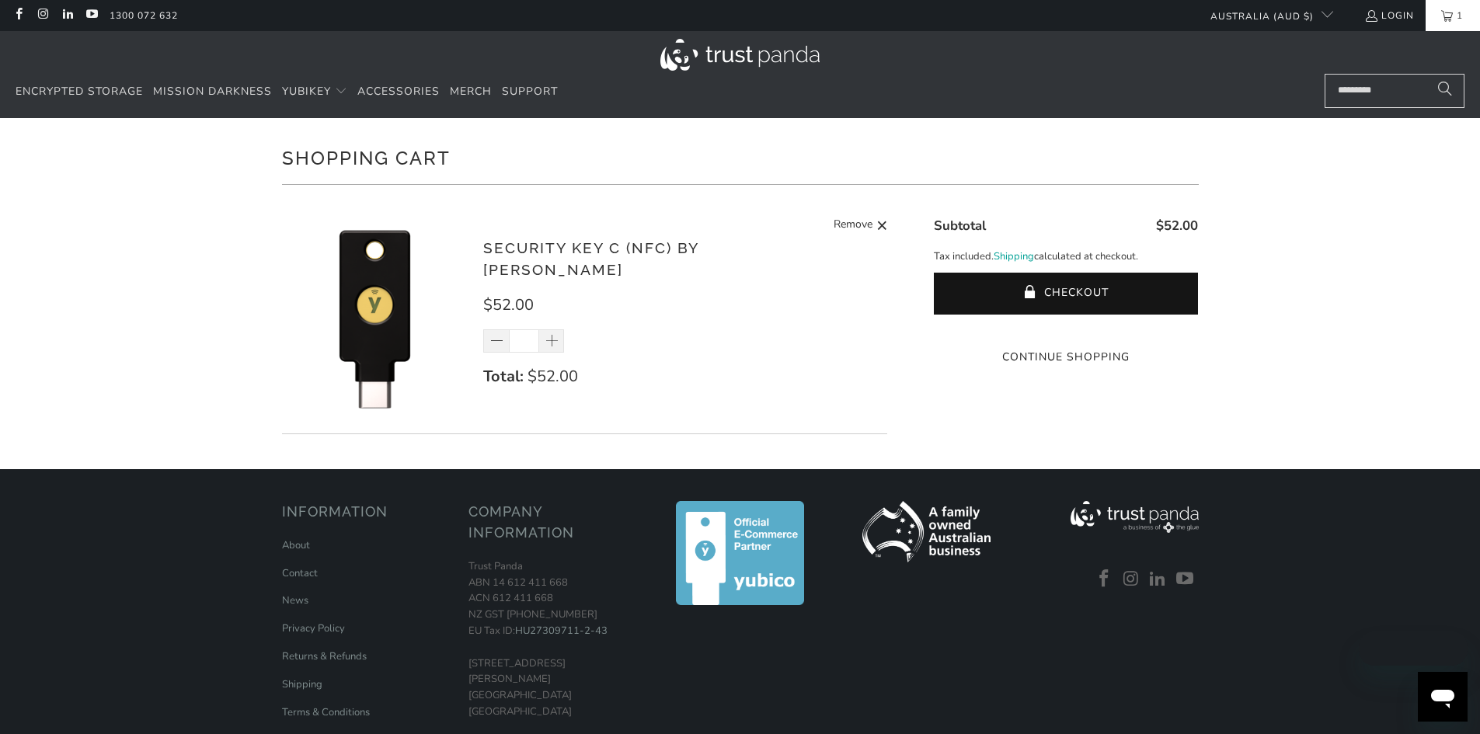
click at [1454, 25] on span "1" at bounding box center [1460, 15] width 14 height 31
click at [497, 334] on span at bounding box center [497, 342] width 16 height 16
type input "*"
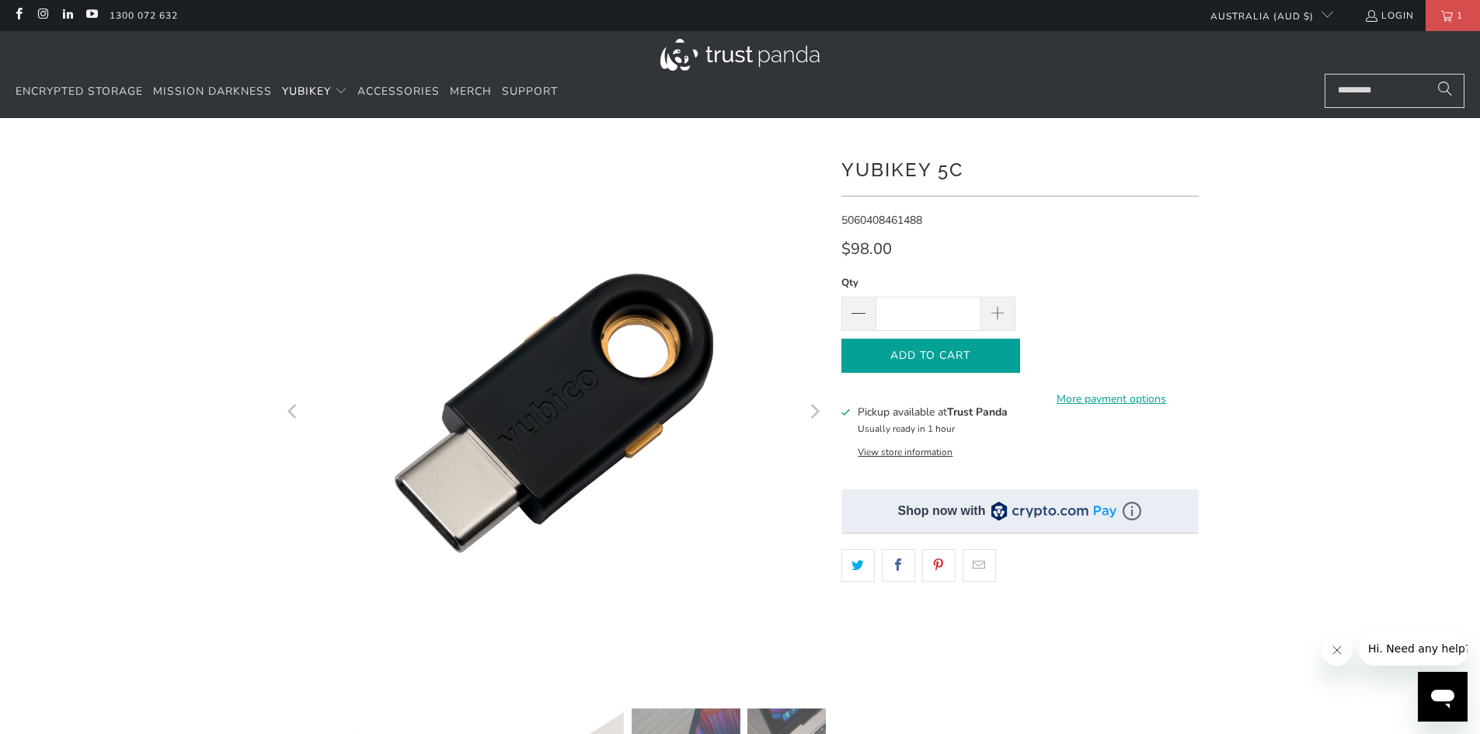
click at [916, 361] on span "Add to Cart" at bounding box center [931, 356] width 146 height 13
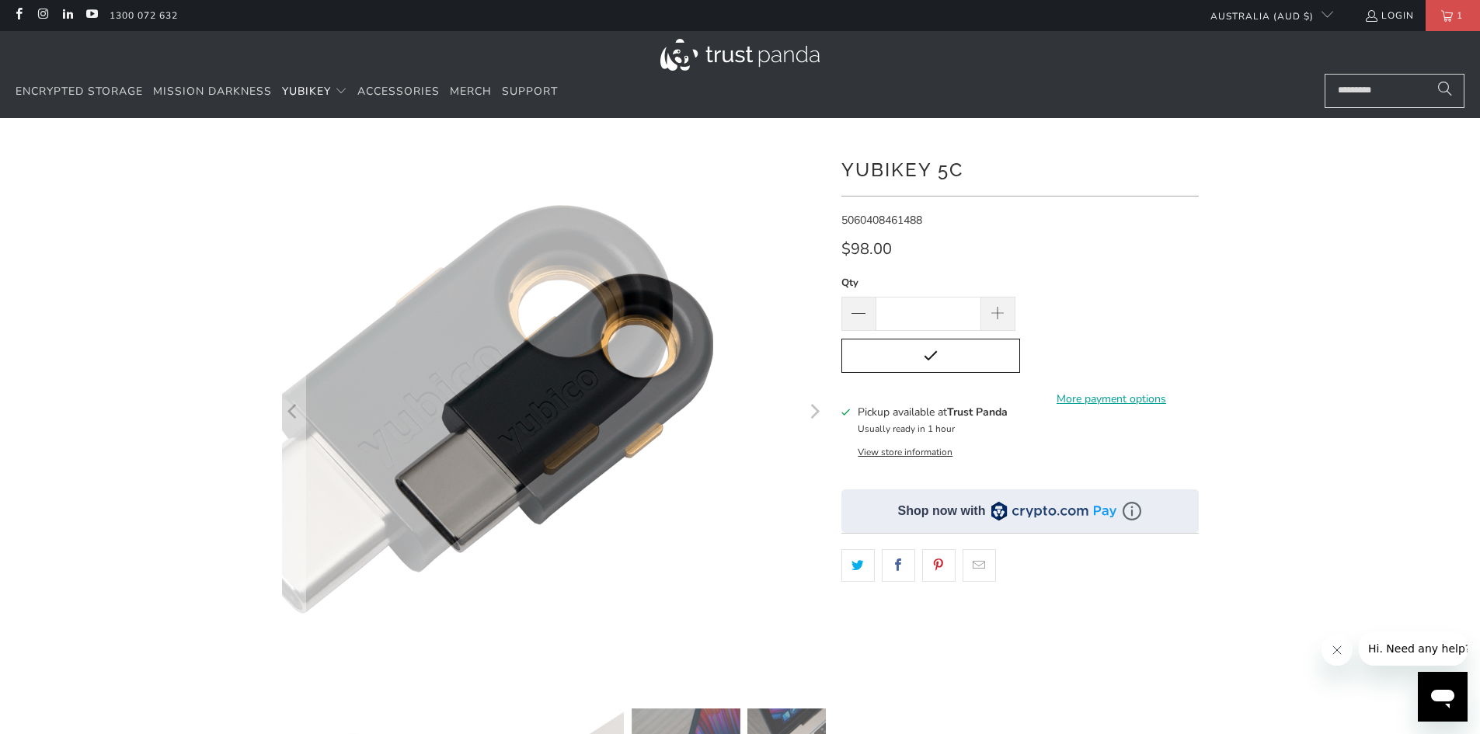
click at [810, 419] on icon "Next" at bounding box center [813, 412] width 15 height 326
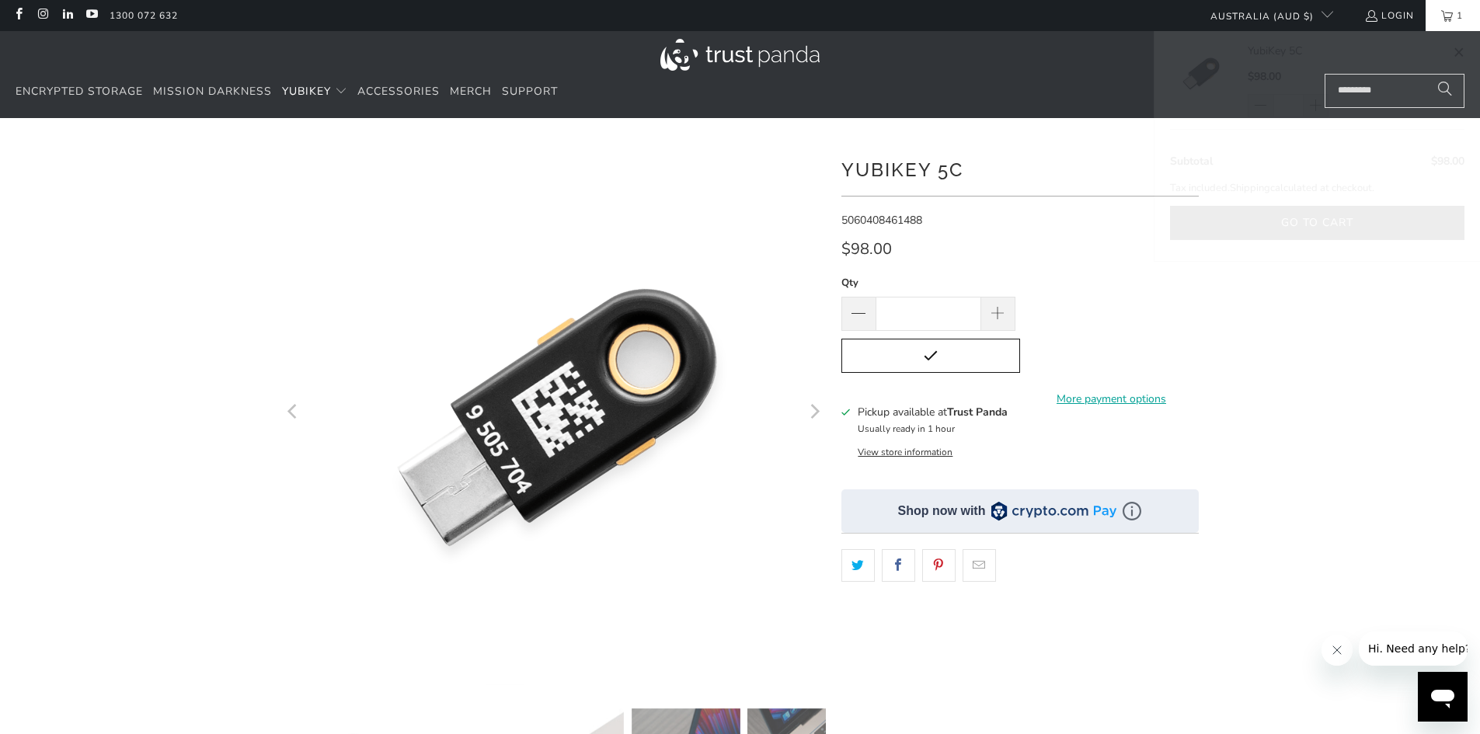
click at [810, 419] on icon "Next" at bounding box center [813, 412] width 15 height 326
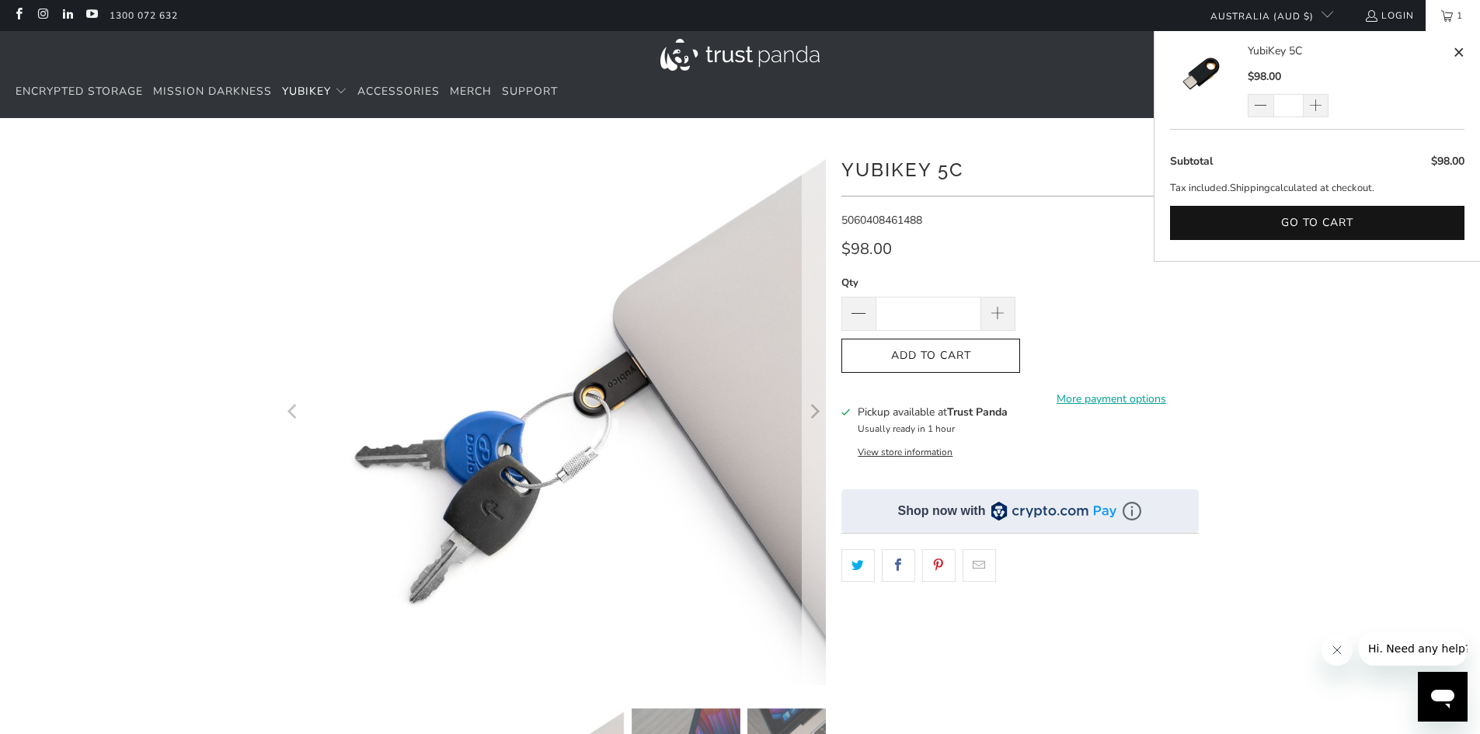
click at [810, 419] on icon "Next" at bounding box center [813, 412] width 15 height 326
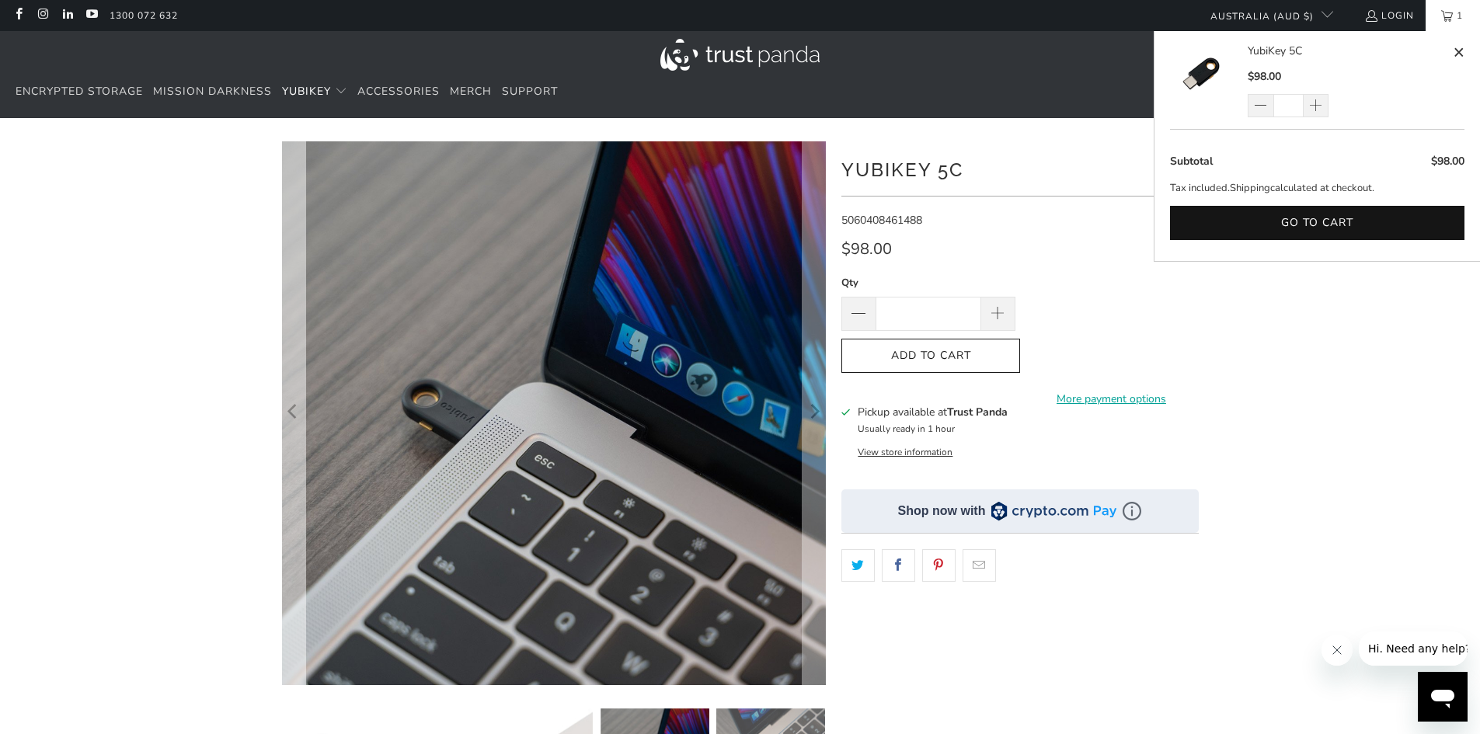
click at [297, 420] on icon "Previous" at bounding box center [293, 412] width 15 height 326
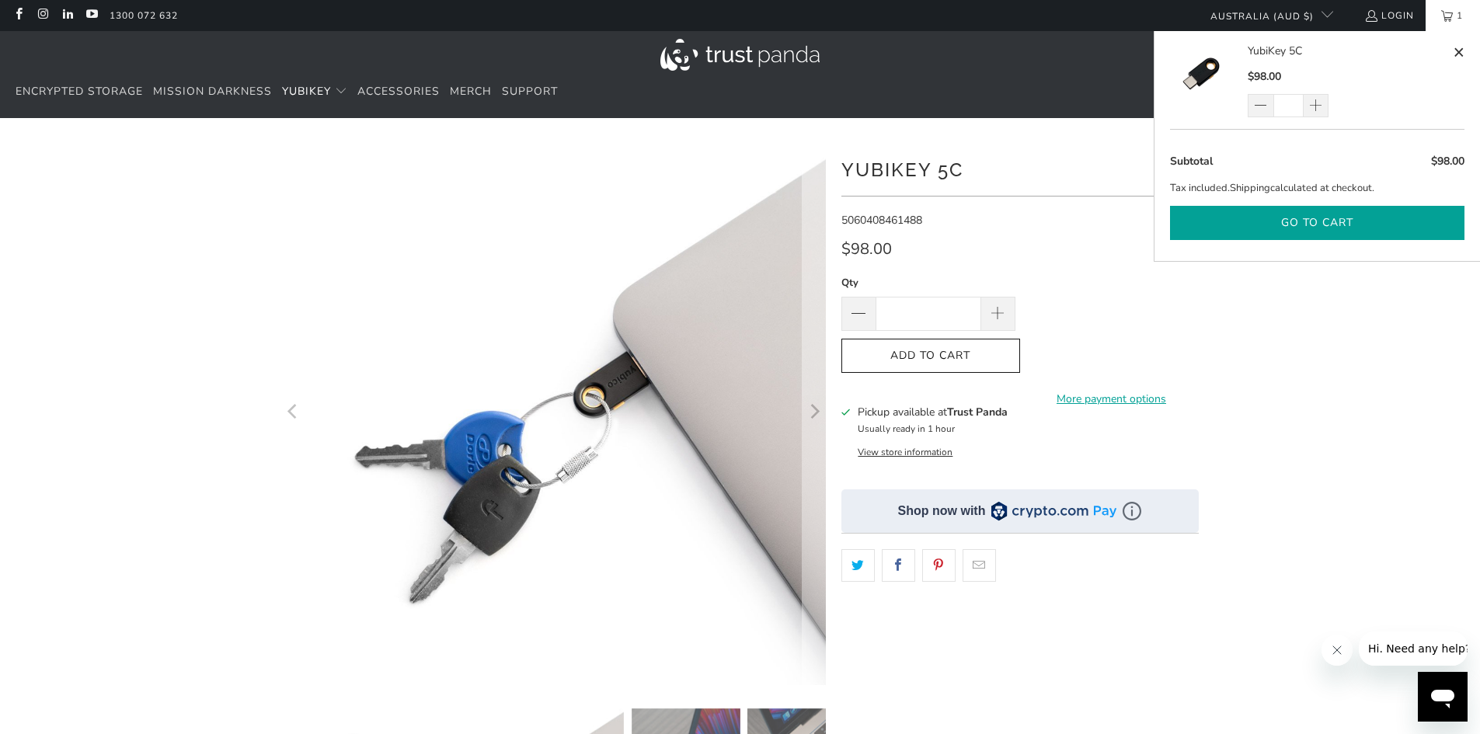
click at [1293, 219] on button "Go to cart" at bounding box center [1317, 223] width 294 height 35
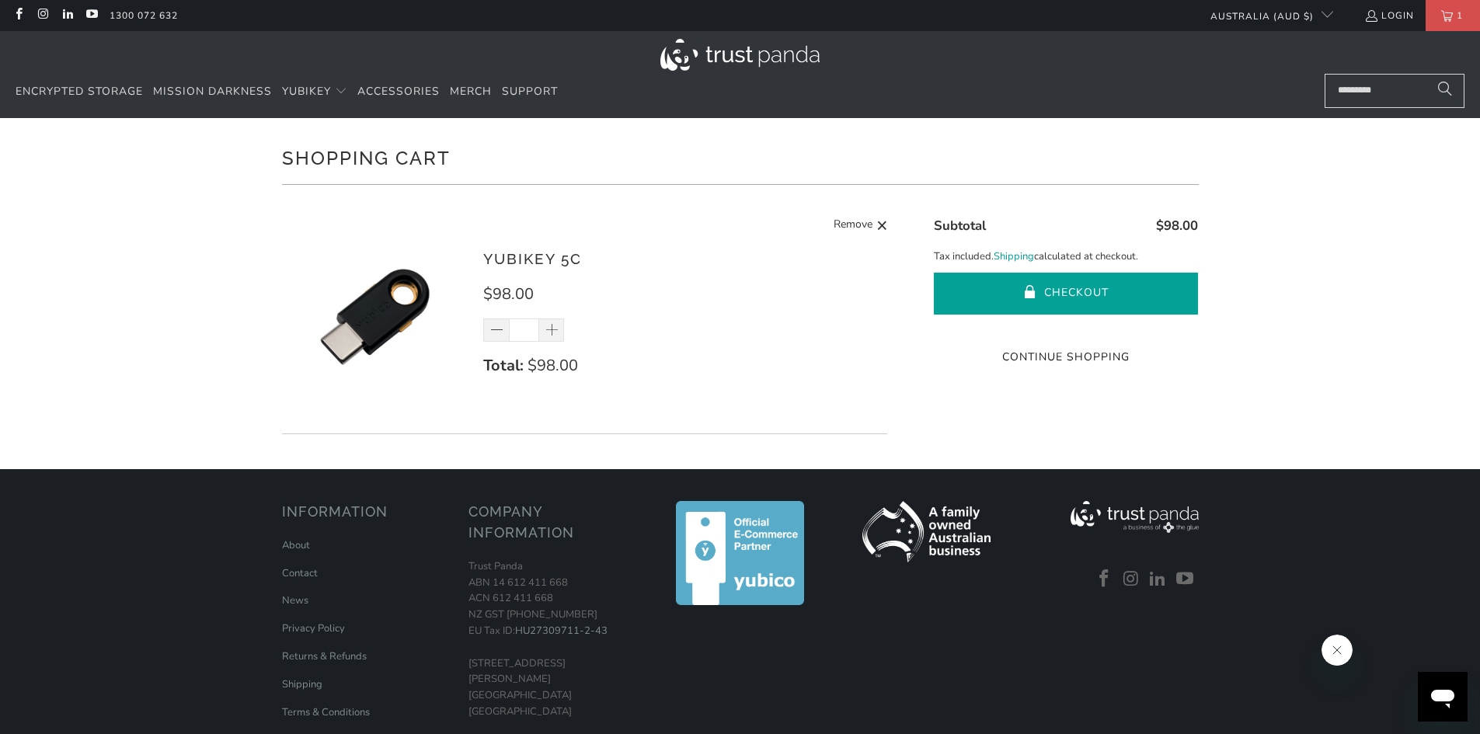
click at [1022, 295] on button "Checkout" at bounding box center [1066, 294] width 264 height 42
